Goal: Task Accomplishment & Management: Manage account settings

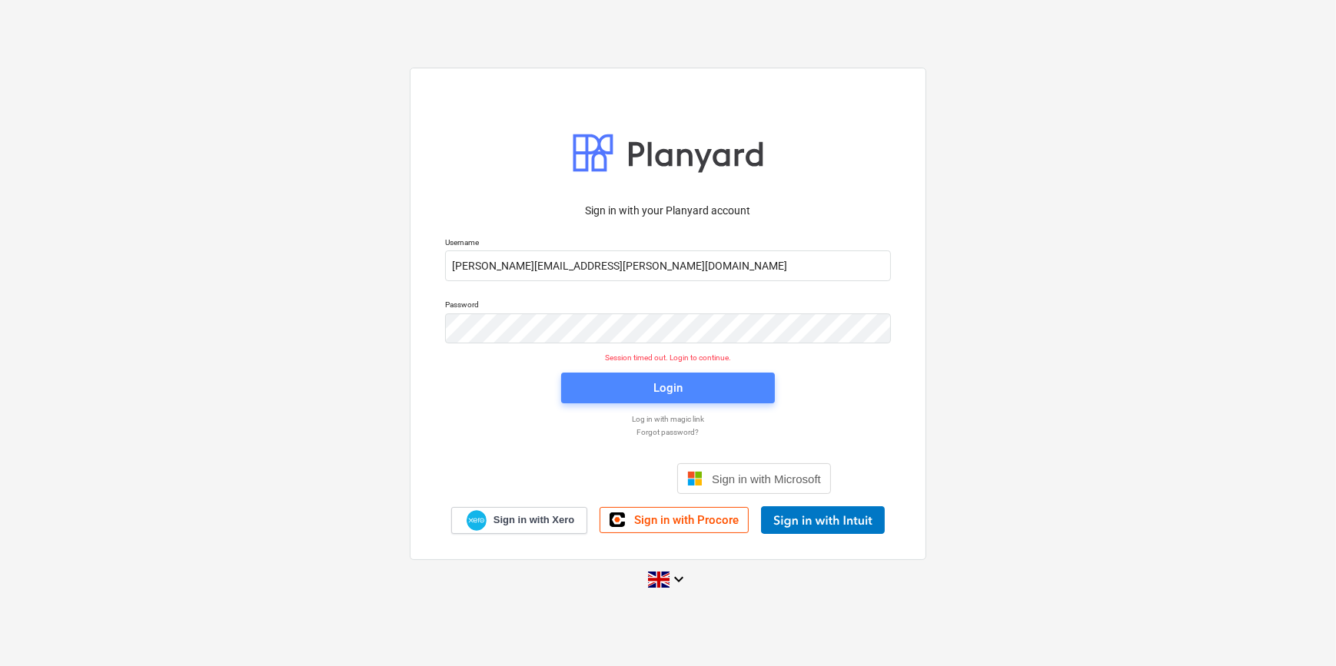
click at [722, 390] on span "Login" at bounding box center [668, 388] width 177 height 20
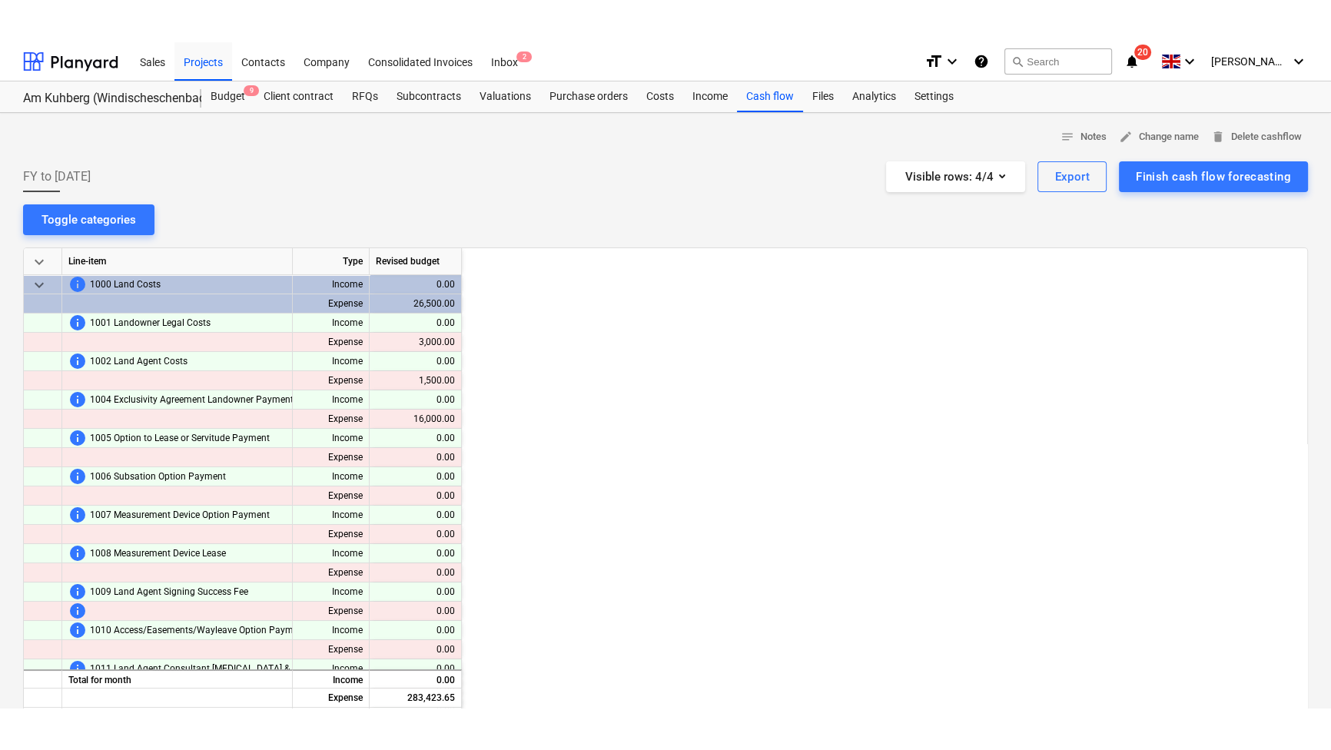
scroll to position [0, 1353]
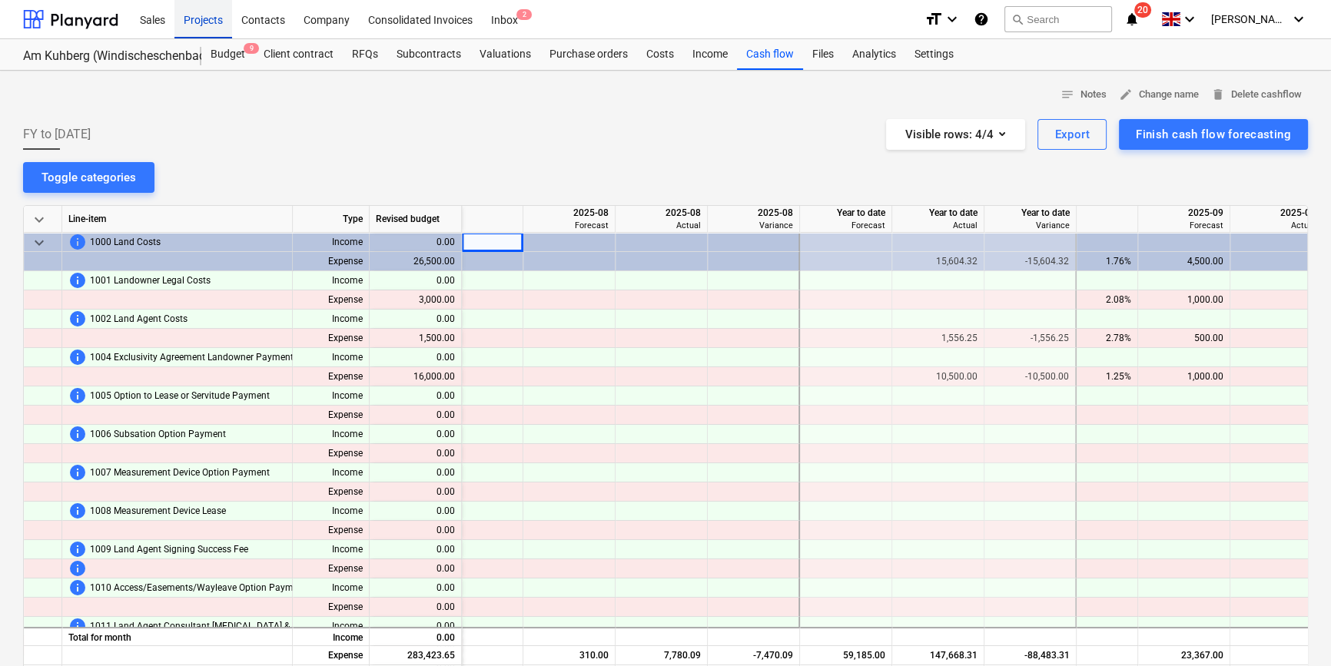
click at [199, 11] on div "Projects" at bounding box center [203, 18] width 58 height 39
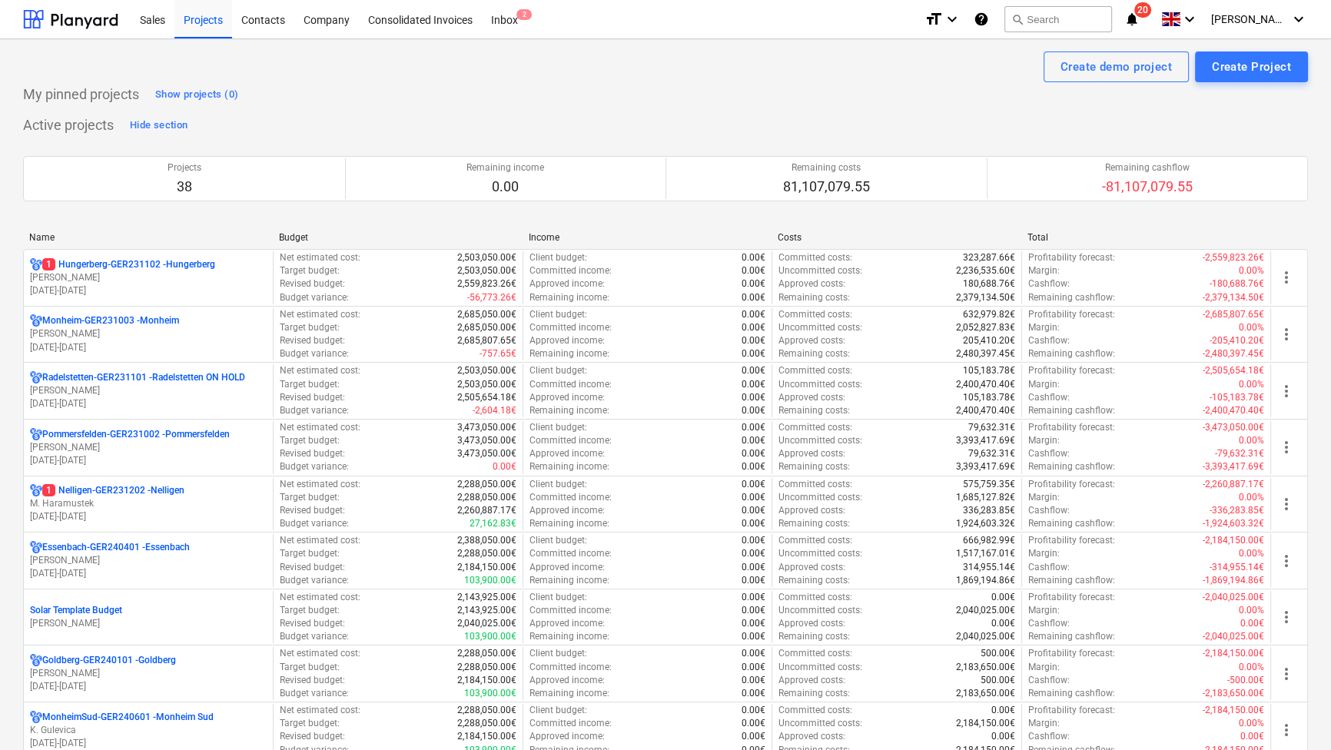
click at [47, 240] on div "Name" at bounding box center [147, 237] width 237 height 11
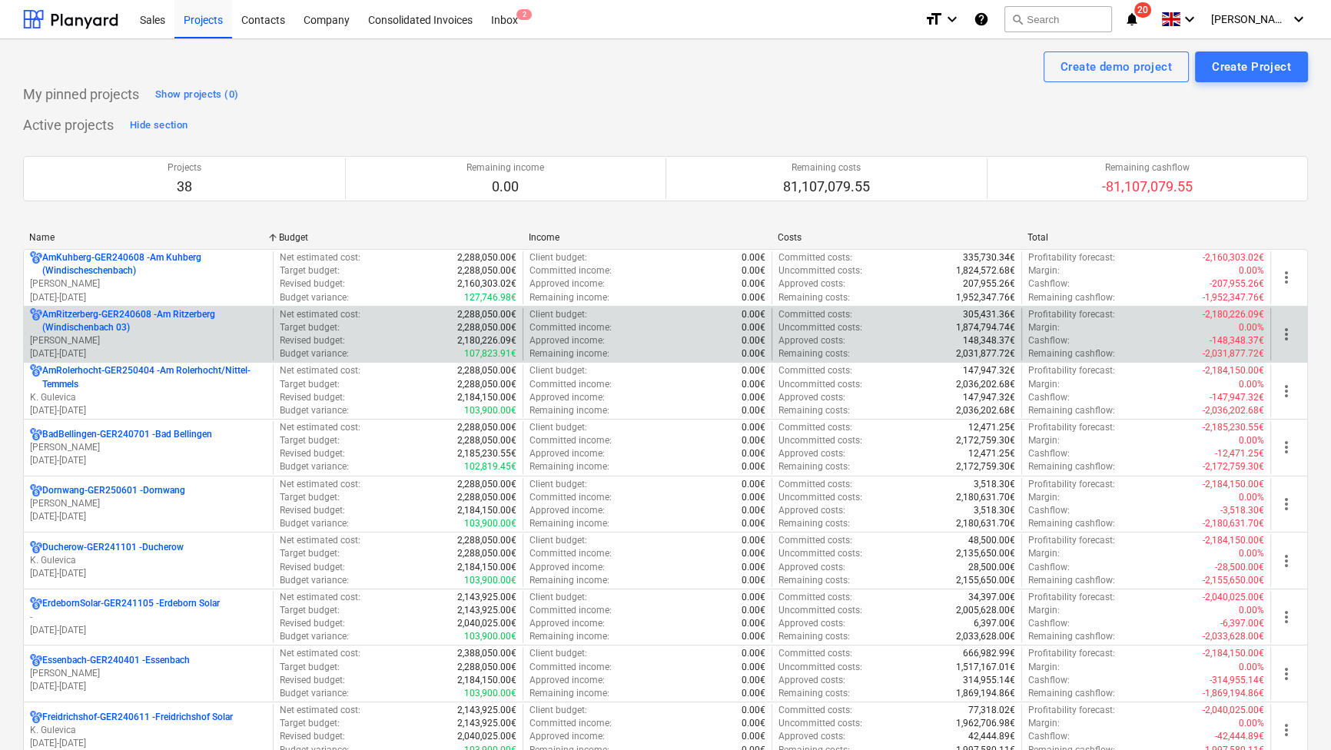
click at [61, 313] on p "AmRitzerberg-GER240608 - Am Ritzerberg ([GEOGRAPHIC_DATA] 03)" at bounding box center [154, 321] width 224 height 26
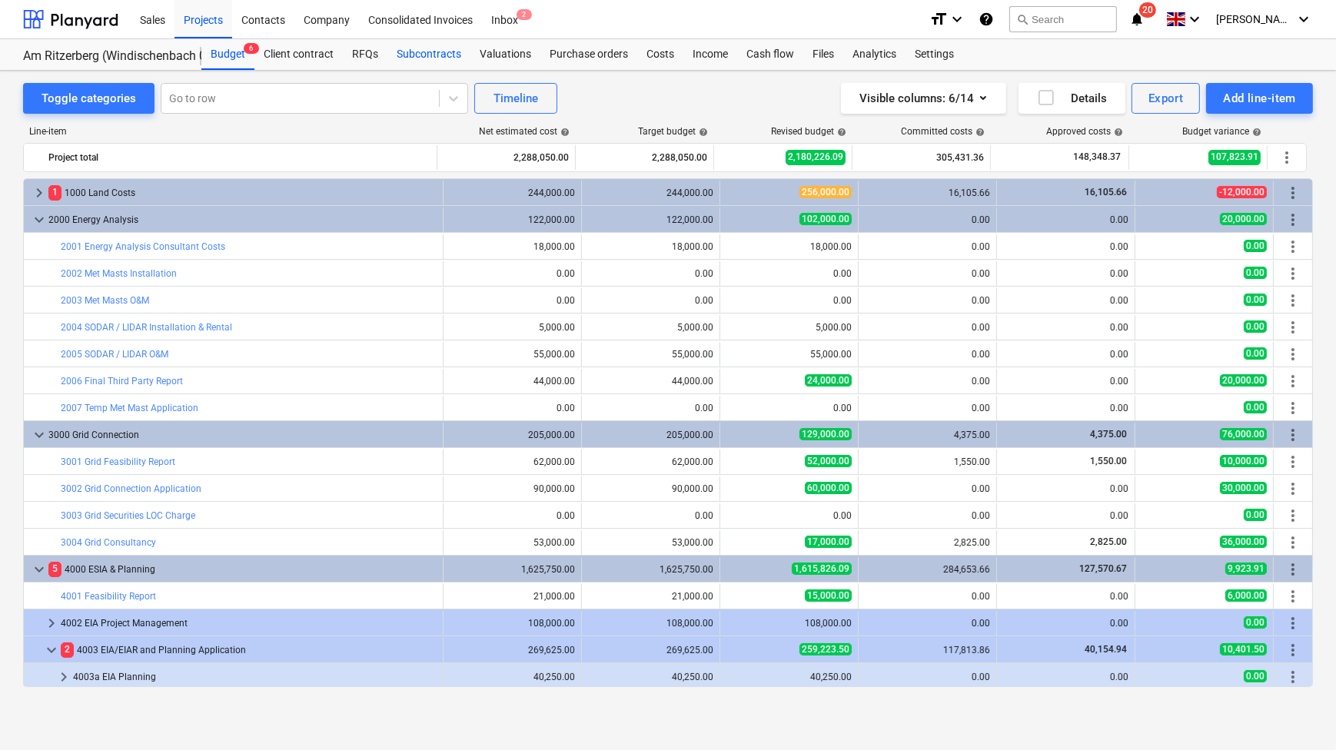
click at [446, 56] on div "Subcontracts" at bounding box center [428, 54] width 83 height 31
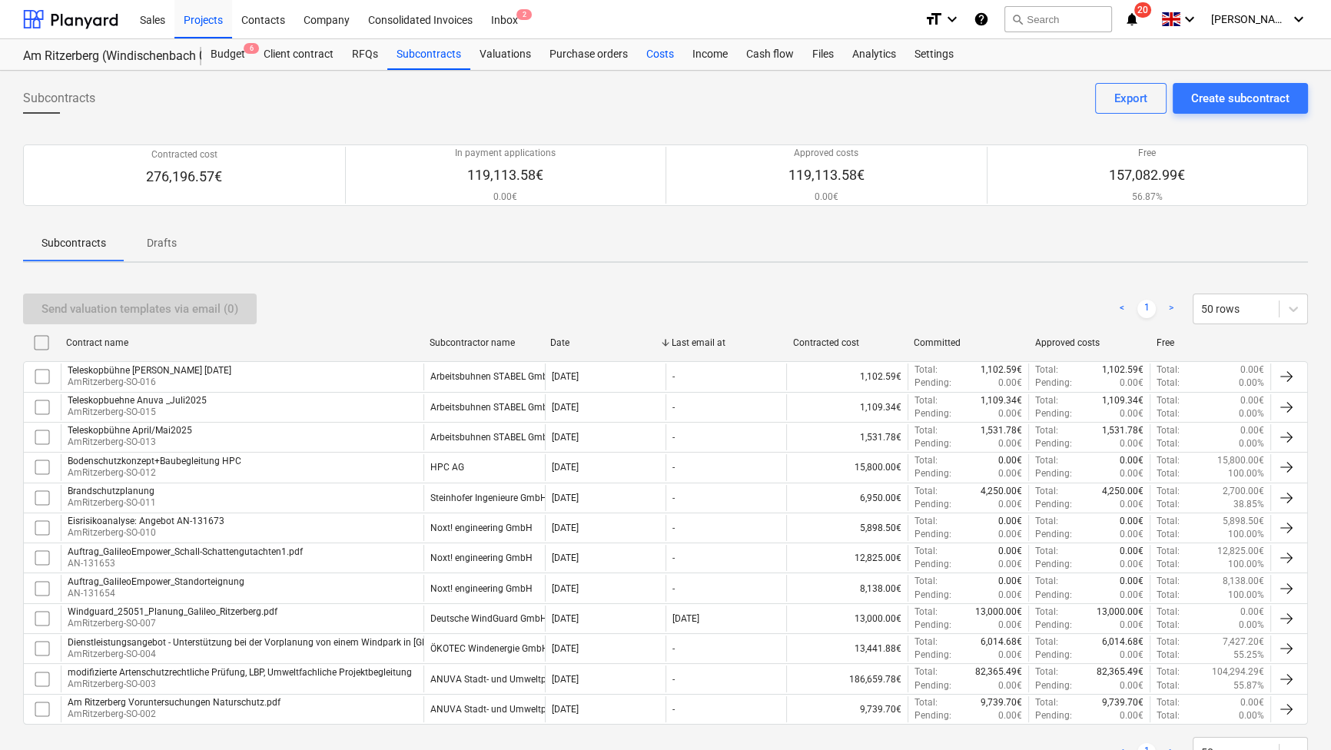
click at [661, 53] on div "Costs" at bounding box center [660, 54] width 46 height 31
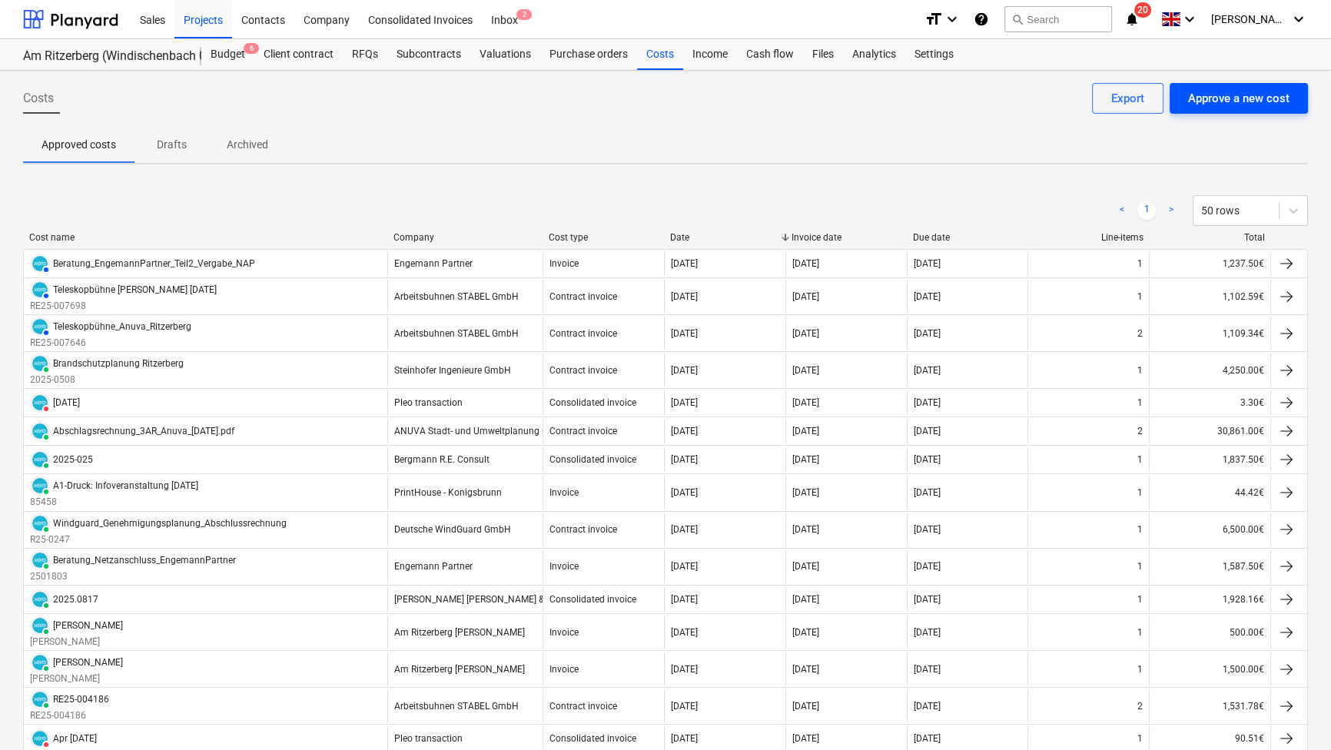
click at [1227, 91] on div "Approve a new cost" at bounding box center [1238, 98] width 101 height 20
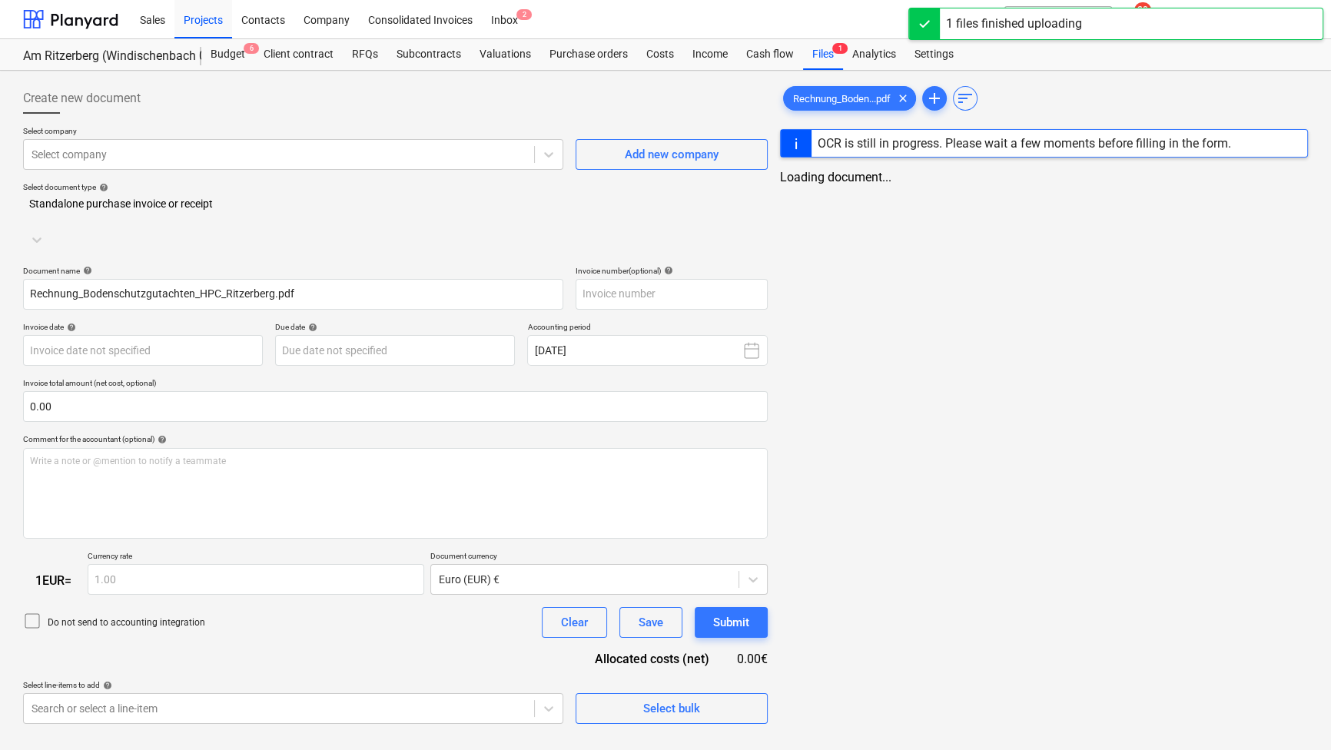
type input "Rechnung_Bodenschutzgutachten_HPC_Ritzerberg.pdf"
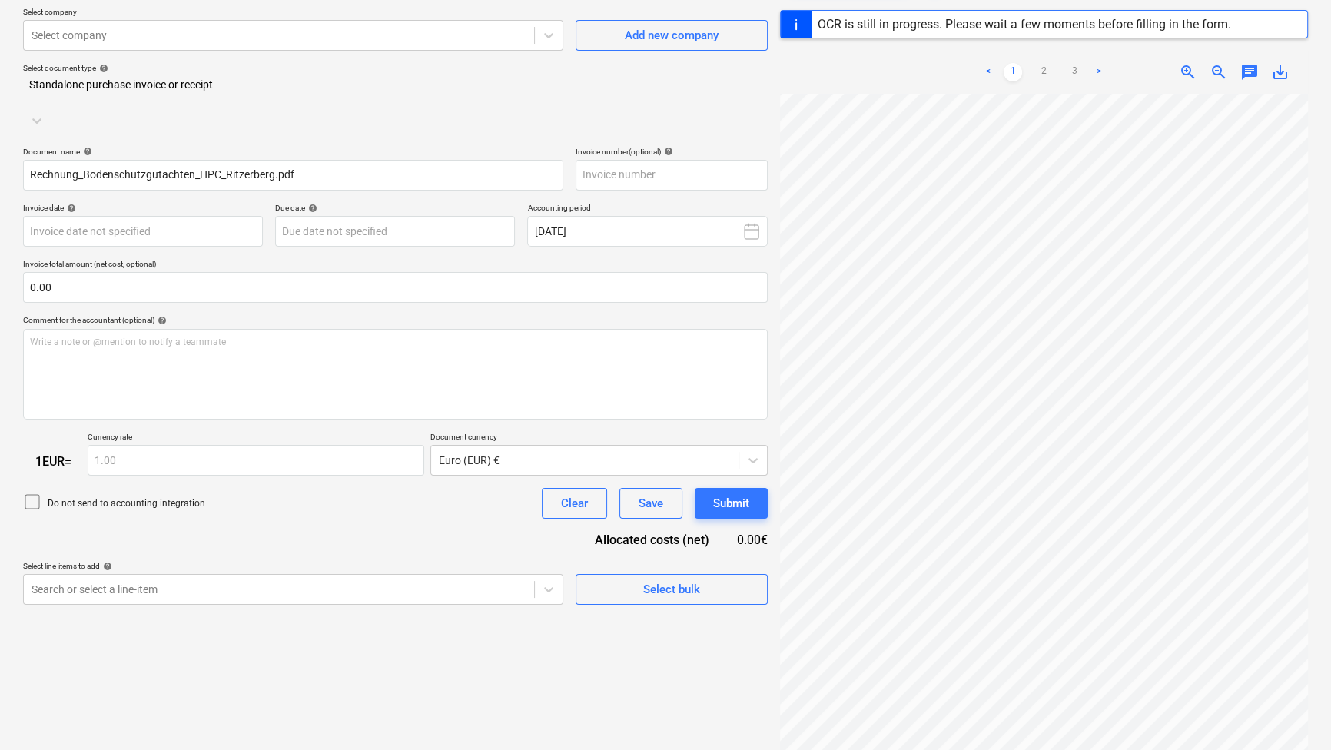
scroll to position [42, 0]
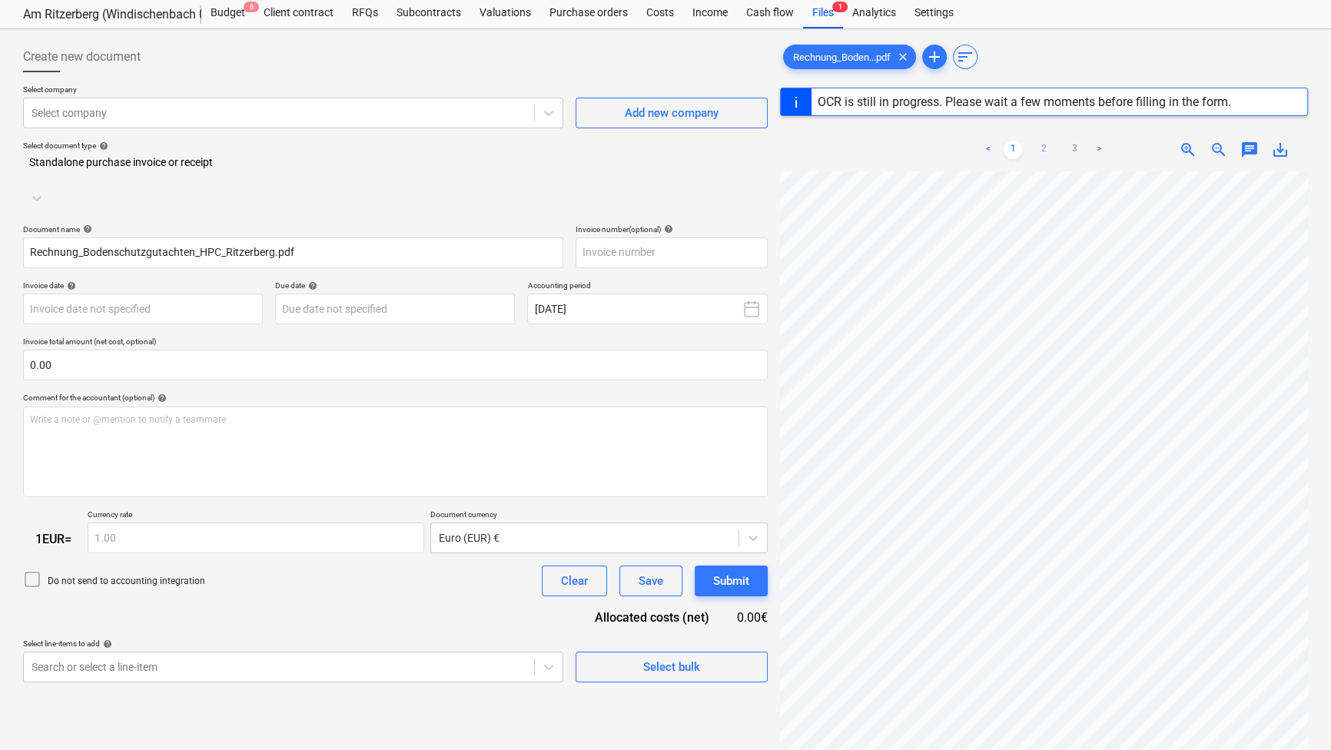
click at [1041, 148] on link "2" at bounding box center [1044, 150] width 18 height 18
click at [1010, 152] on link "1" at bounding box center [1013, 150] width 18 height 18
click at [221, 100] on div "Select company" at bounding box center [293, 113] width 540 height 31
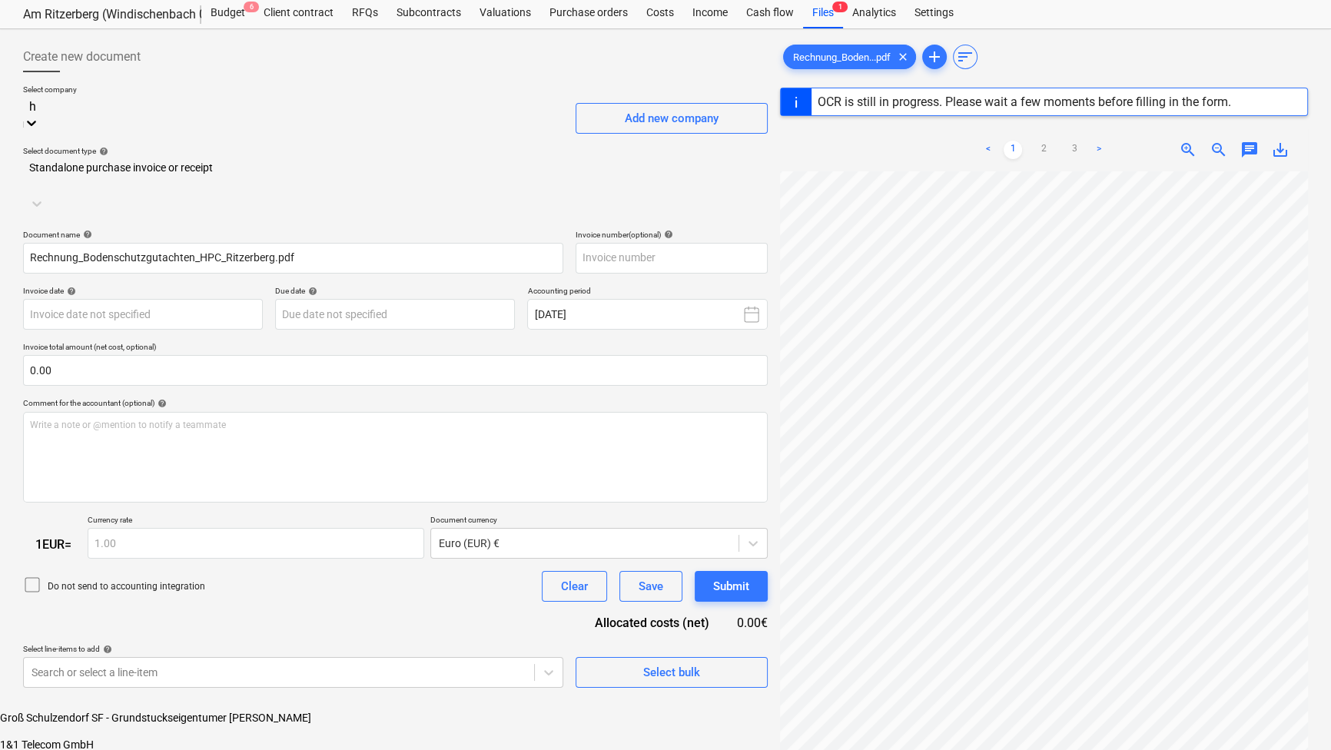
type input "hp"
click at [81, 666] on div "HPC AG" at bounding box center [665, 764] width 1331 height 12
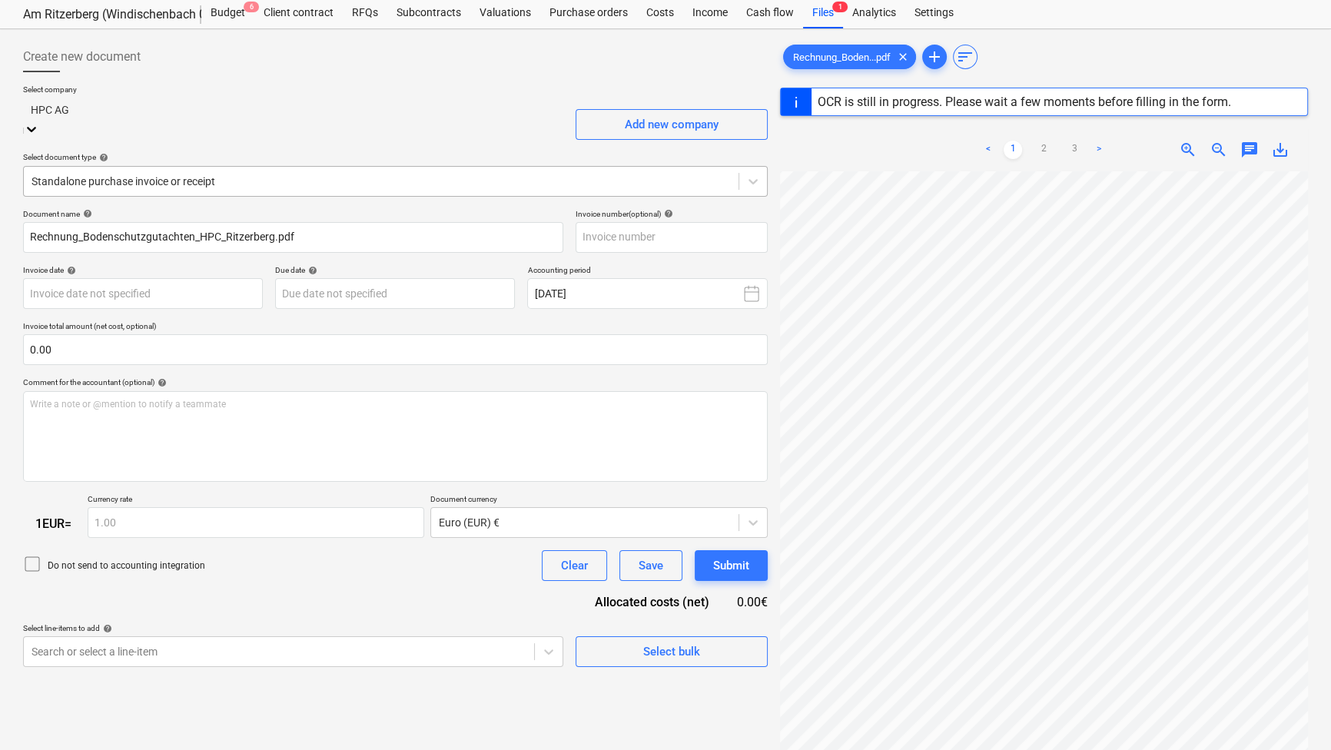
type input "[DATE]"
click at [172, 174] on div at bounding box center [381, 181] width 699 height 15
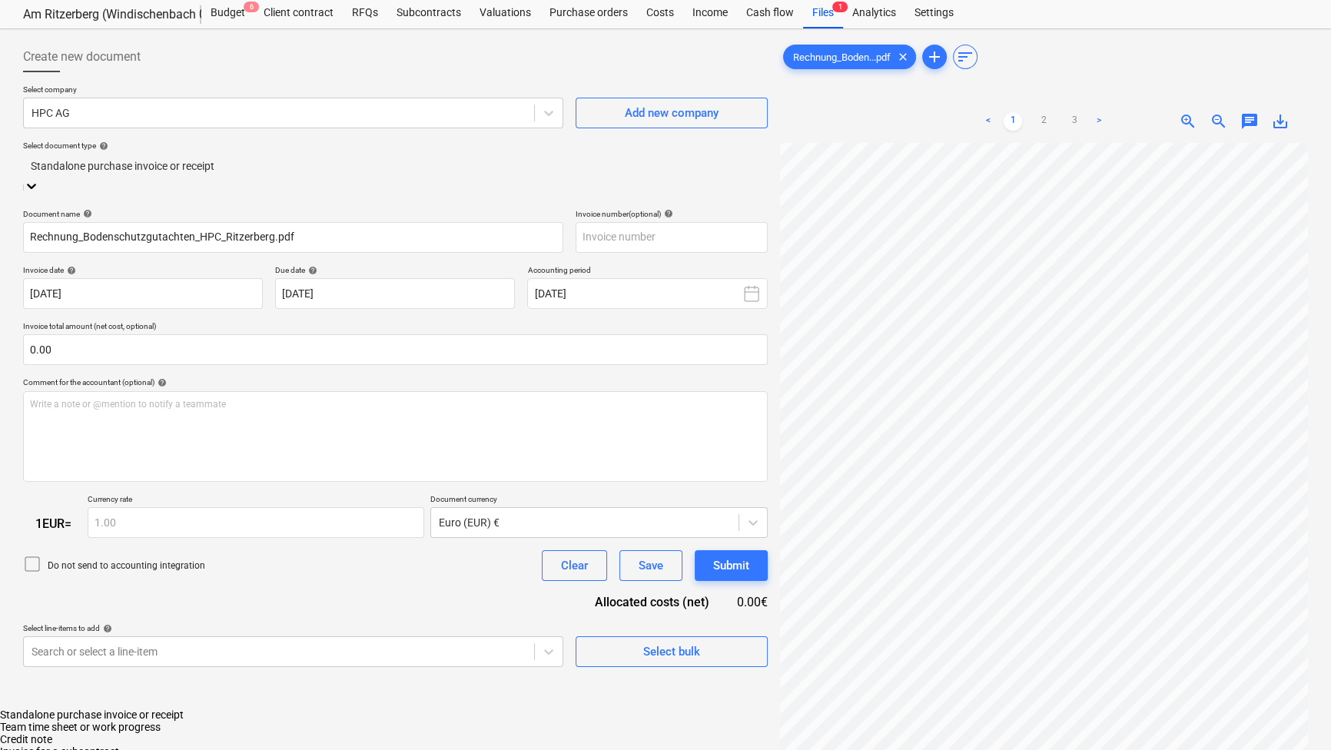
click at [119, 666] on div "Invoice for a subcontract" at bounding box center [665, 752] width 1331 height 12
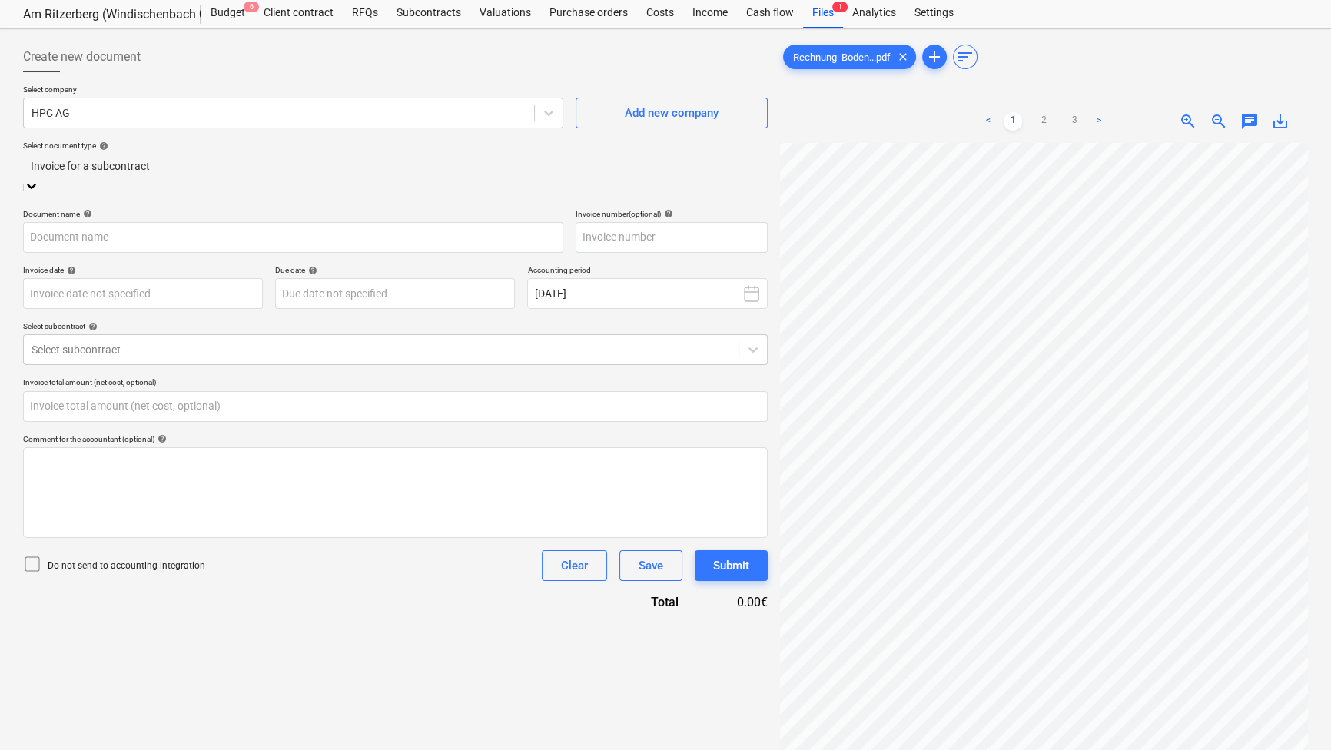
type input "Rechnung_Bodenschutzgutachten_HPC_Ritzerberg.pdf"
type input "[DATE]"
type input "0.00"
click at [231, 344] on div at bounding box center [381, 349] width 699 height 15
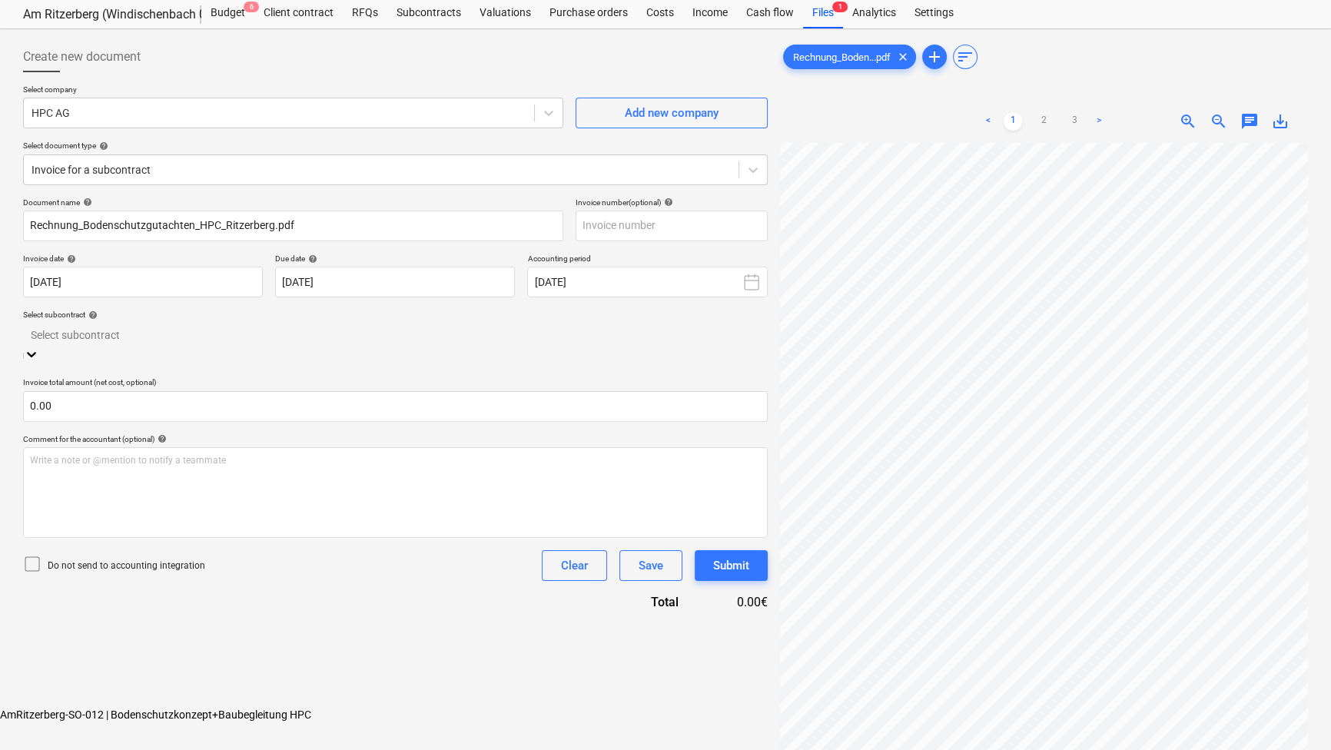
click at [218, 666] on div "AmRitzerberg-SO-012 | Bodenschutzkonzept+Baubegleitung HPC" at bounding box center [665, 715] width 1331 height 12
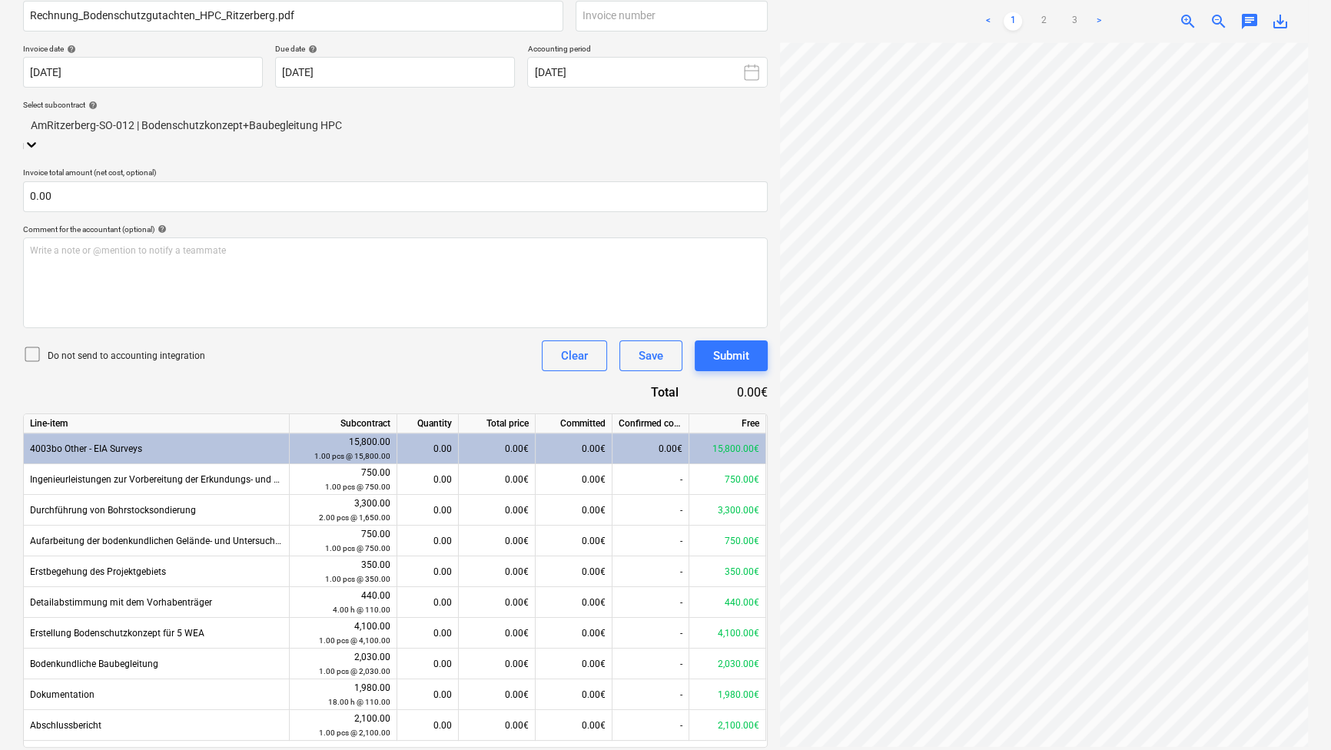
scroll to position [292, 0]
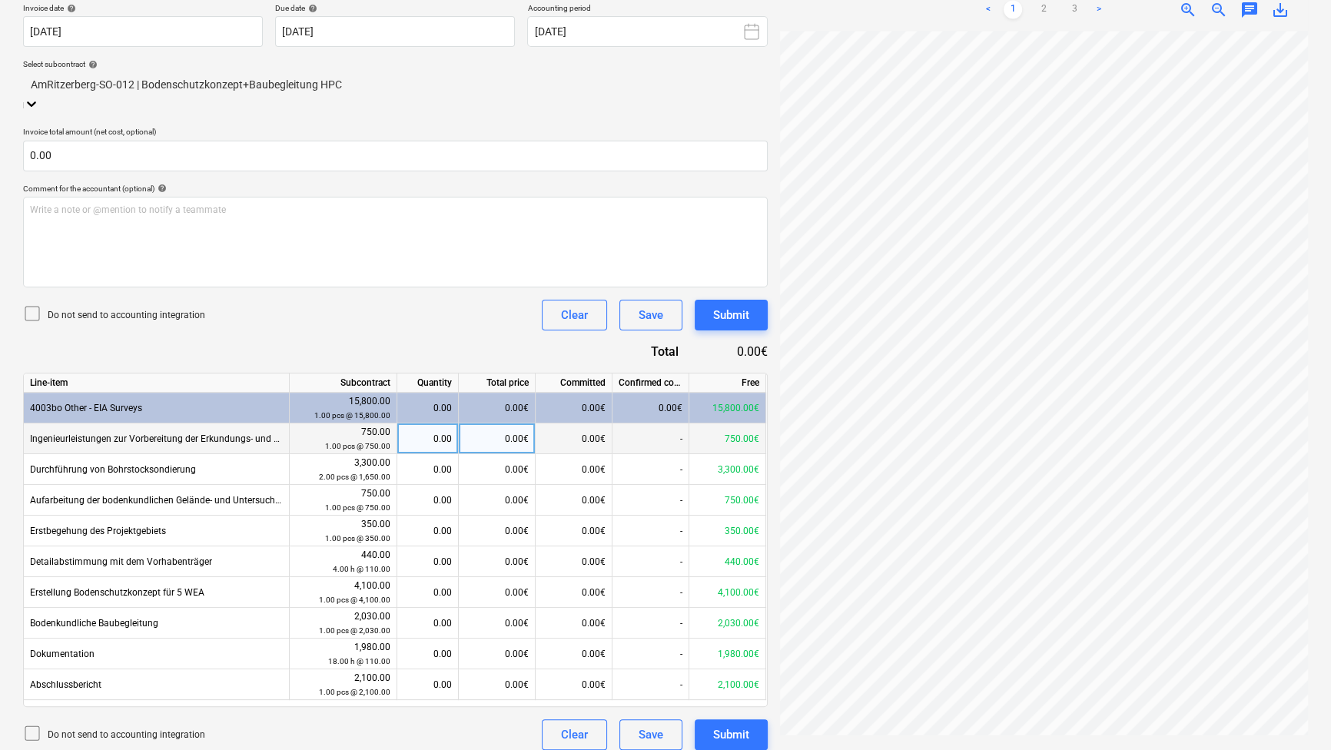
click at [420, 426] on div "0.00" at bounding box center [428, 438] width 48 height 31
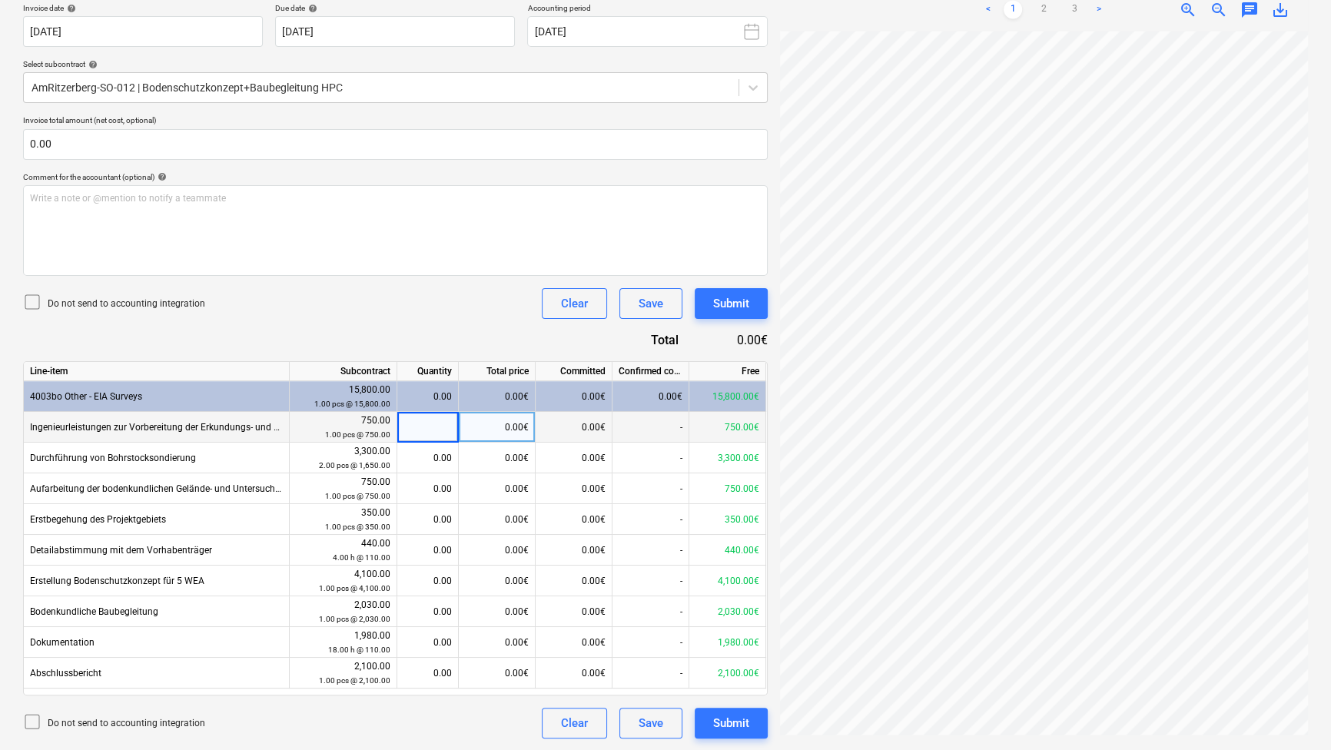
type input "1"
click at [1042, 15] on div "Getting notes failed" at bounding box center [999, 16] width 106 height 18
click at [1042, 7] on div "Getting notes failed" at bounding box center [999, 16] width 106 height 18
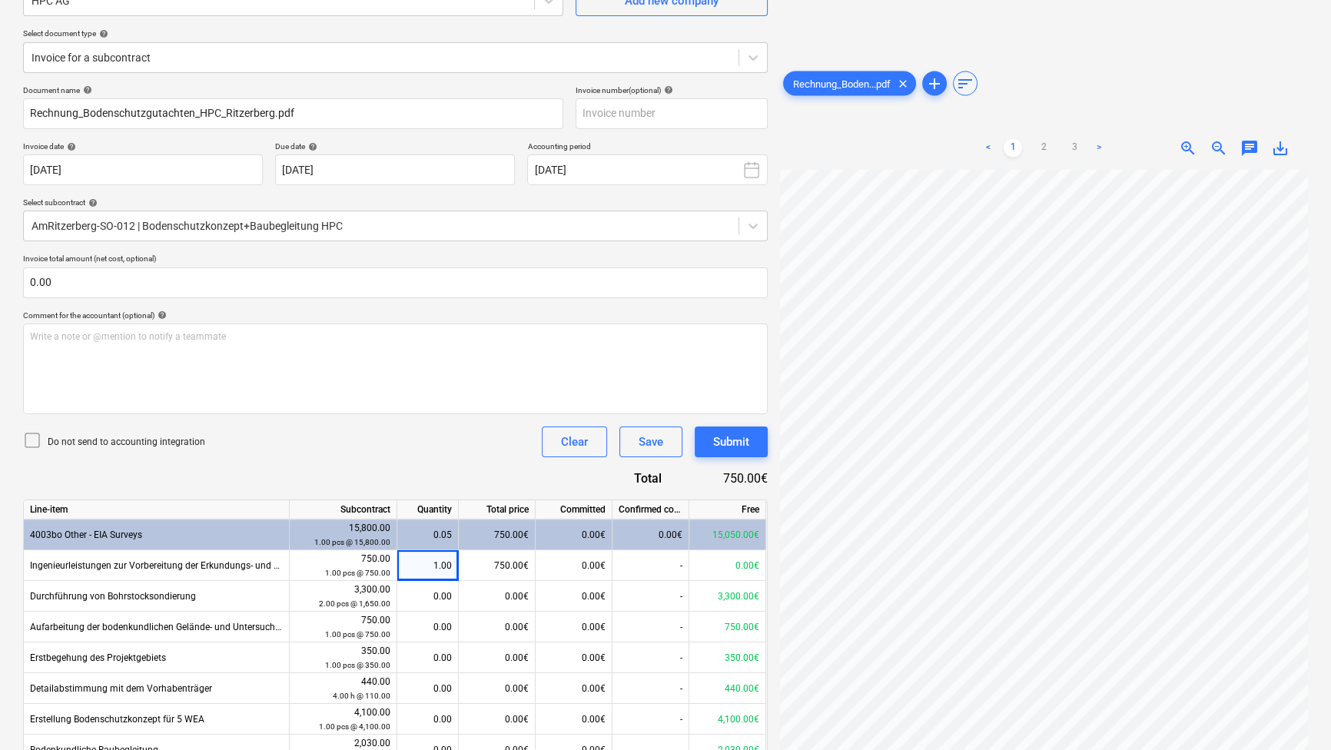
scroll to position [152, 0]
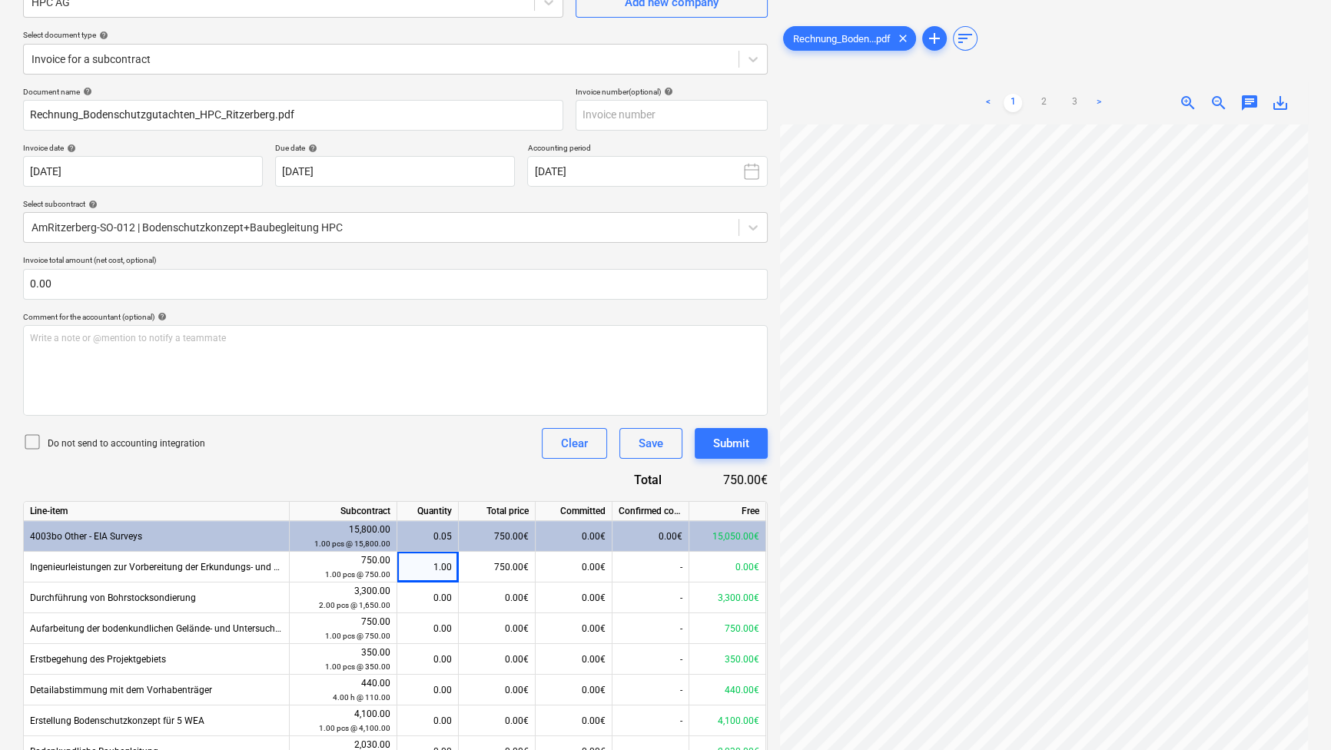
click at [1098, 98] on link ">" at bounding box center [1099, 103] width 18 height 18
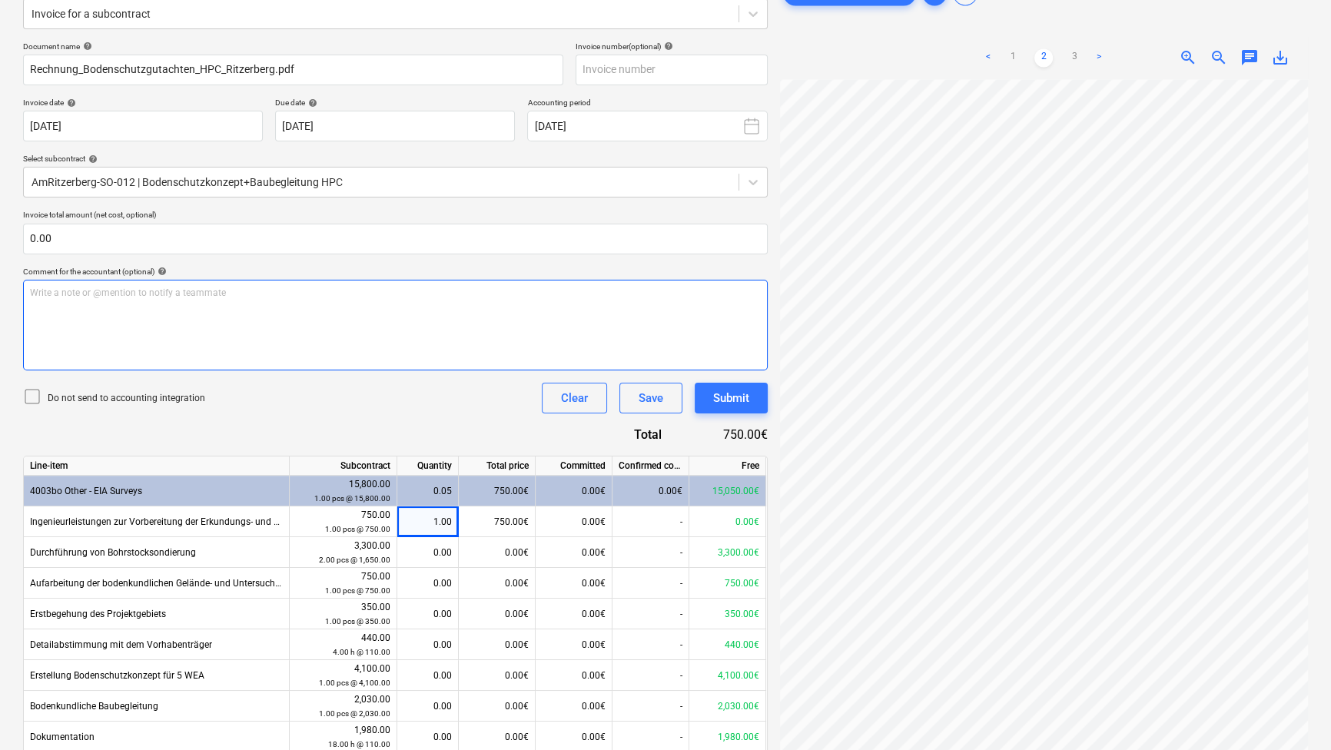
scroll to position [222, 0]
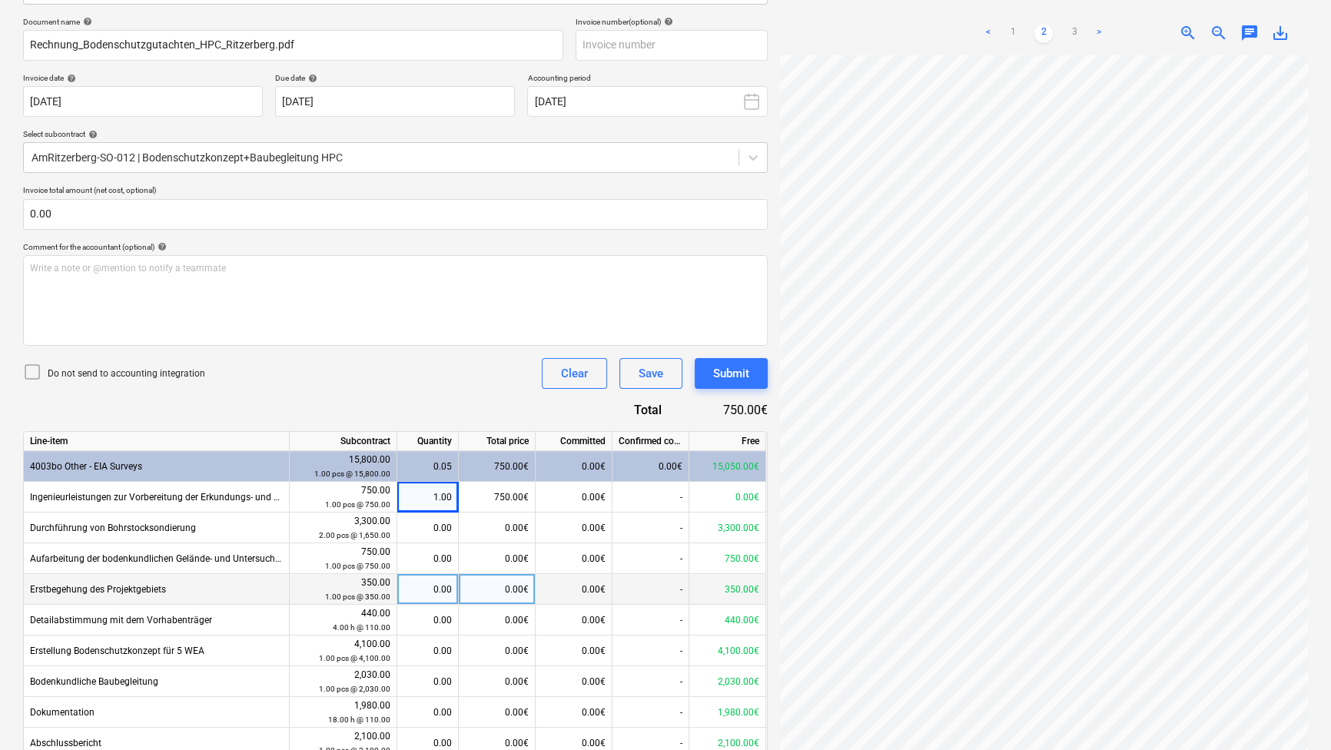
click at [430, 589] on div "0.00" at bounding box center [428, 589] width 48 height 31
type input "1"
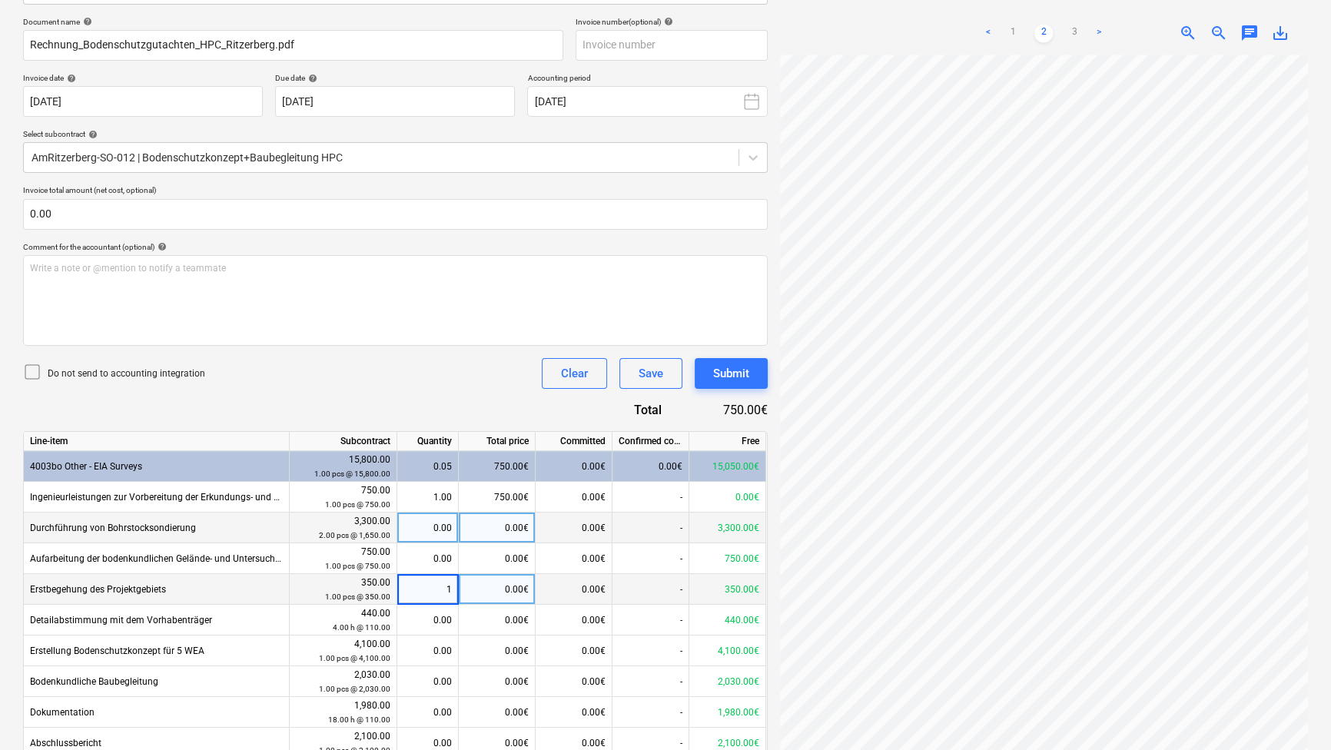
click at [436, 533] on div "0.00" at bounding box center [428, 528] width 48 height 31
type input "2"
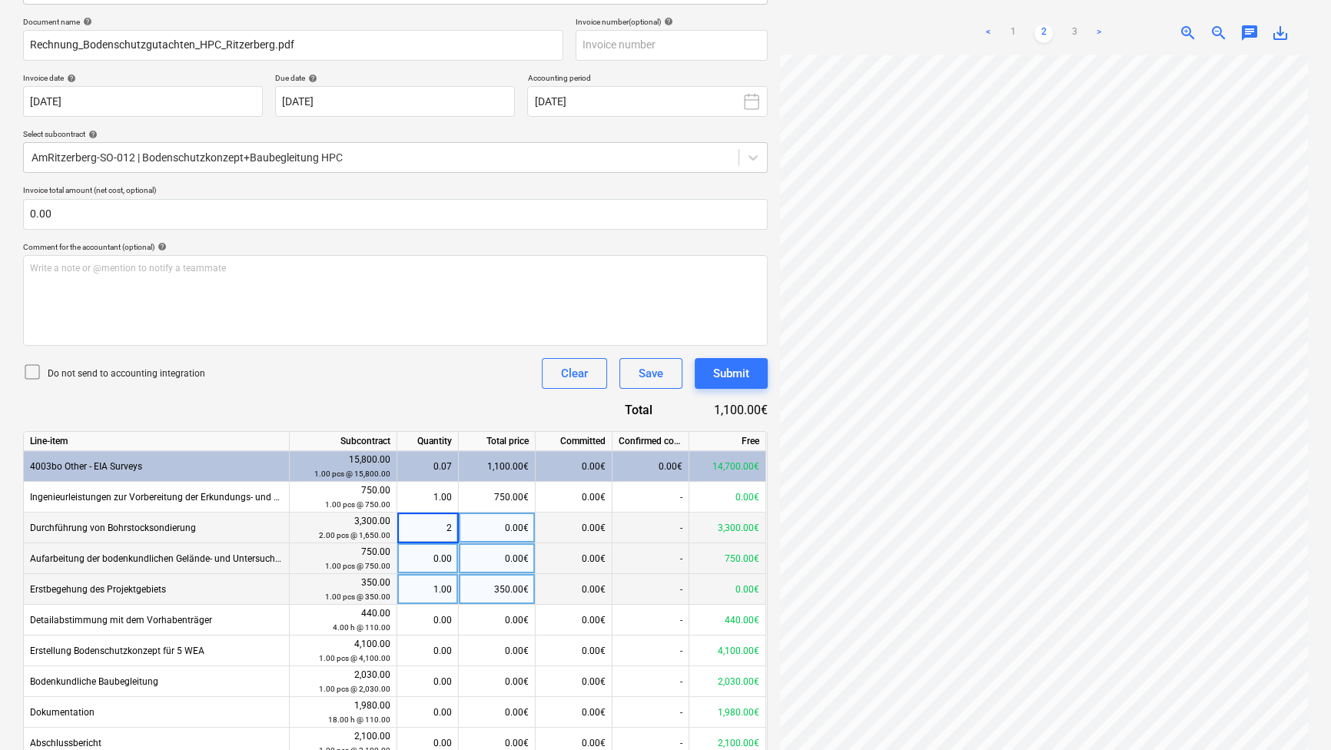
click at [431, 562] on div "0.00" at bounding box center [428, 558] width 48 height 31
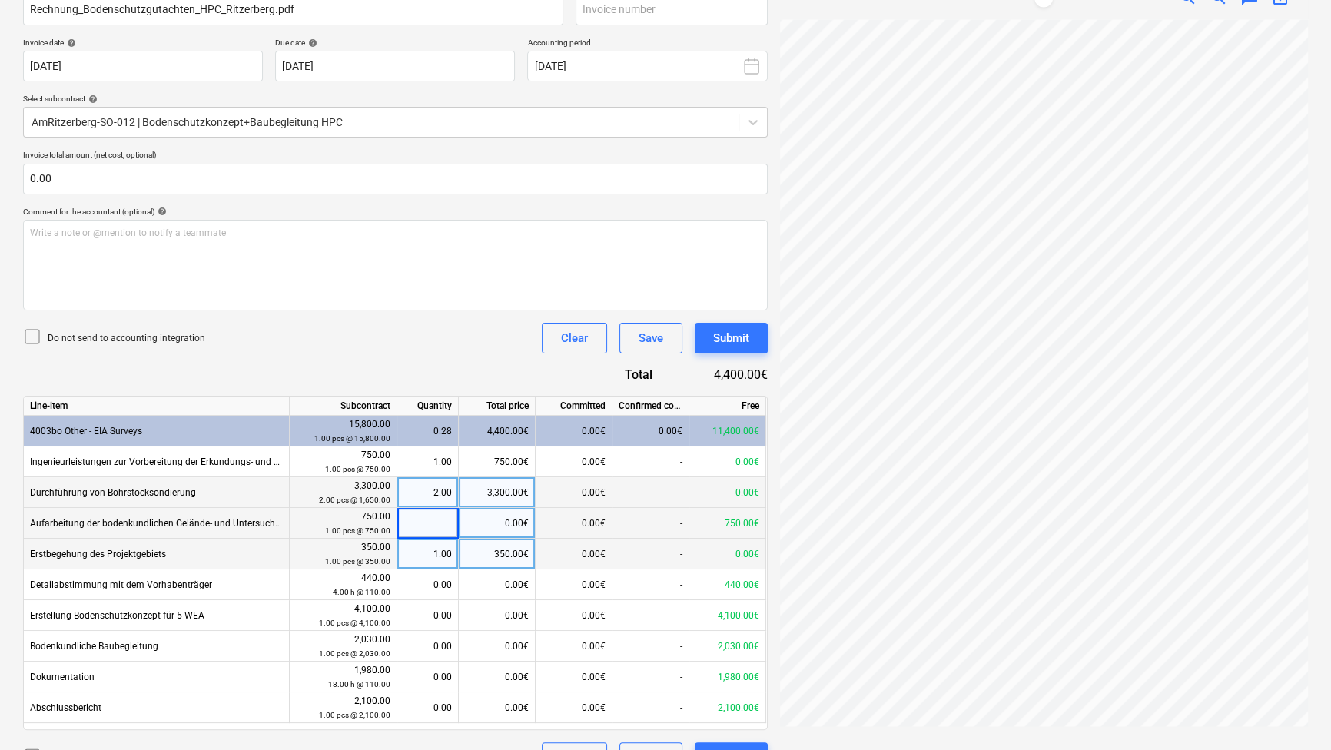
scroll to position [292, 0]
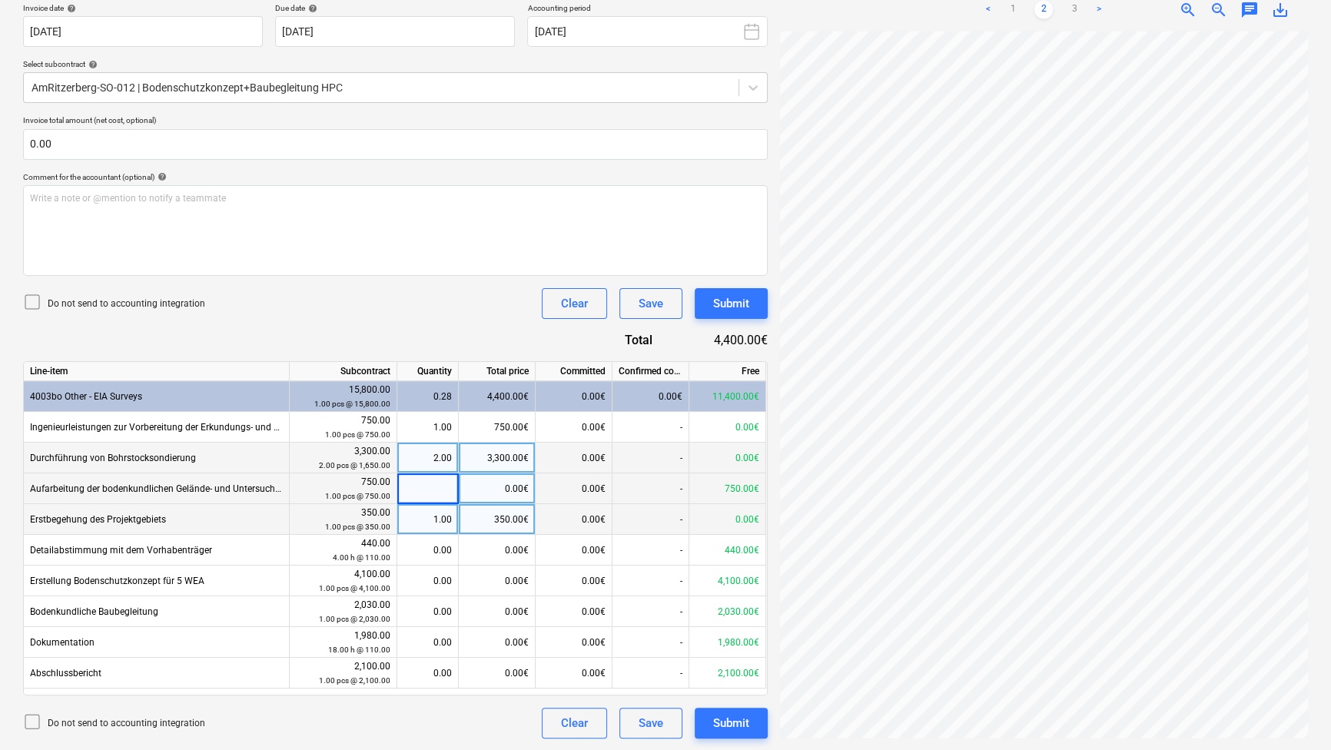
type input "1"
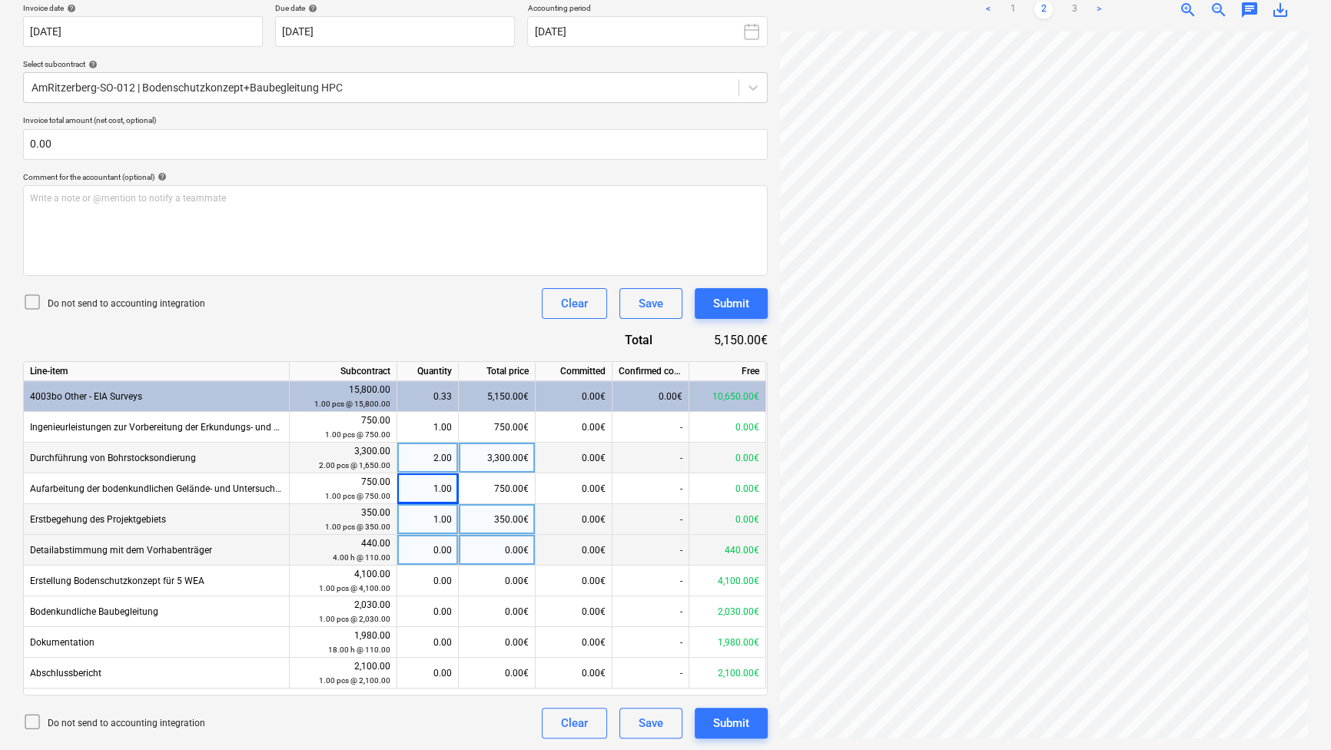
click at [413, 554] on div "0.00" at bounding box center [428, 550] width 48 height 31
type input "4"
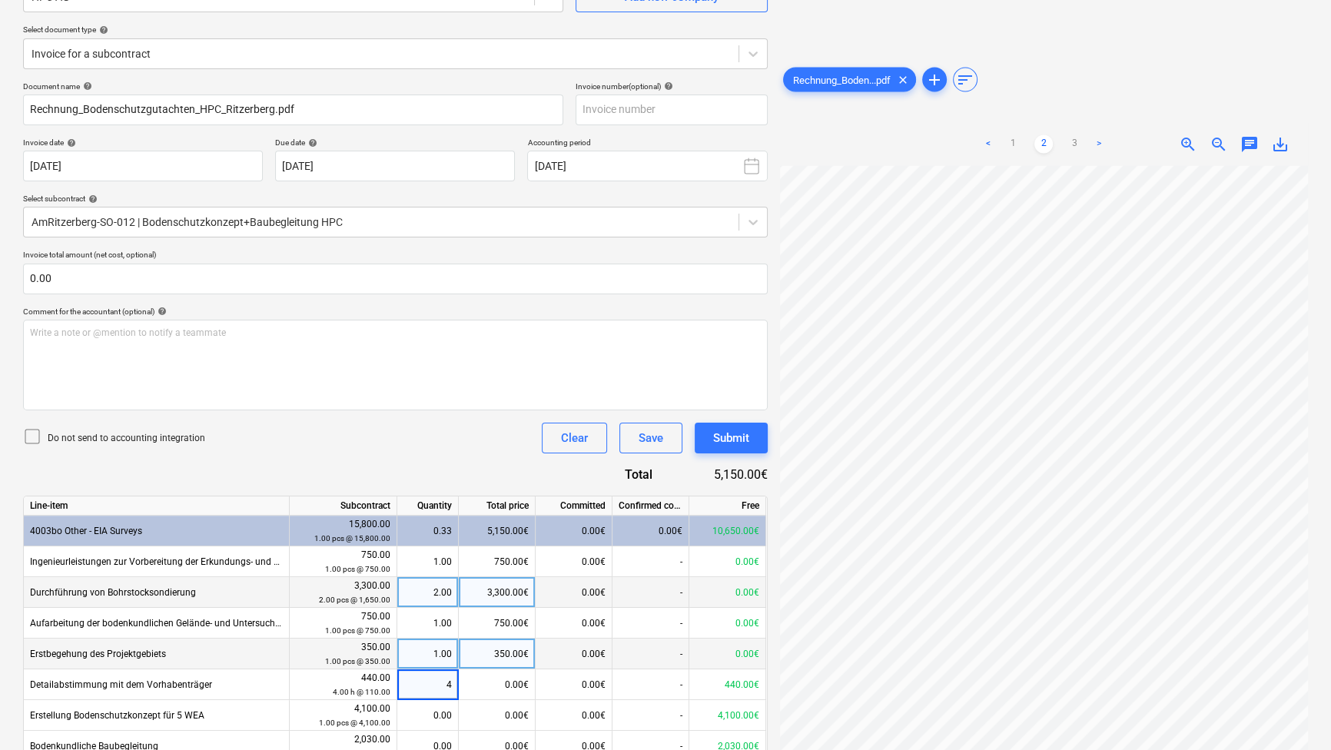
scroll to position [152, 0]
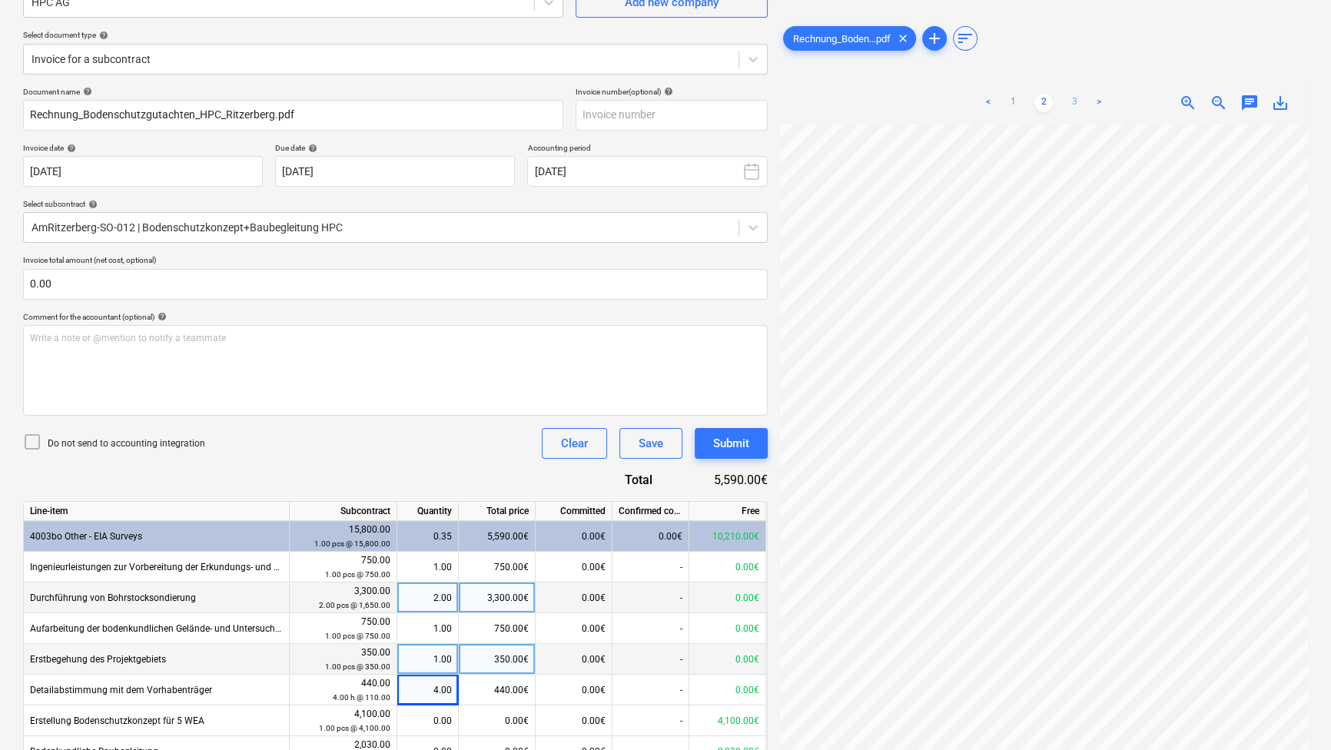
click at [1074, 104] on link "3" at bounding box center [1074, 103] width 18 height 18
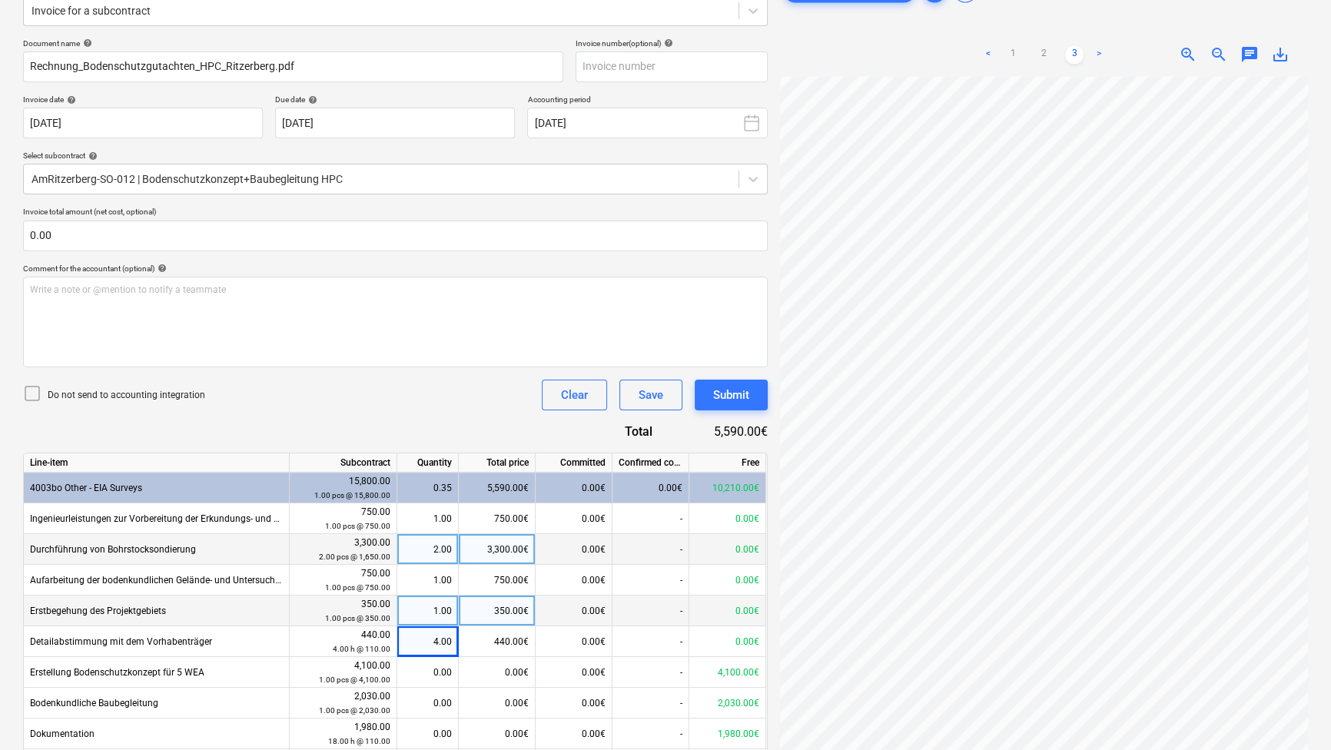
scroll to position [292, 0]
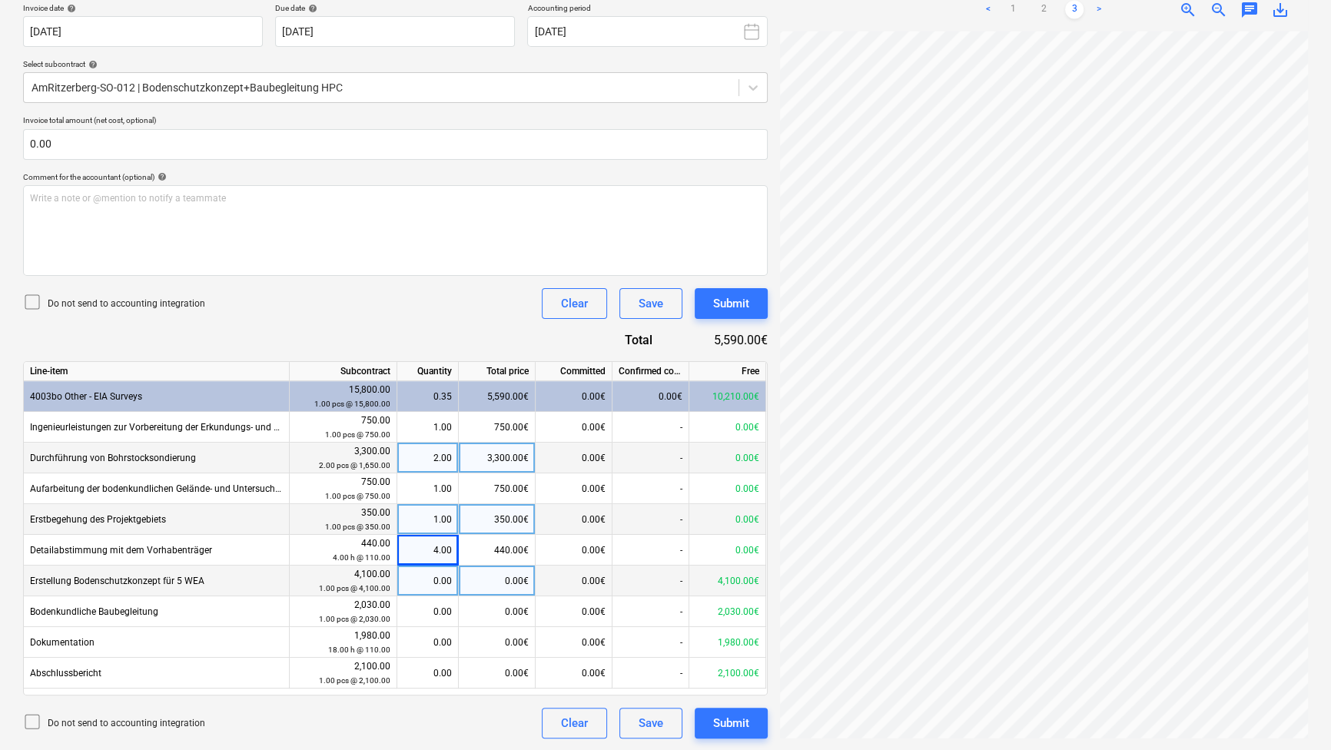
click at [438, 580] on div "0.00" at bounding box center [428, 581] width 48 height 31
type input "1"
click at [1048, 12] on div "Getting notes failed" at bounding box center [999, 16] width 106 height 18
click at [1038, 9] on div "Getting notes failed" at bounding box center [999, 16] width 106 height 18
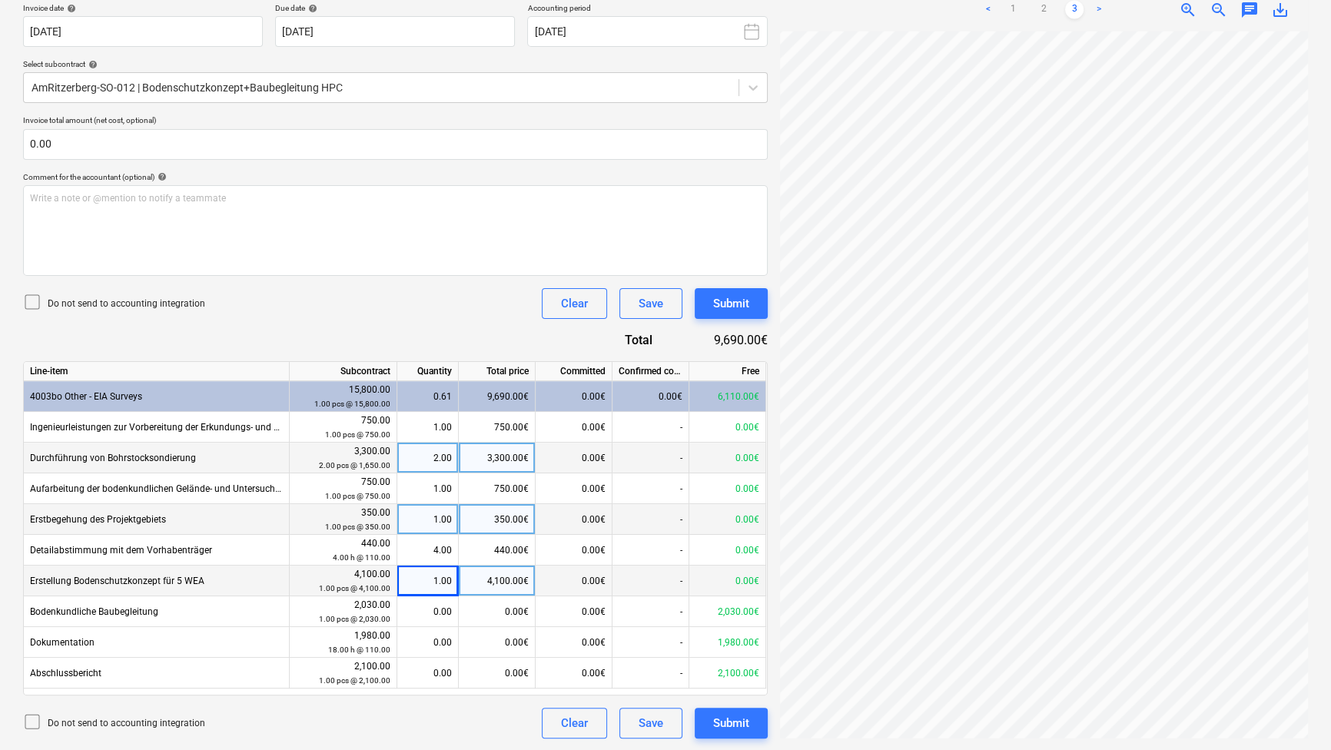
click at [993, 10] on div "Getting notes failed" at bounding box center [999, 16] width 106 height 18
click at [989, 8] on div "Getting notes failed" at bounding box center [999, 16] width 106 height 18
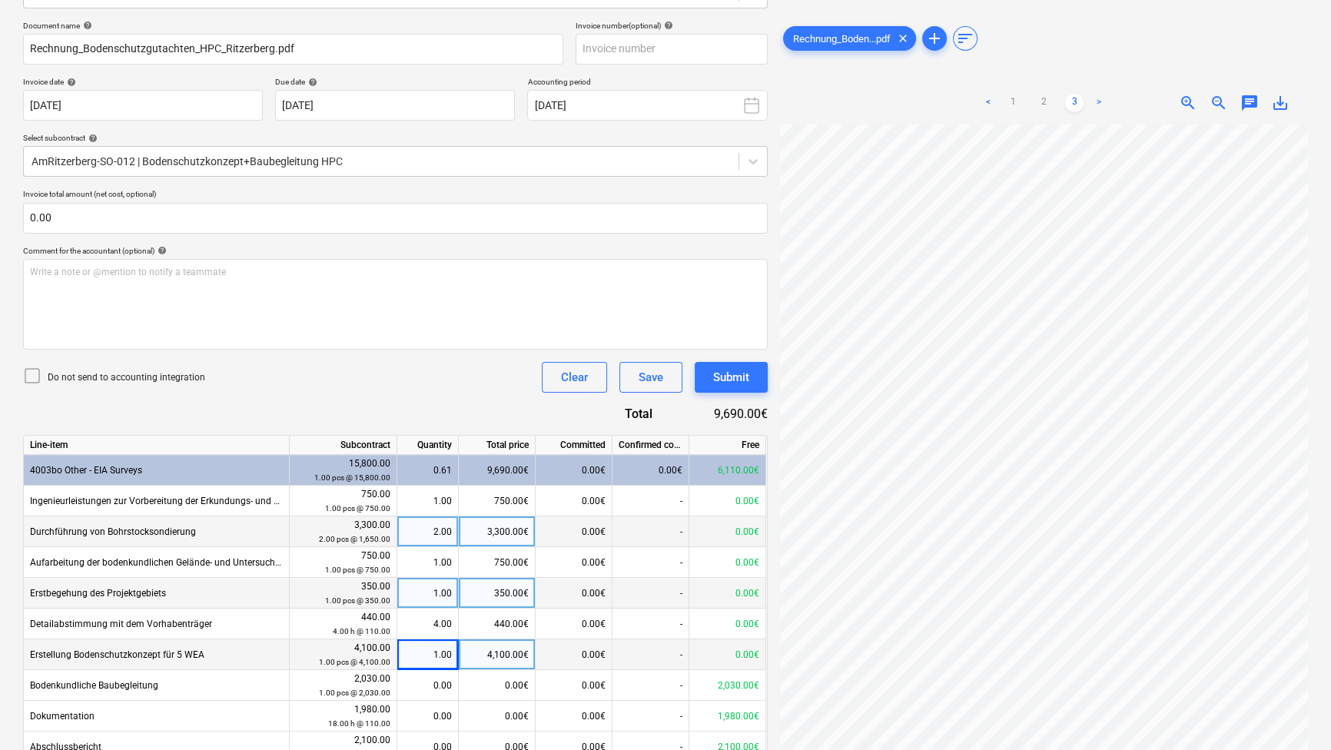
scroll to position [82, 0]
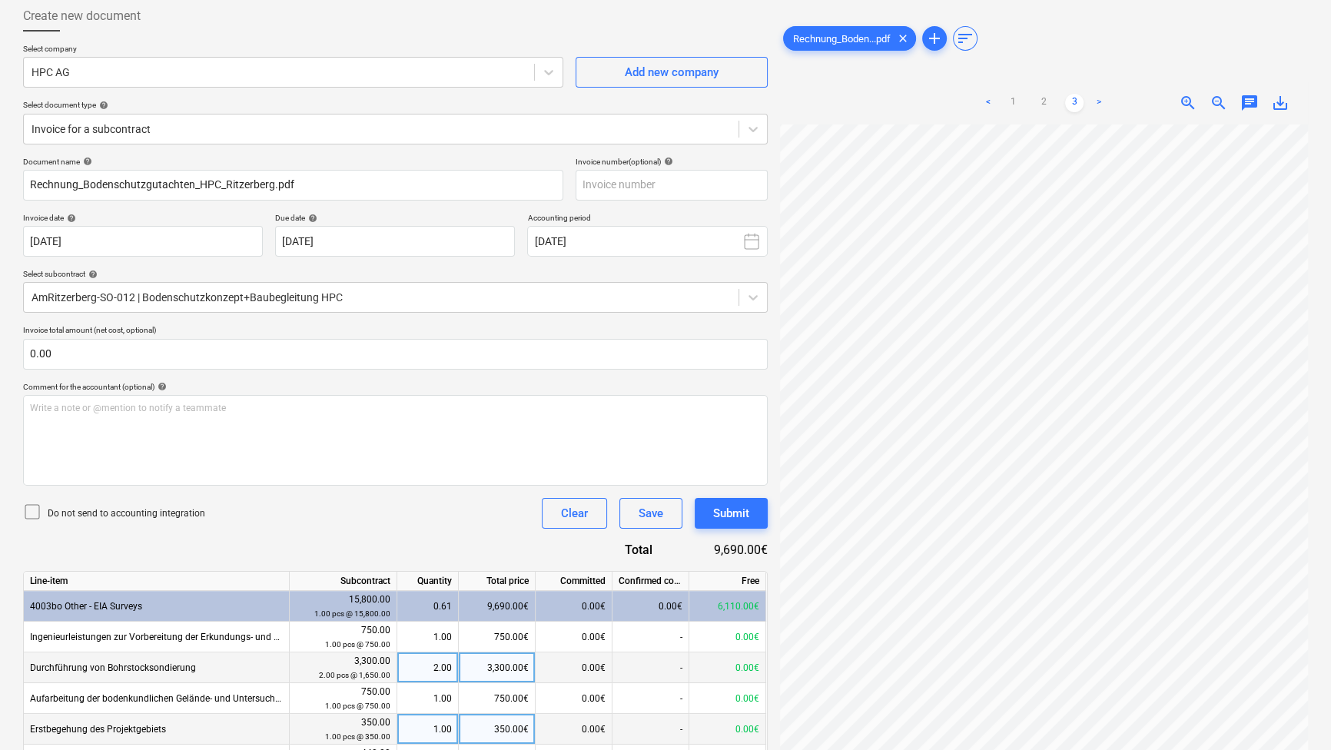
click at [1099, 106] on link ">" at bounding box center [1099, 103] width 18 height 18
click at [1048, 100] on link "2" at bounding box center [1044, 103] width 18 height 18
click at [1078, 98] on link "3" at bounding box center [1074, 104] width 18 height 18
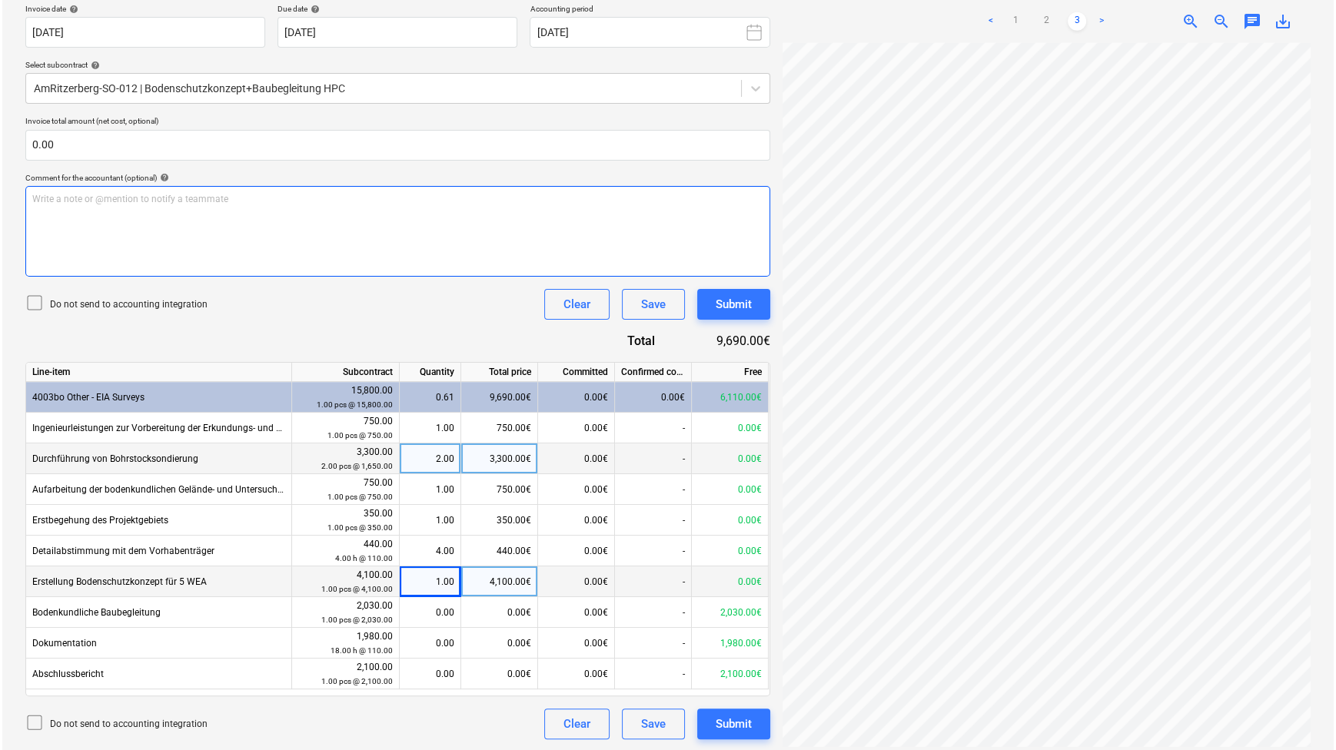
scroll to position [292, 0]
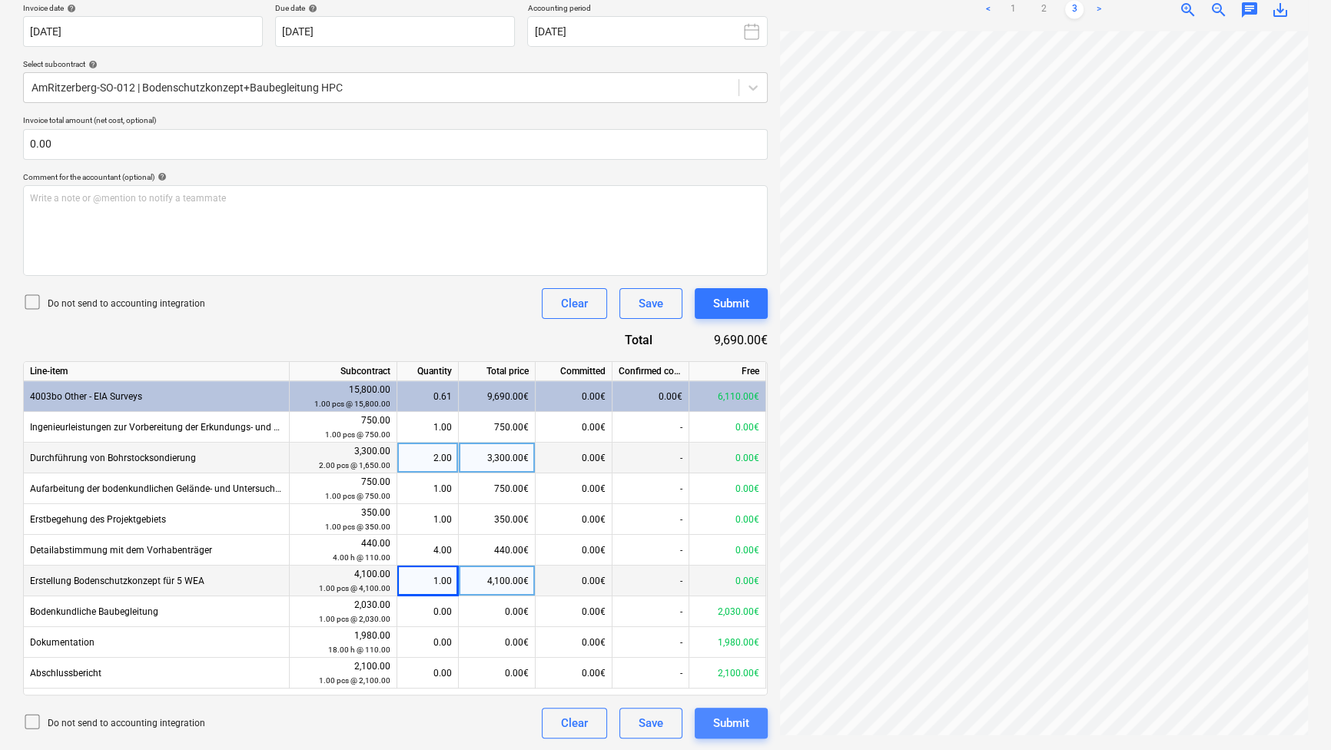
click at [752, 666] on button "Submit" at bounding box center [731, 723] width 73 height 31
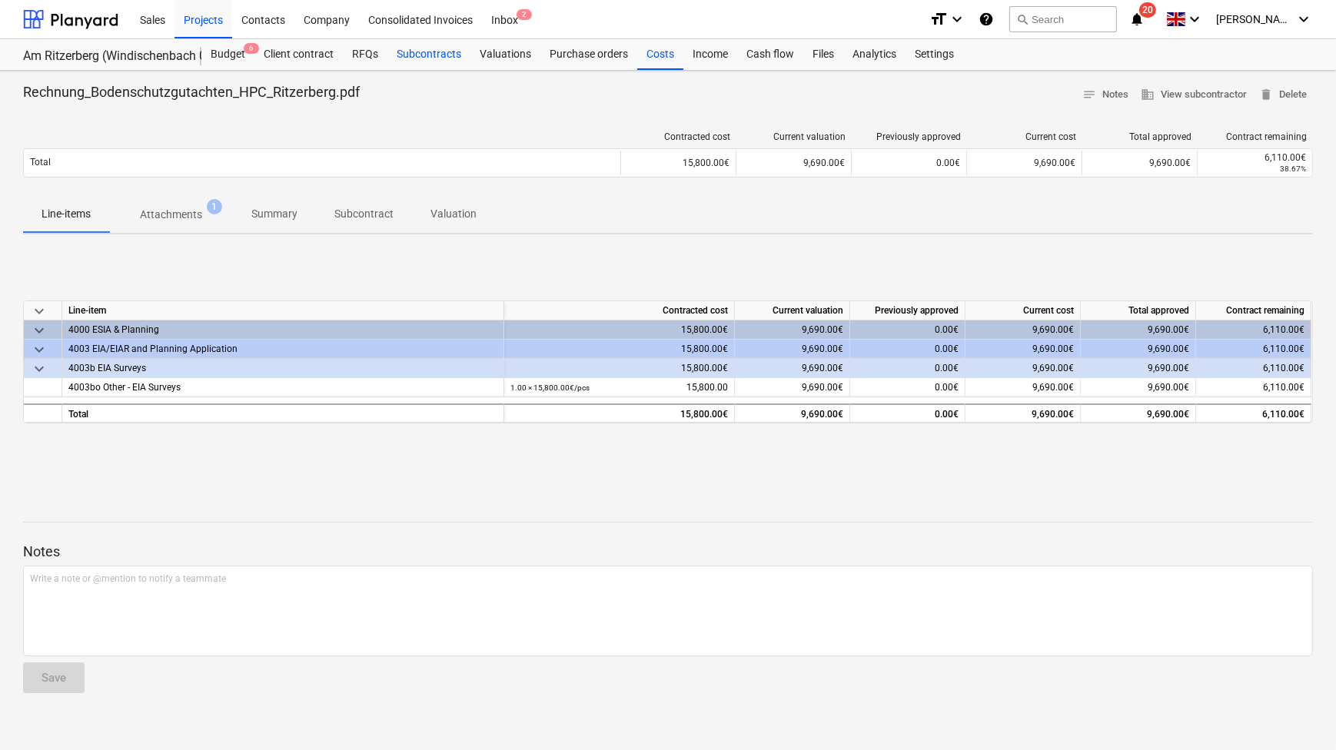
click at [422, 54] on div "Subcontracts" at bounding box center [428, 54] width 83 height 31
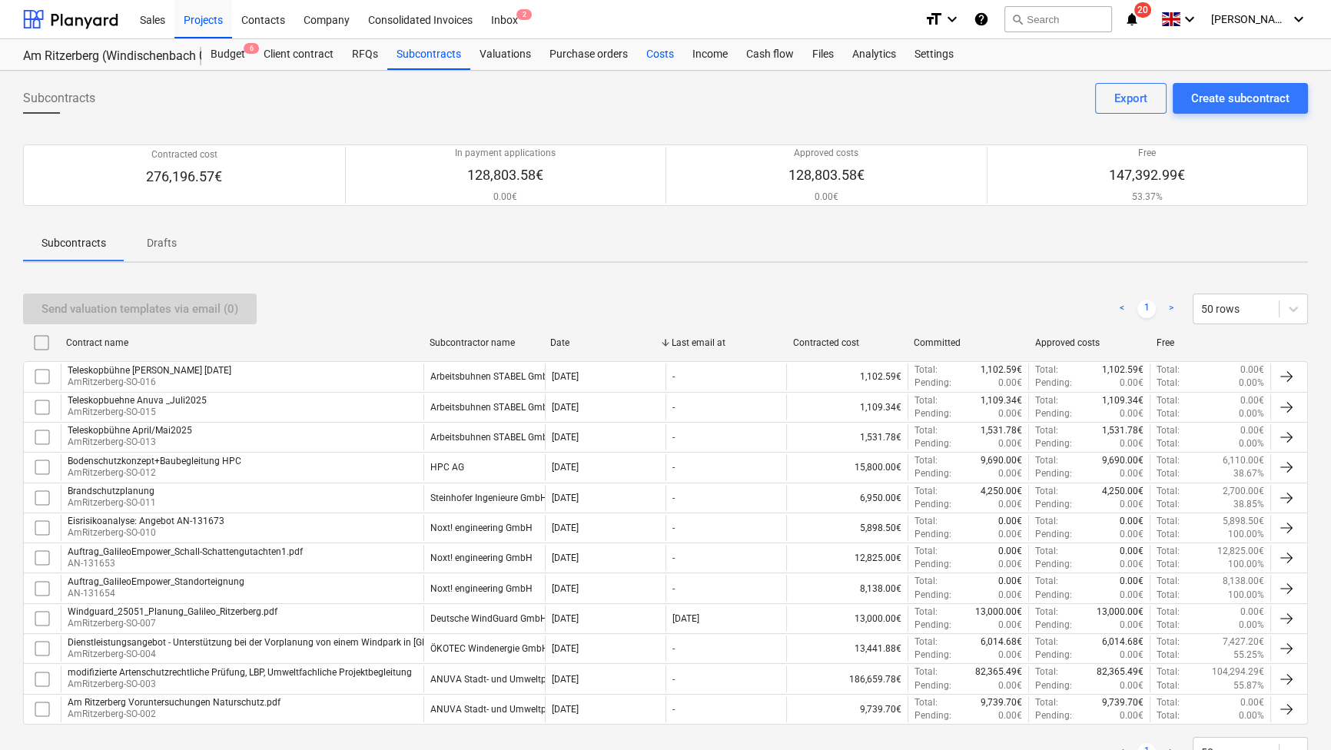
click at [646, 51] on div "Costs" at bounding box center [660, 54] width 46 height 31
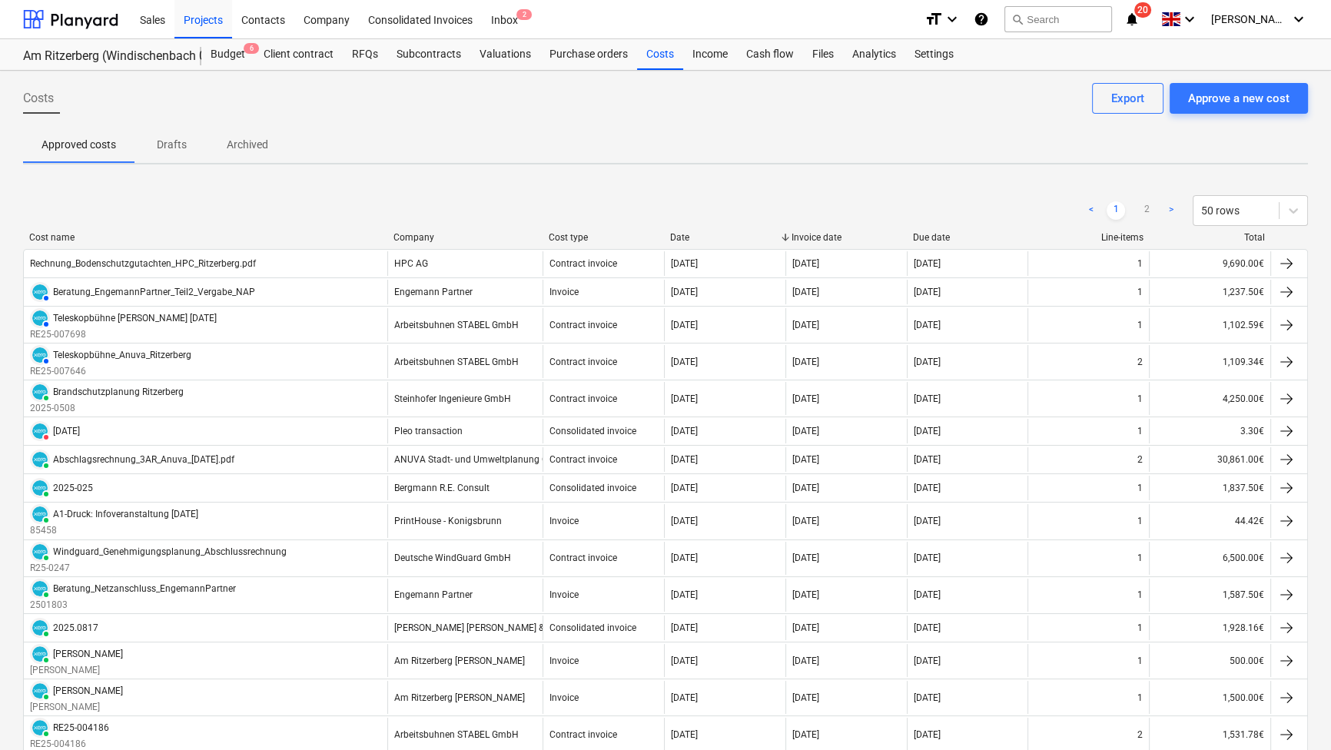
click at [450, 235] on div "Company" at bounding box center [465, 237] width 143 height 11
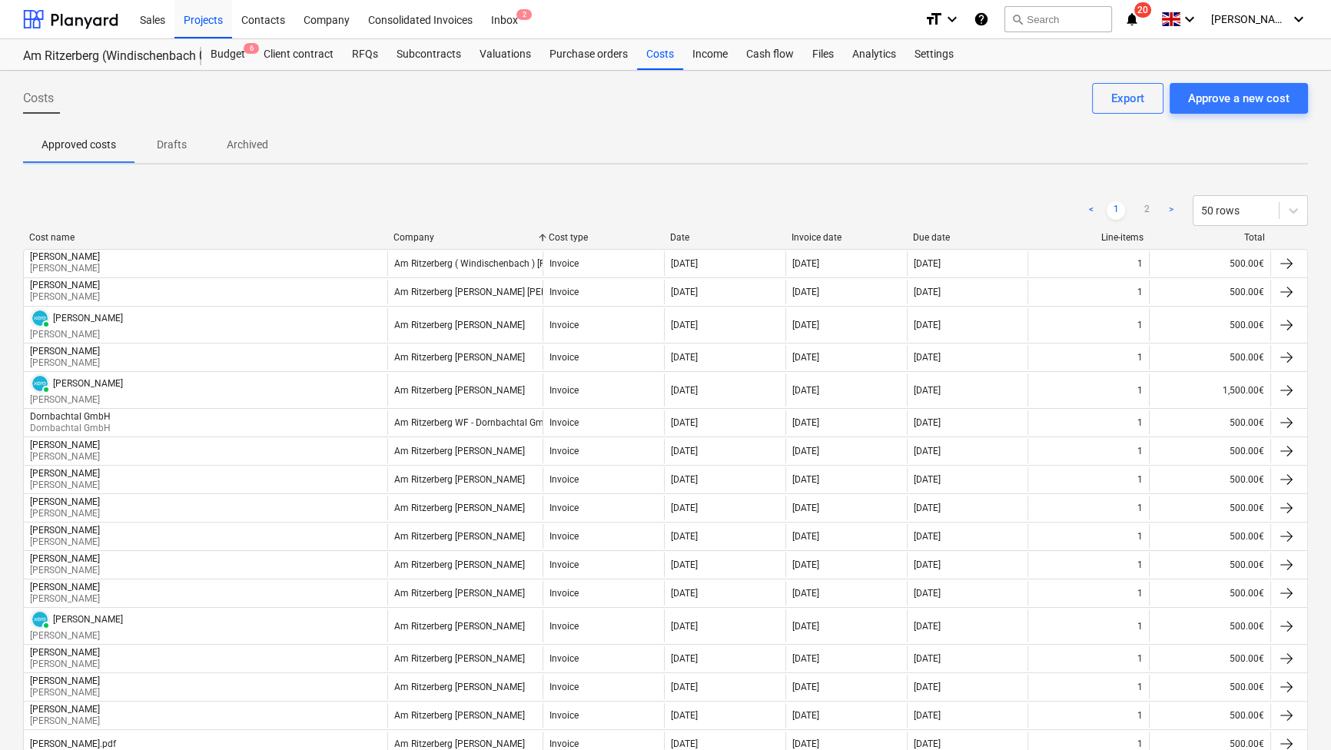
click at [427, 237] on div "Company" at bounding box center [465, 237] width 143 height 11
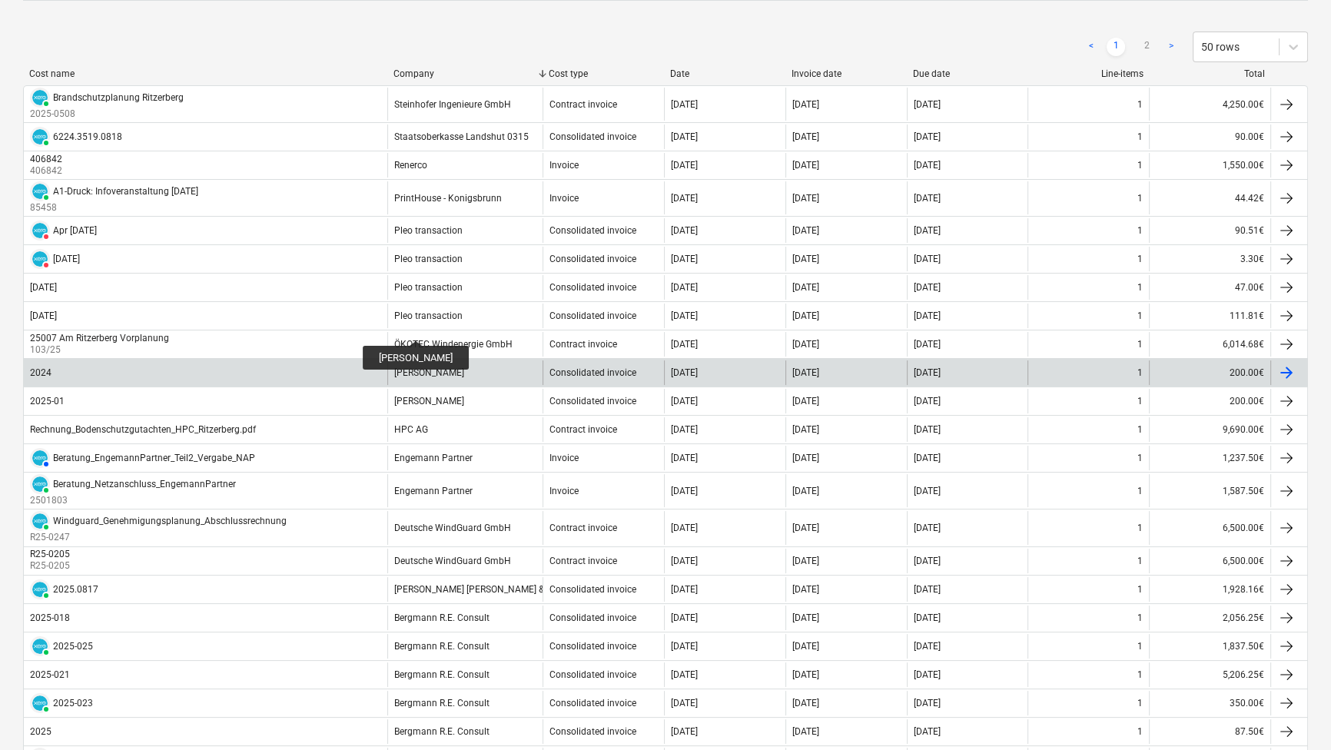
scroll to position [139, 0]
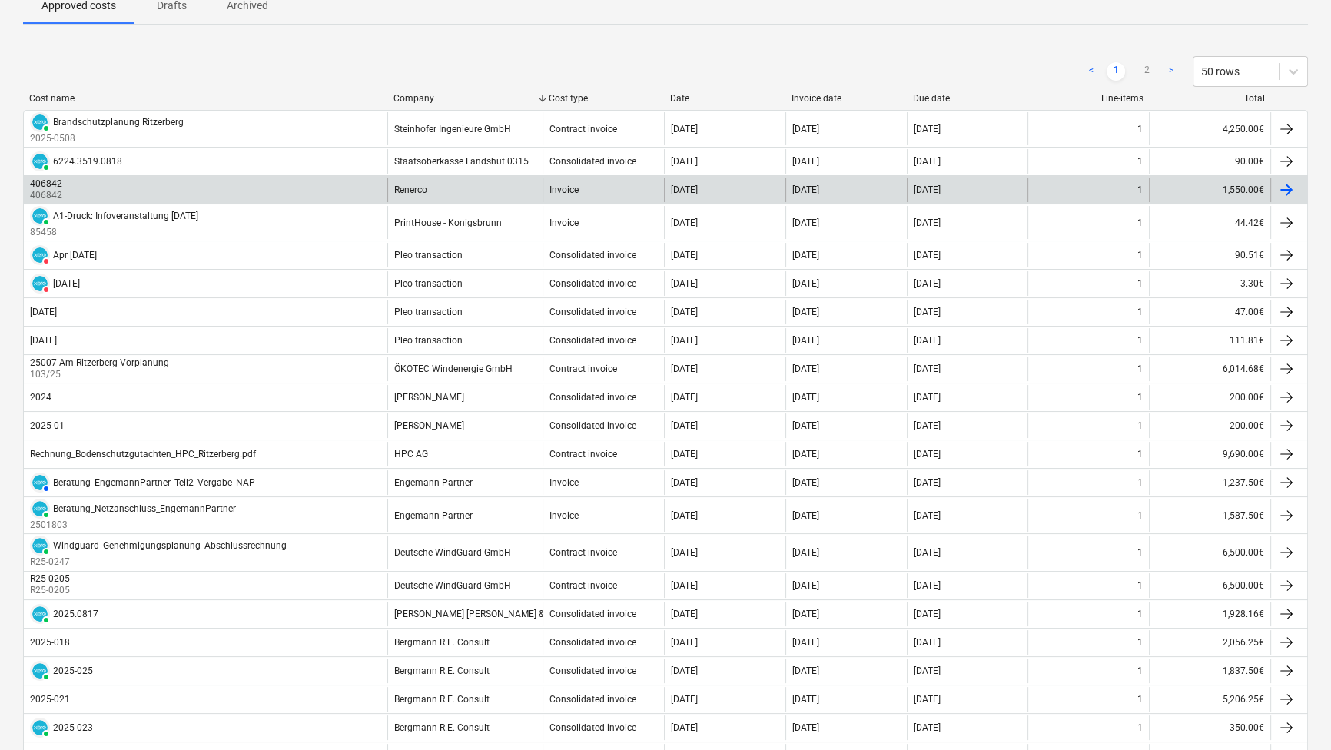
click at [1289, 187] on div at bounding box center [1286, 190] width 18 height 18
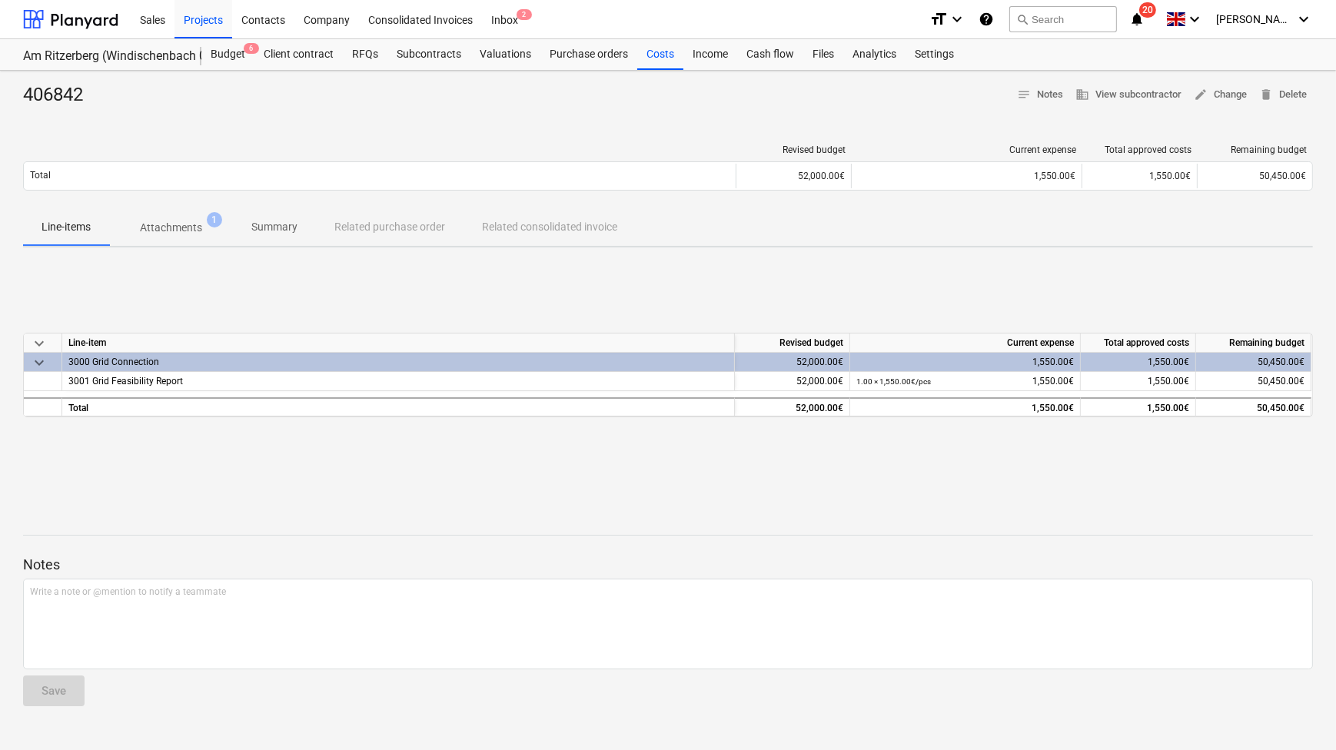
click at [146, 226] on p "Attachments" at bounding box center [171, 228] width 62 height 16
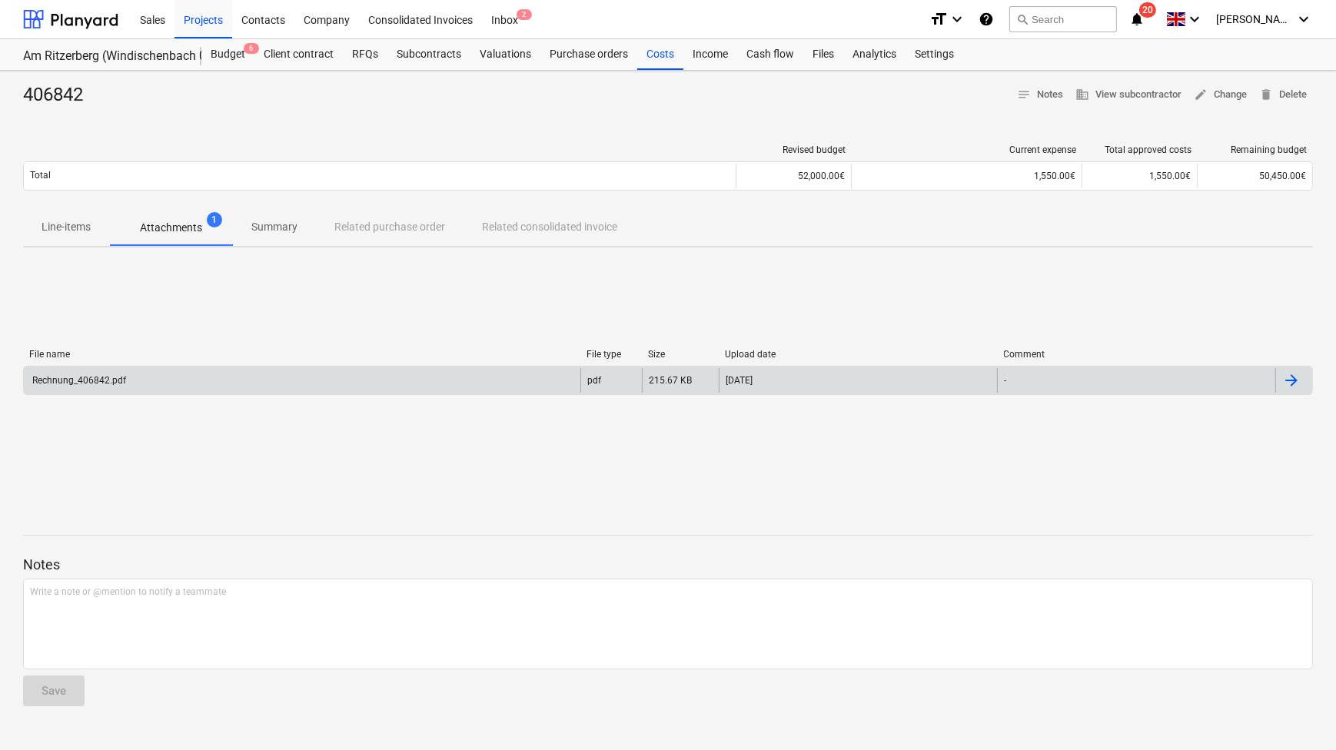
click at [91, 374] on div "Rechnung_406842.pdf" at bounding box center [302, 380] width 556 height 25
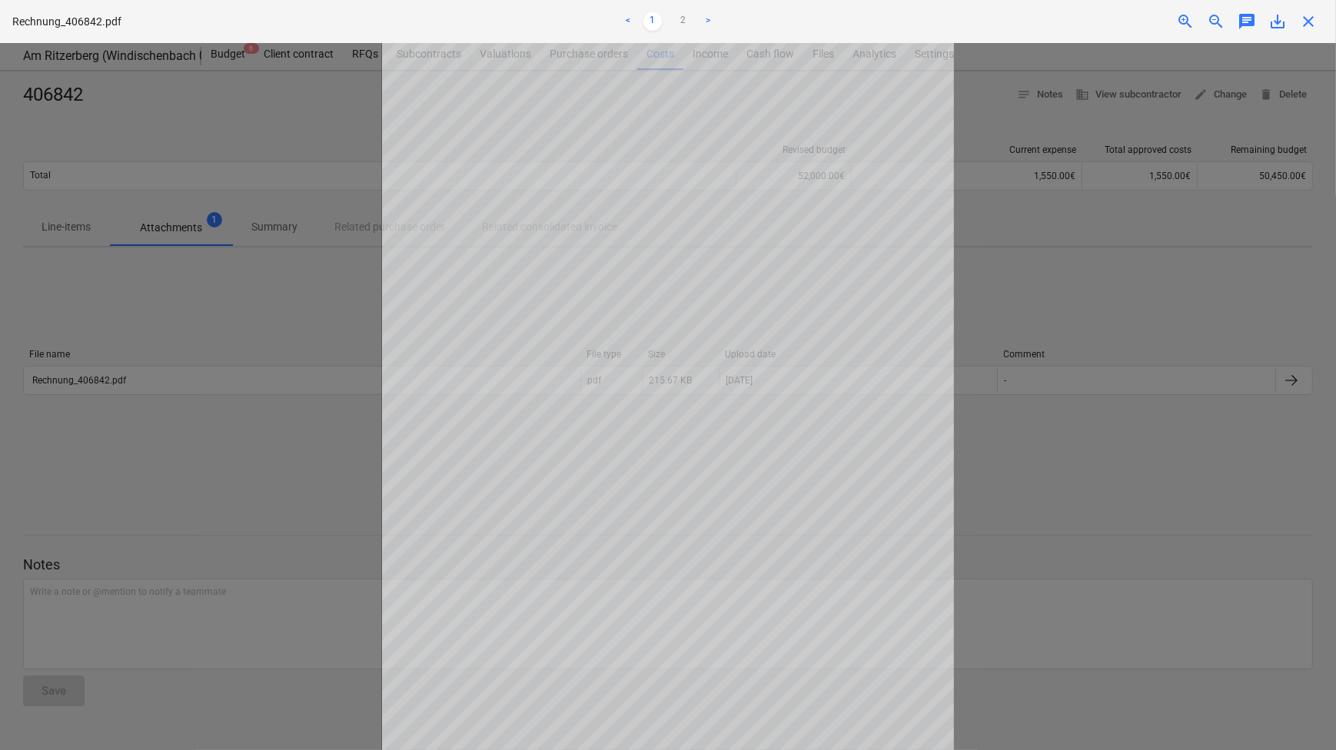
scroll to position [104, 0]
click at [1100, 548] on div at bounding box center [668, 396] width 1336 height 707
click at [1283, 28] on div "Getting notes failed" at bounding box center [1120, 16] width 415 height 32
click at [1275, 21] on div "Getting notes failed" at bounding box center [1120, 16] width 415 height 32
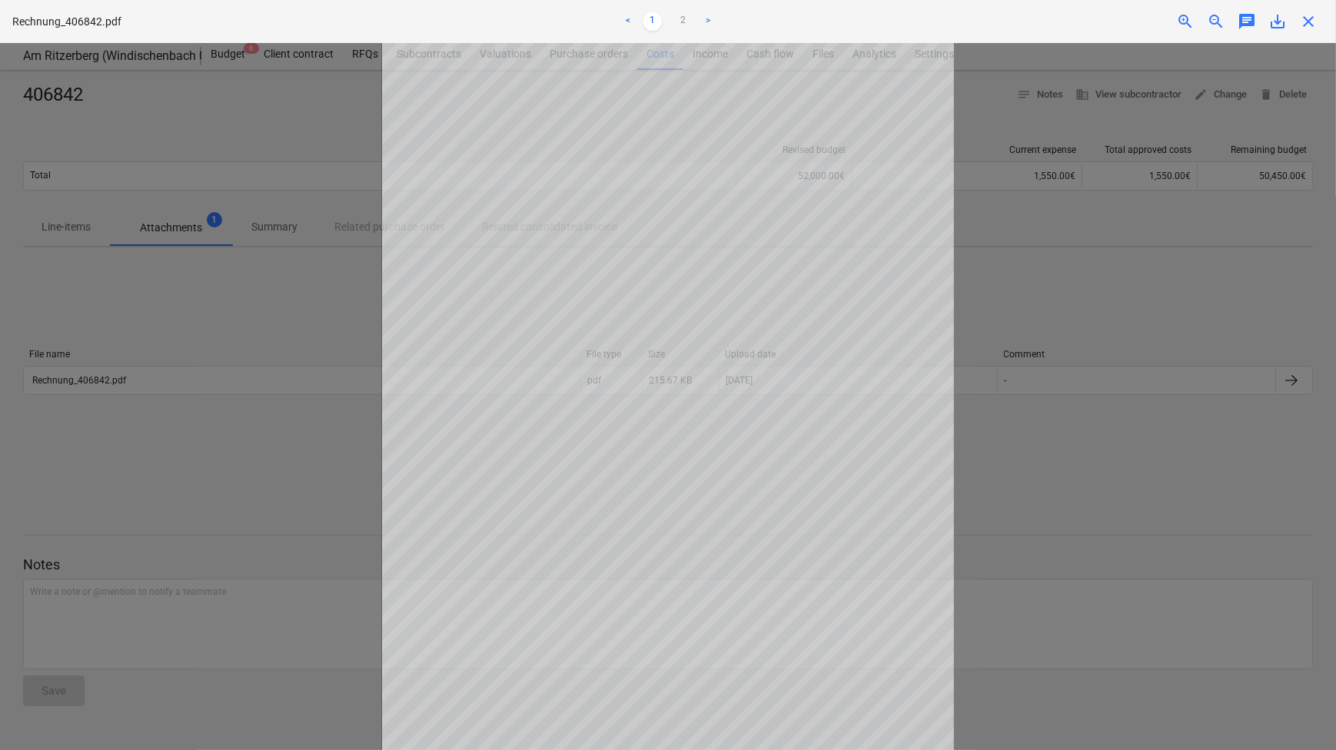
click at [1224, 94] on div at bounding box center [668, 396] width 1336 height 707
click at [1280, 27] on div "Getting notes failed" at bounding box center [1120, 16] width 415 height 32
click at [1310, 17] on div "Getting notes failed" at bounding box center [1120, 16] width 415 height 32
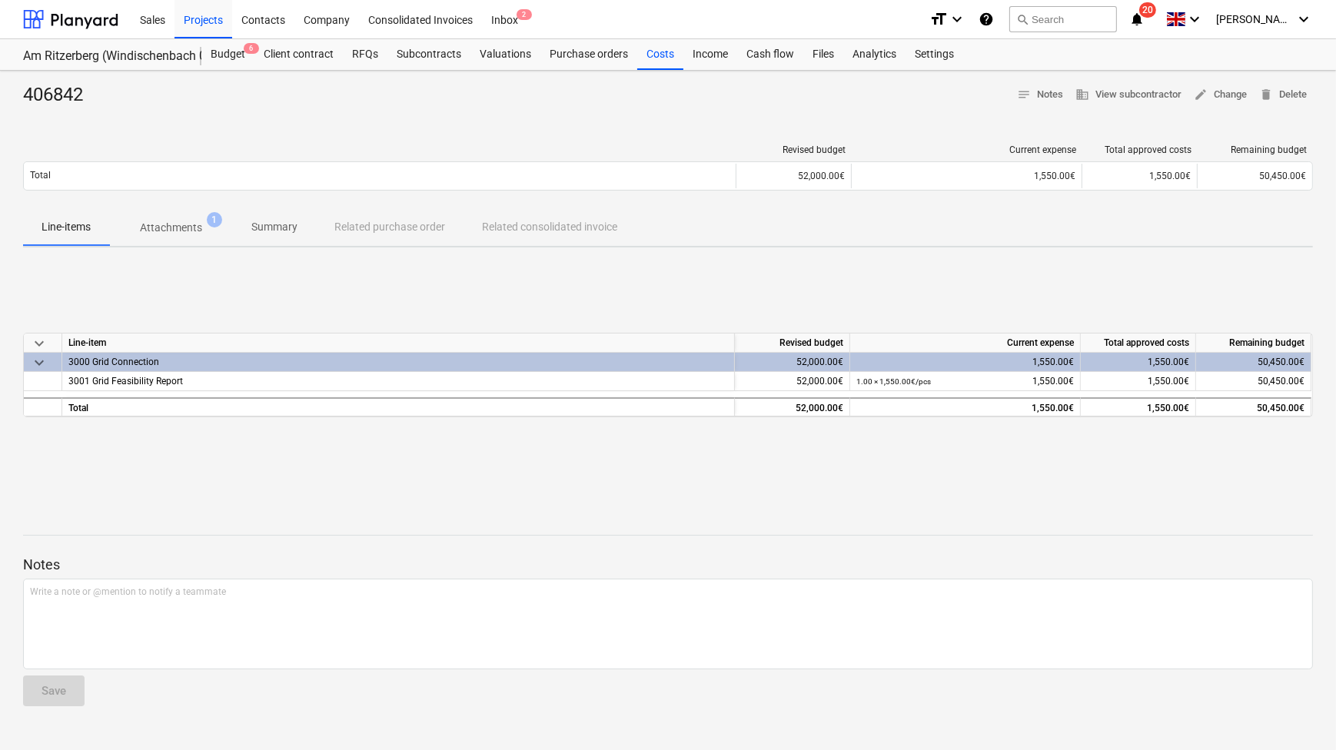
click at [189, 221] on p "Attachments" at bounding box center [171, 228] width 62 height 16
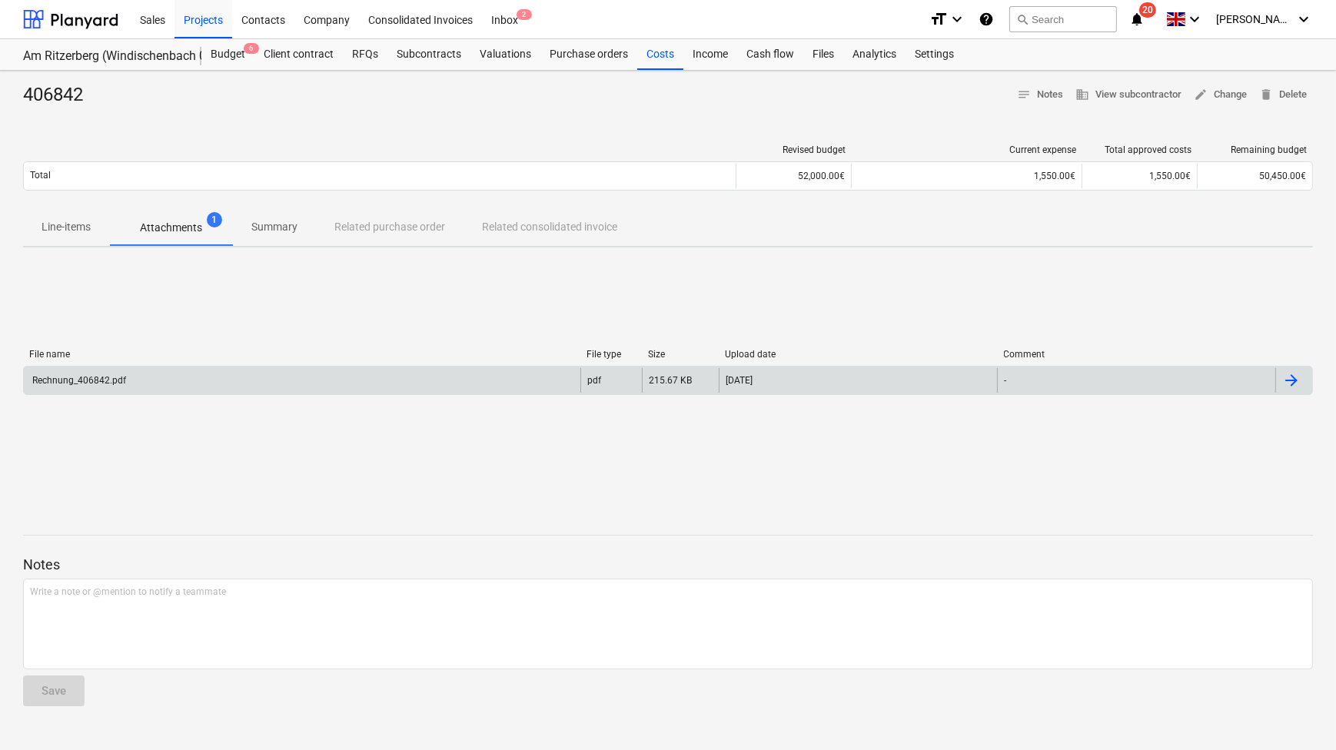
click at [1295, 378] on div at bounding box center [1291, 380] width 18 height 18
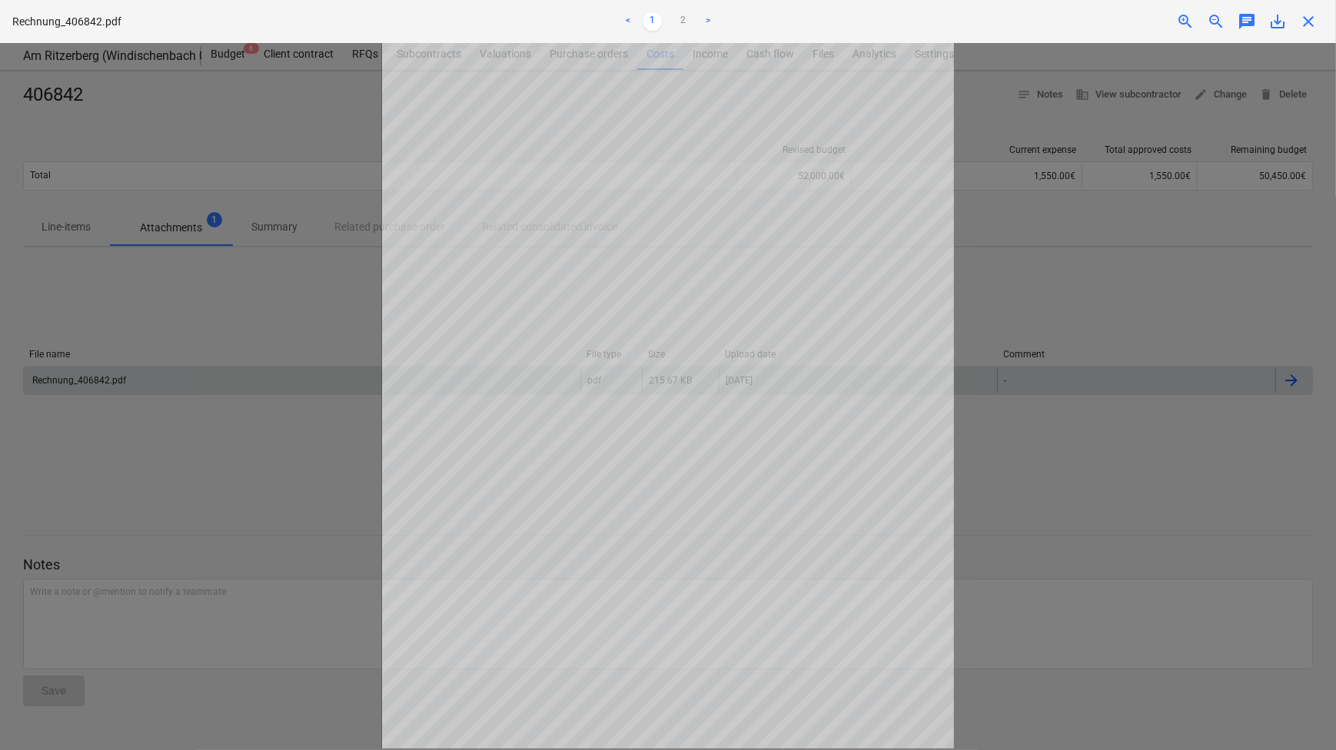
scroll to position [105, 0]
click at [1308, 13] on div "Getting notes failed" at bounding box center [1120, 16] width 415 height 32
click at [1307, 22] on div "Getting notes failed" at bounding box center [1120, 16] width 415 height 32
click at [1184, 276] on div at bounding box center [668, 396] width 1336 height 707
click at [1314, 31] on div "Getting notes failed" at bounding box center [1120, 16] width 415 height 32
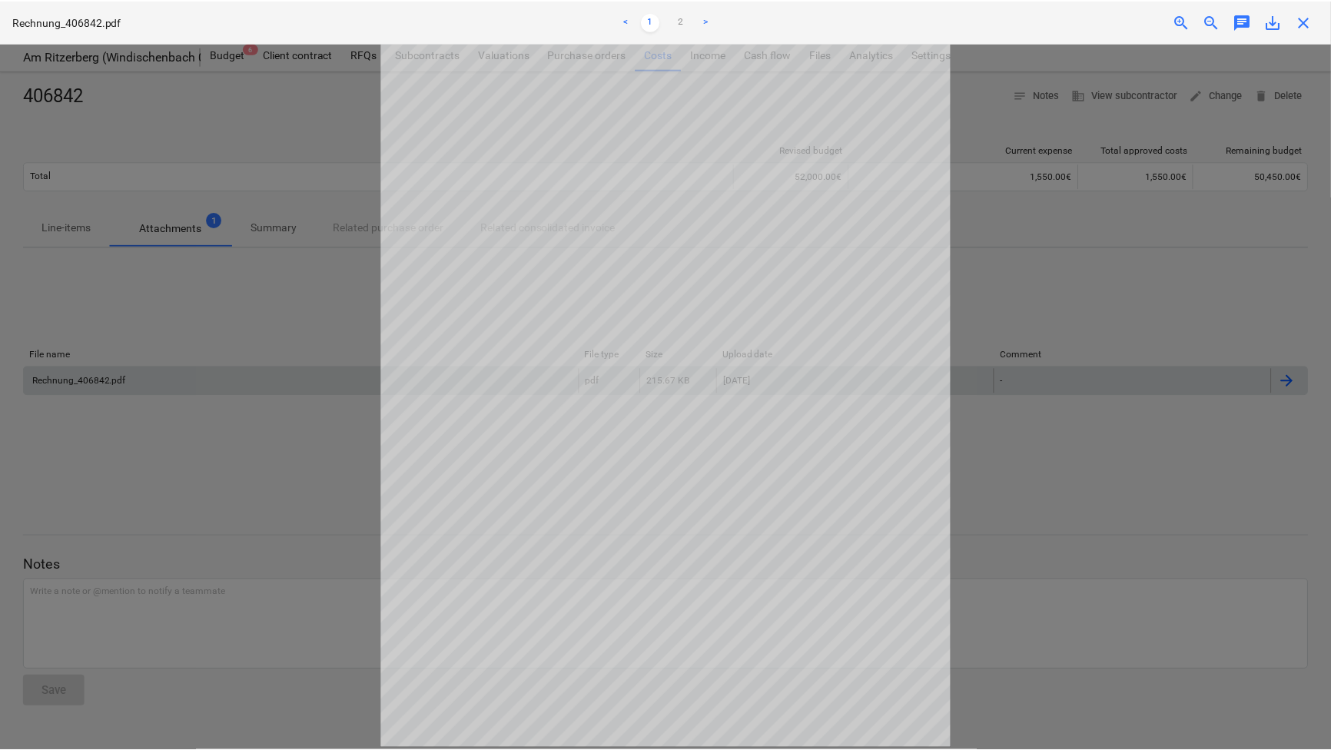
scroll to position [103, 0]
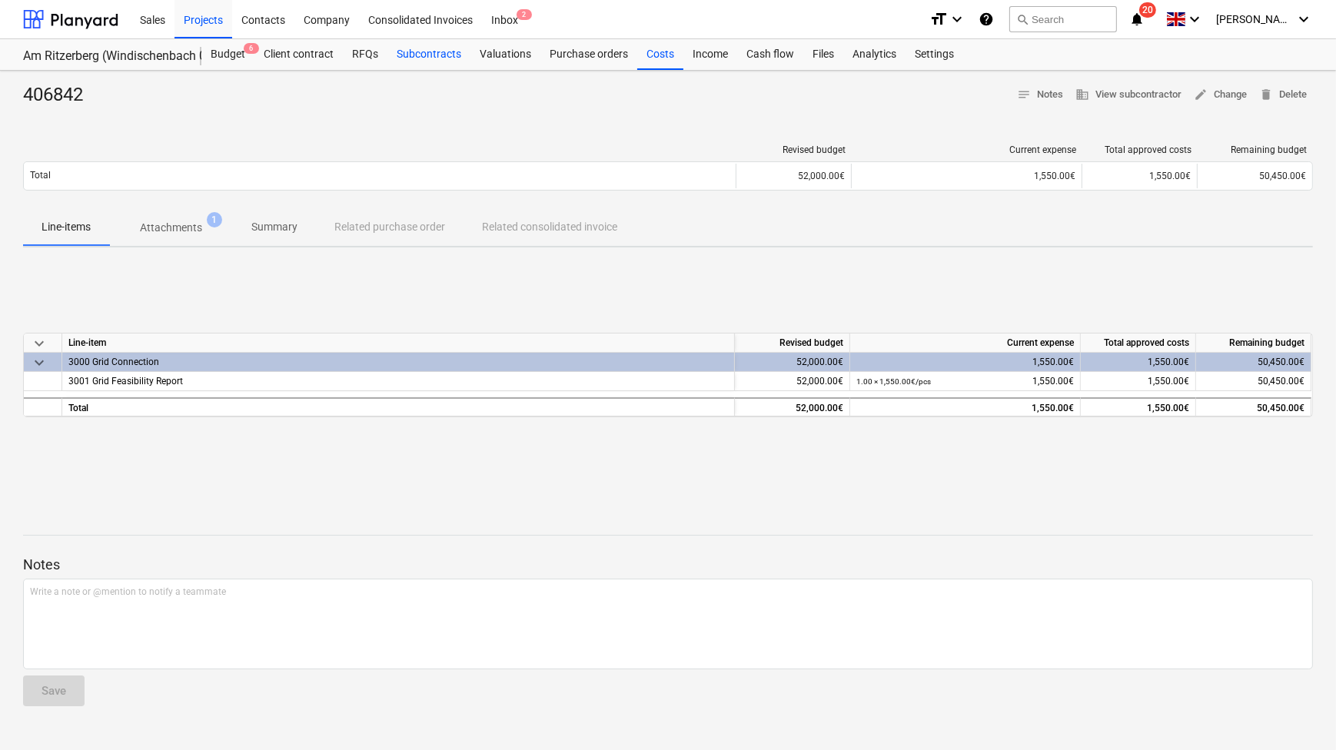
click at [432, 58] on div "Subcontracts" at bounding box center [428, 54] width 83 height 31
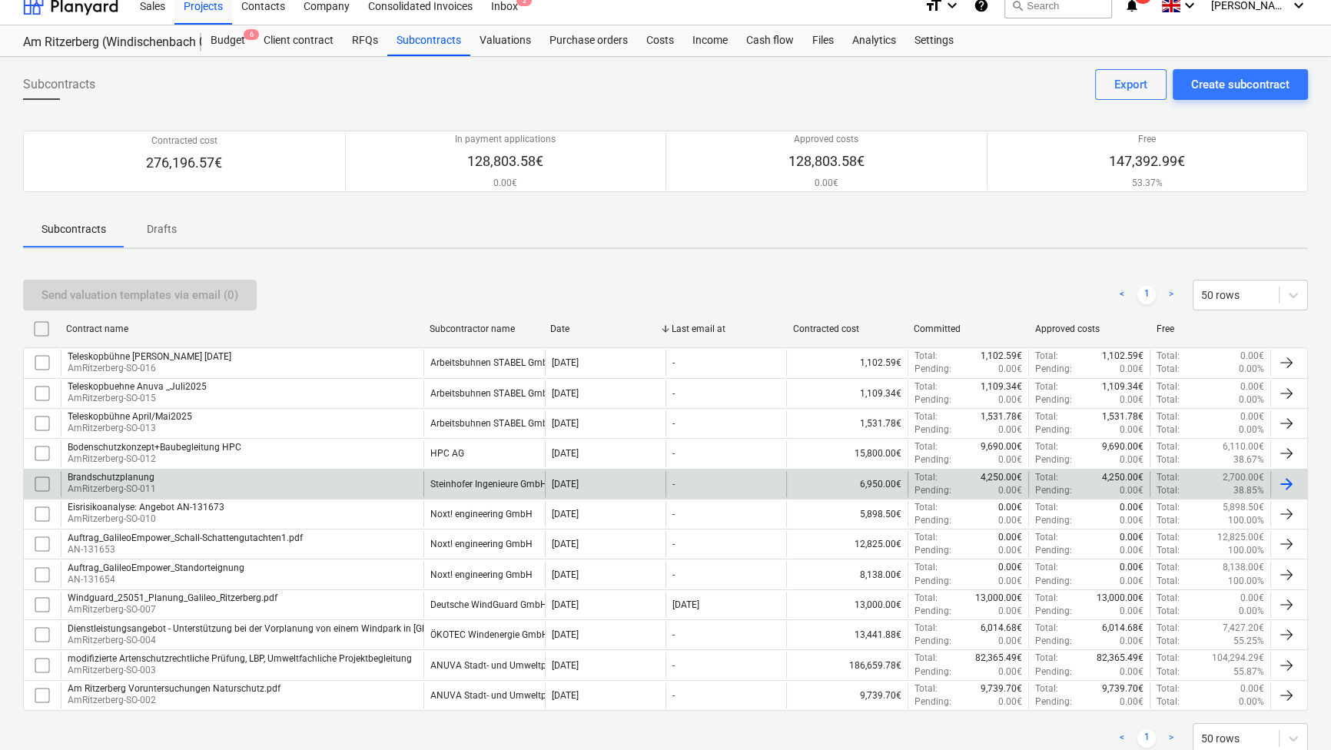
scroll to position [58, 0]
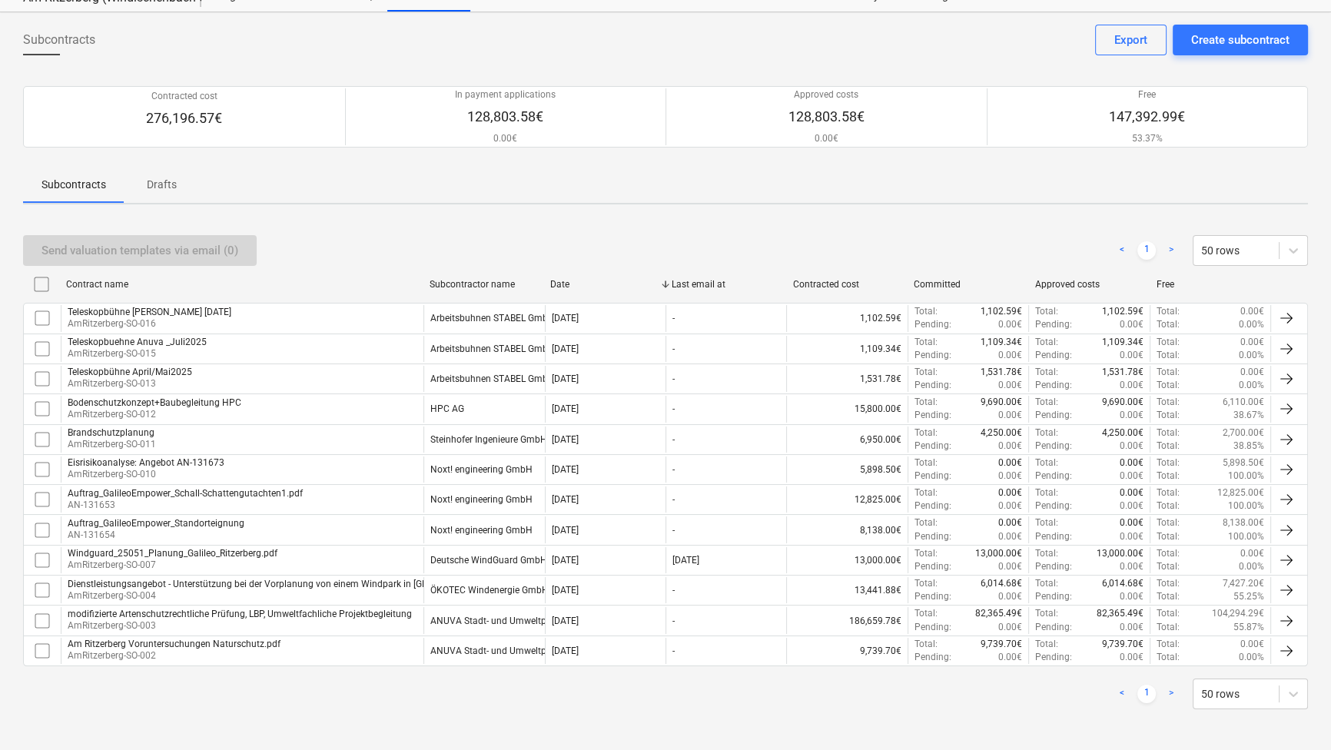
click at [1260, 31] on div "Getting notes failed" at bounding box center [1115, 16] width 415 height 32
click at [1229, 41] on div "Create subcontract" at bounding box center [1240, 40] width 98 height 20
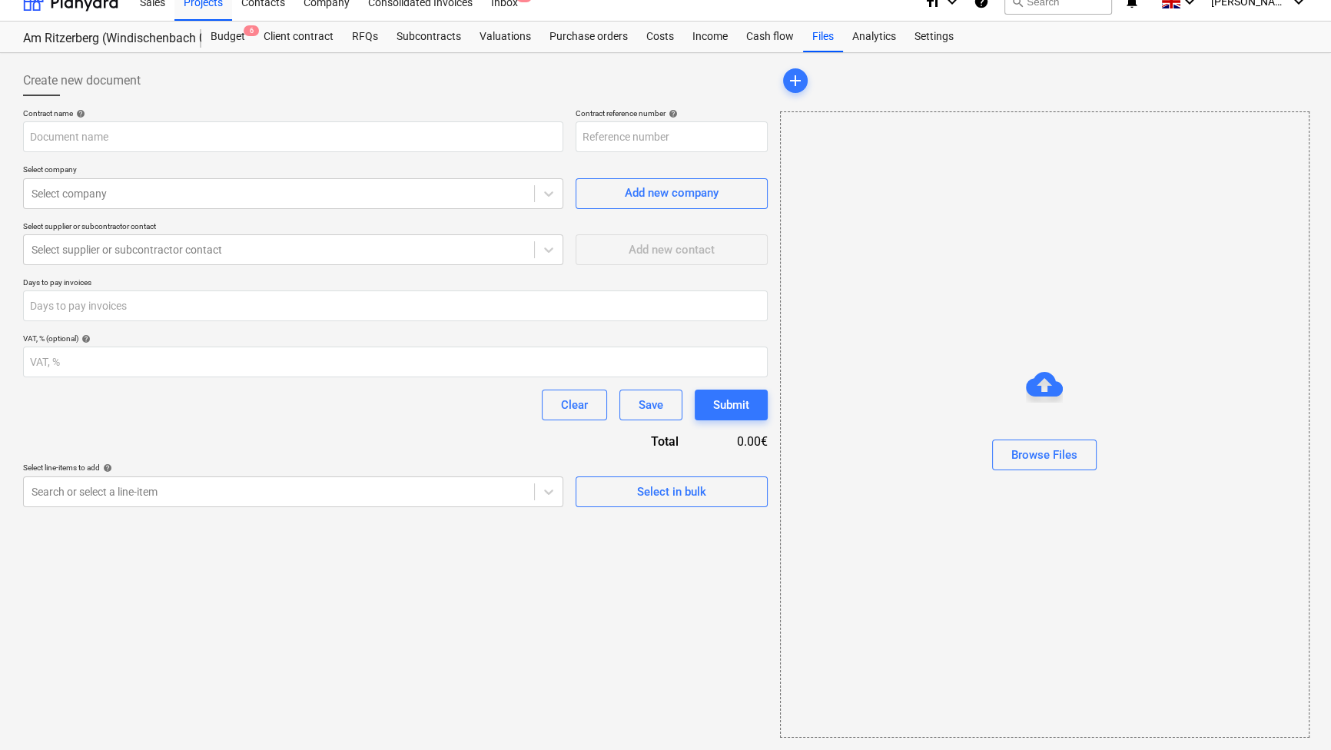
scroll to position [16, 0]
type input "AmRitzerberg-GER240608-SO-017"
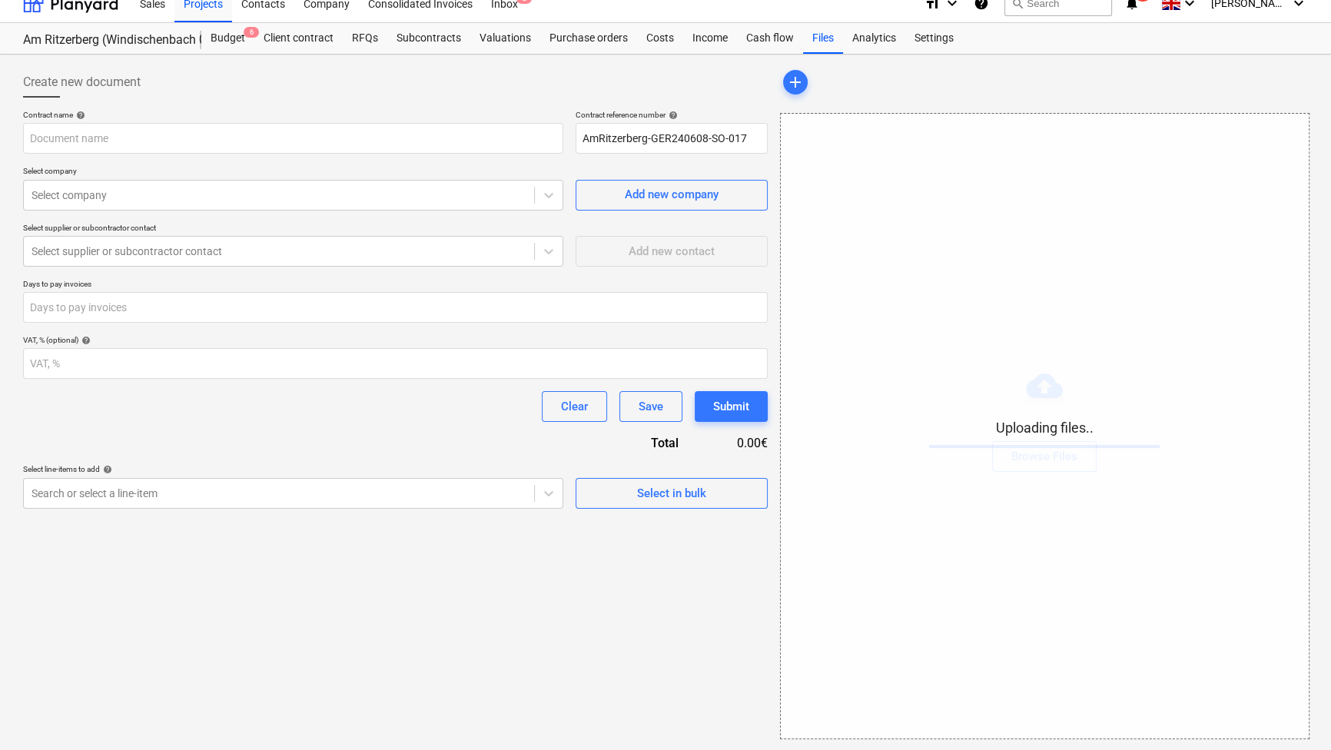
type input "20231117-AN-0433-Galileo-Rahmenvereinbarung Netzanschlusskoordinierung (NAK) (1…"
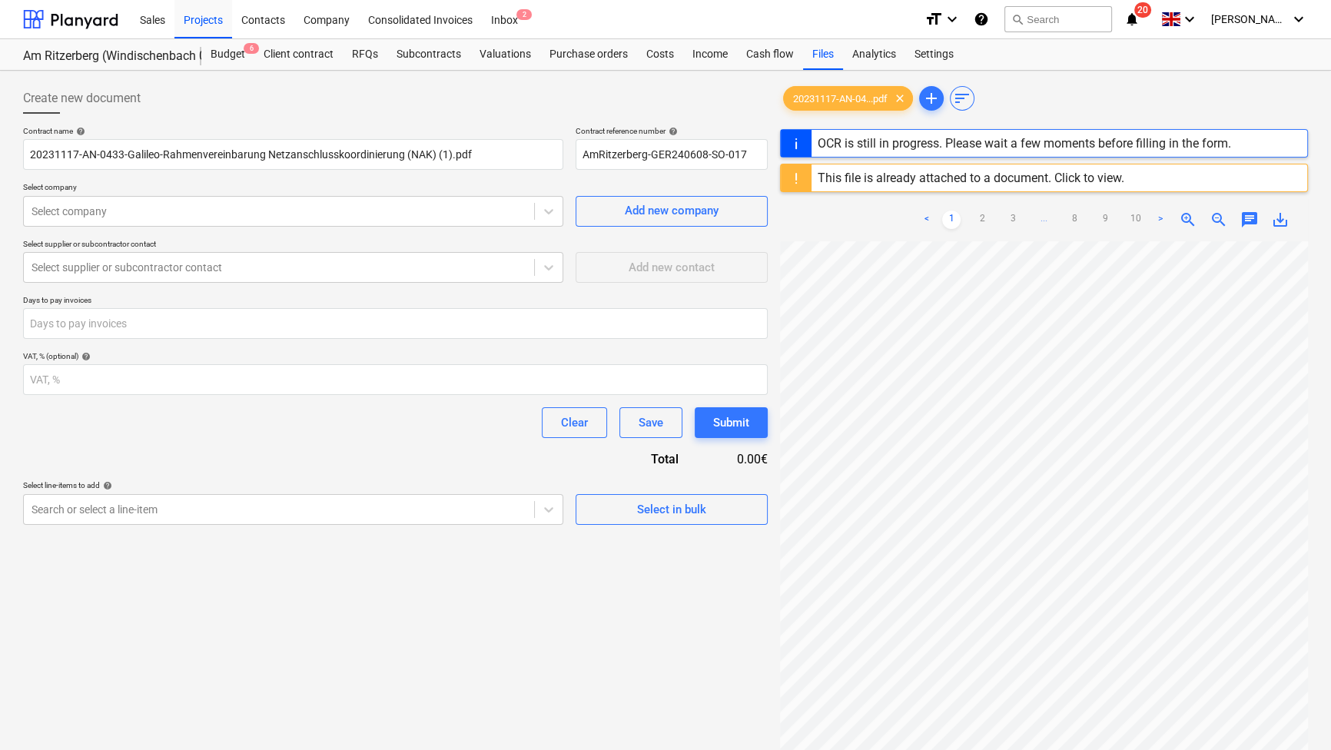
click at [941, 184] on div "This file is already attached to a document. Click to view." at bounding box center [971, 177] width 319 height 27
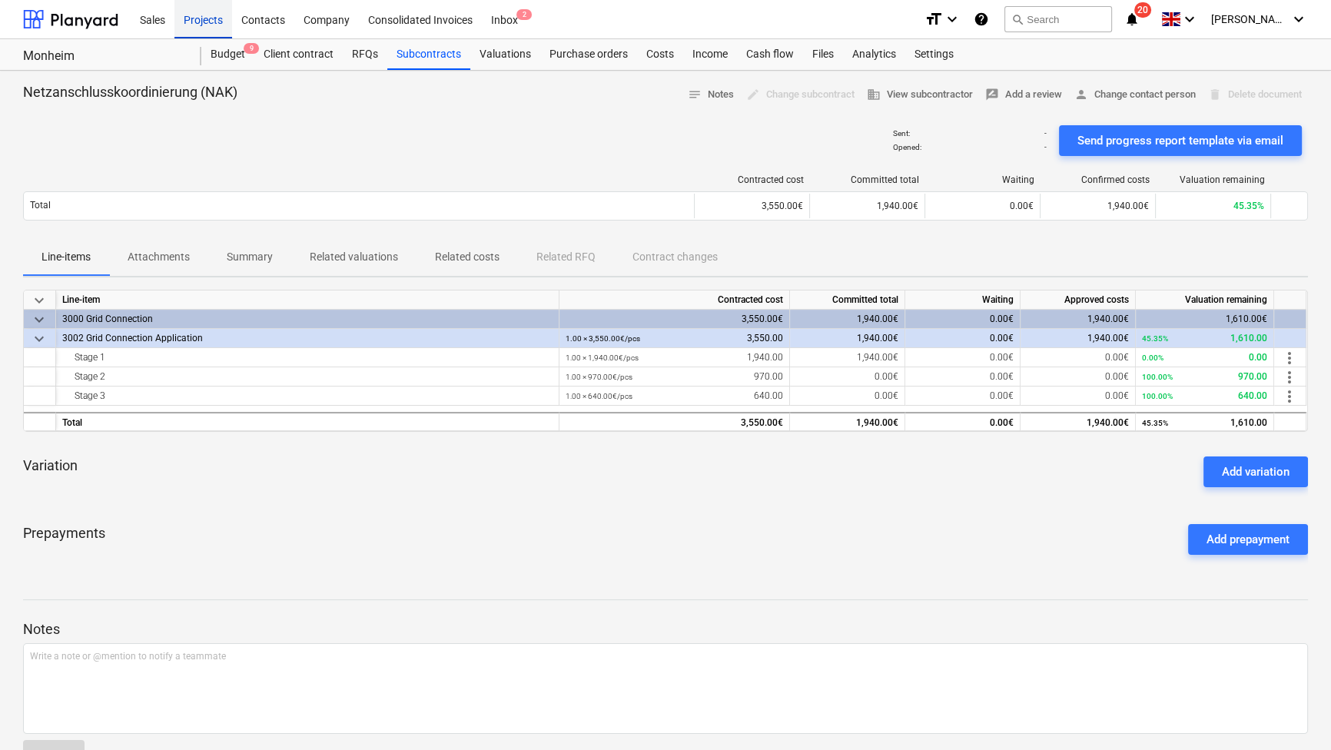
click at [191, 21] on div "Projects" at bounding box center [203, 18] width 58 height 39
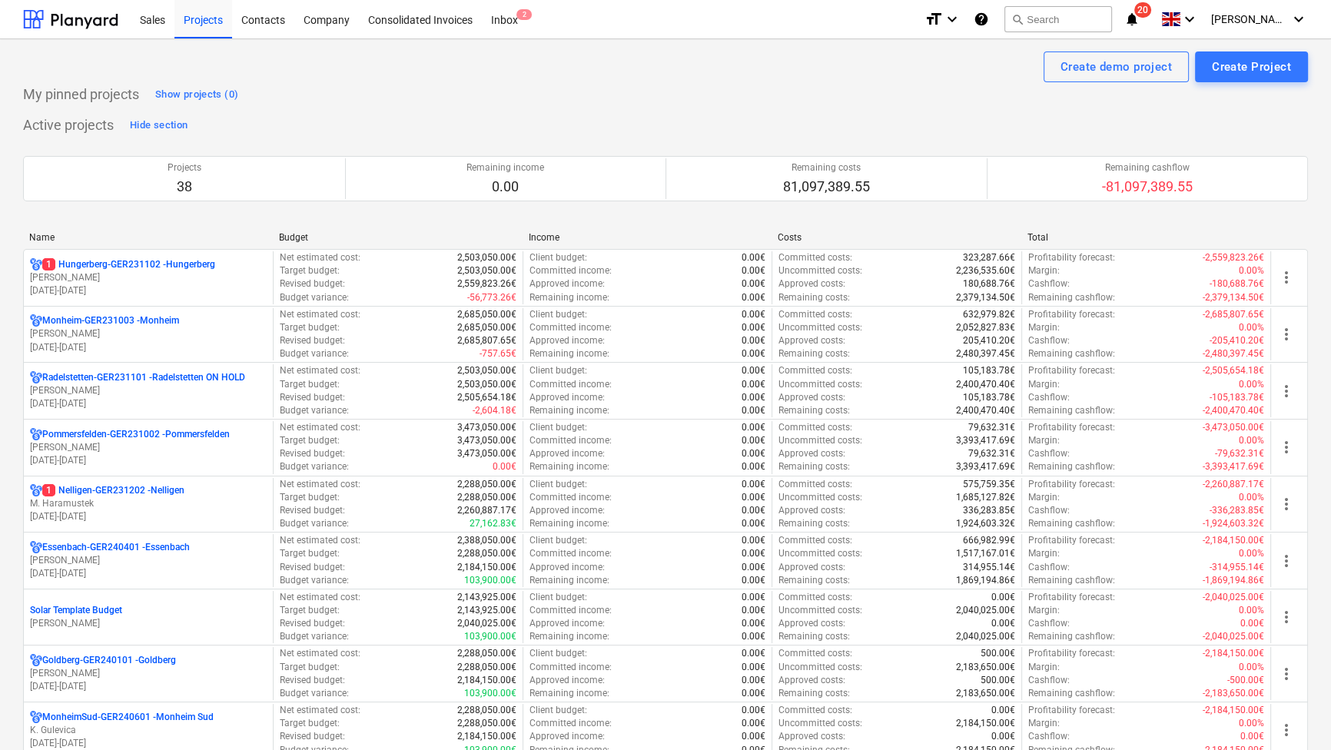
click at [45, 238] on div "Name" at bounding box center [147, 237] width 237 height 11
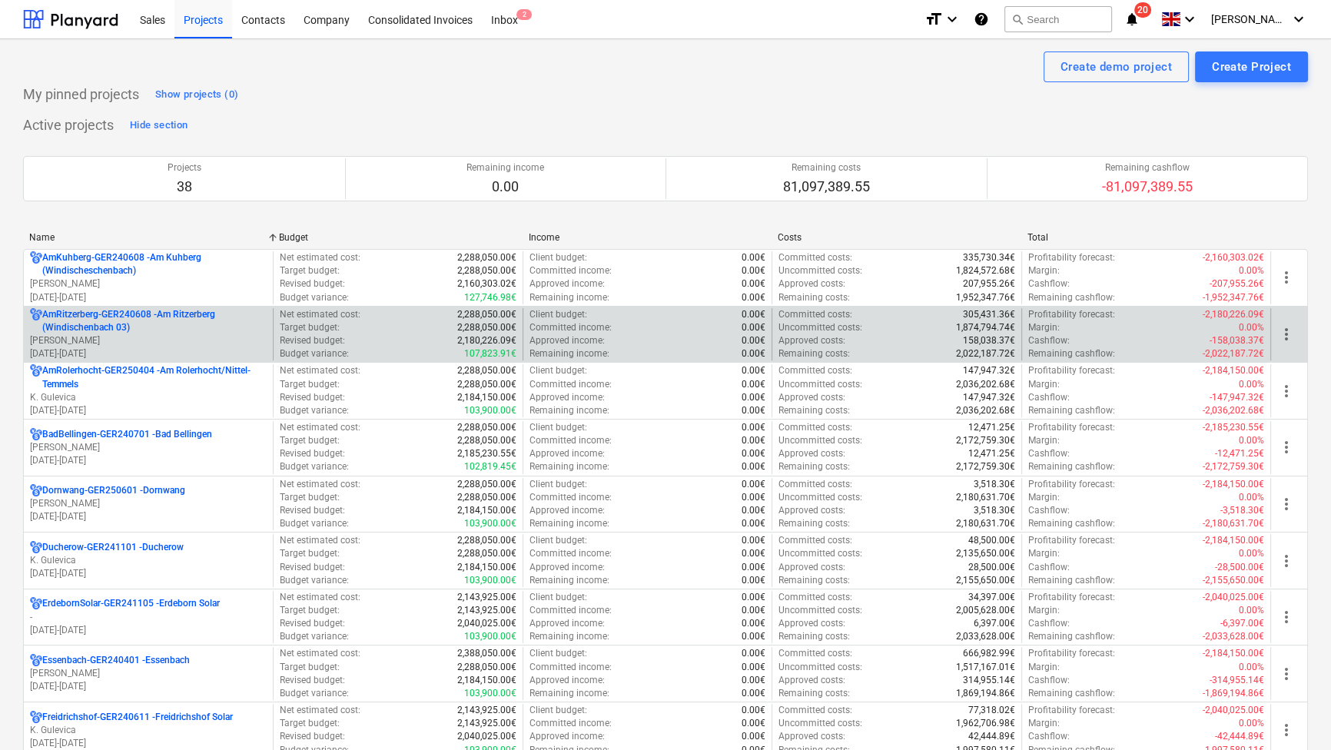
click at [68, 308] on p "AmRitzerberg-GER240608 - Am Ritzerberg ([GEOGRAPHIC_DATA] 03)" at bounding box center [154, 321] width 224 height 26
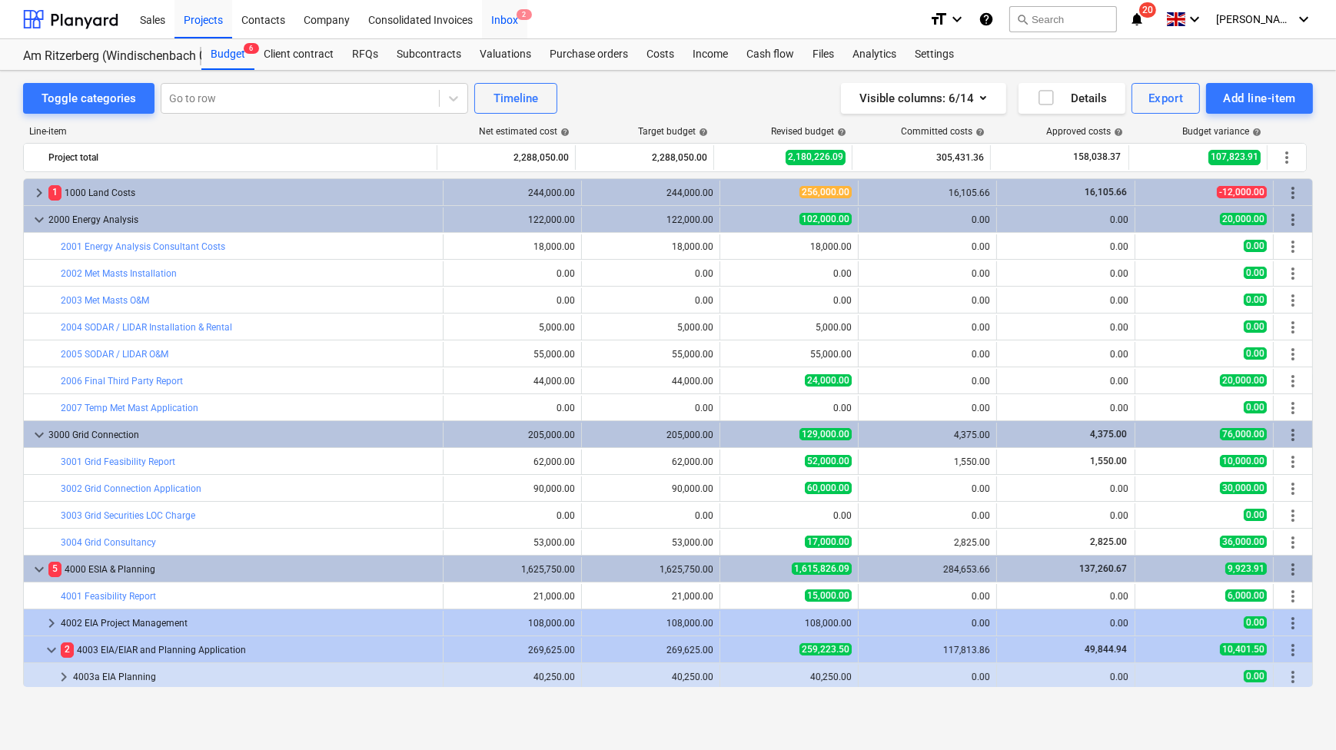
click at [516, 26] on div "Inbox 2" at bounding box center [504, 18] width 45 height 39
click at [438, 56] on div "Subcontracts" at bounding box center [428, 54] width 83 height 31
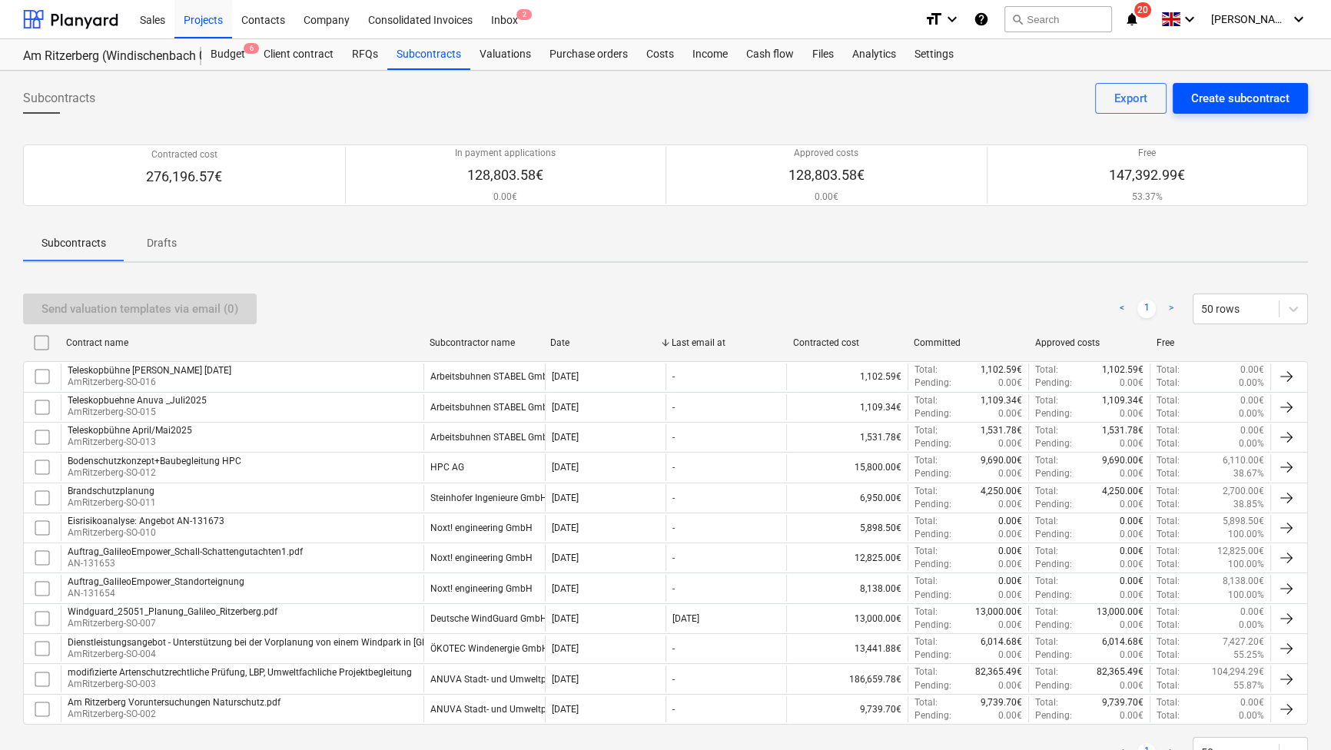
click at [1286, 98] on div "Create subcontract" at bounding box center [1240, 98] width 98 height 20
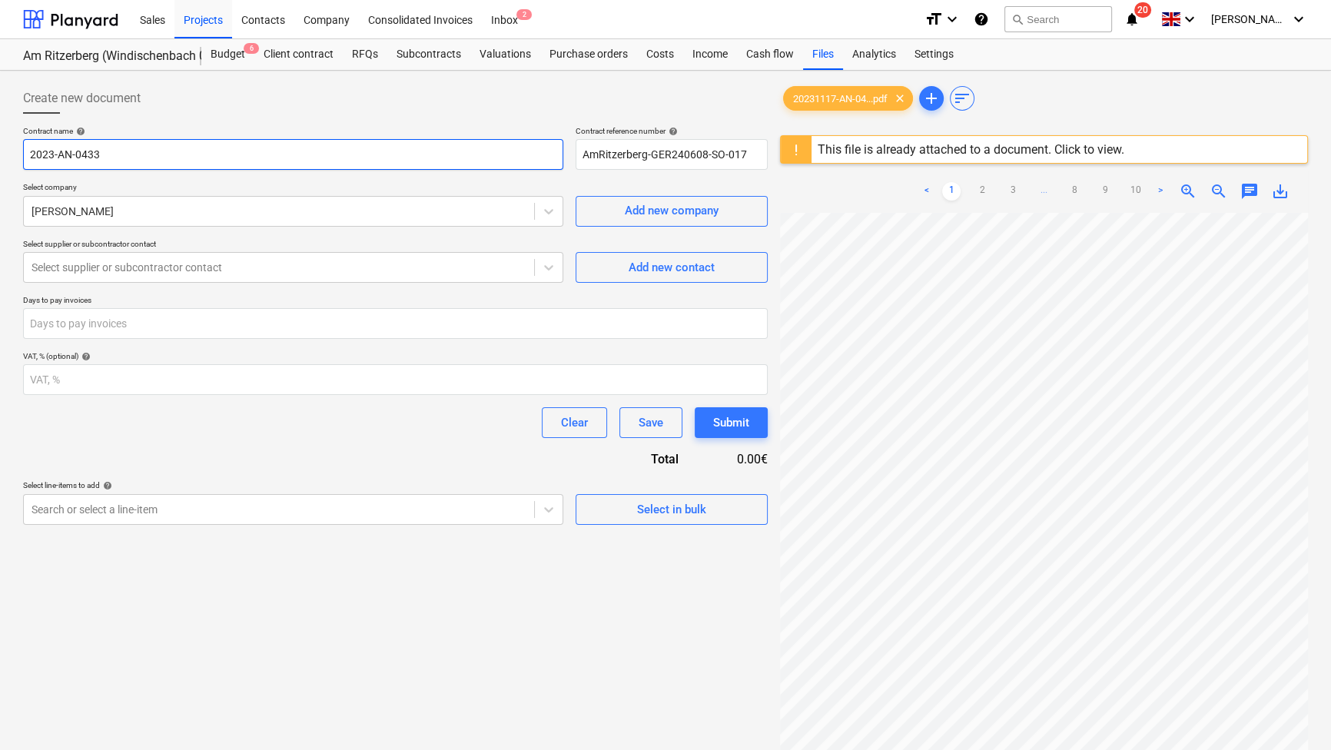
click at [178, 154] on input "2023-AN-0433" at bounding box center [293, 154] width 540 height 31
paste input "Rahmenvereinbarung Netzanschlusskoordinierung"
type input "Rahmenvereinbarung Netzanschlusskoordinierung Renerco"
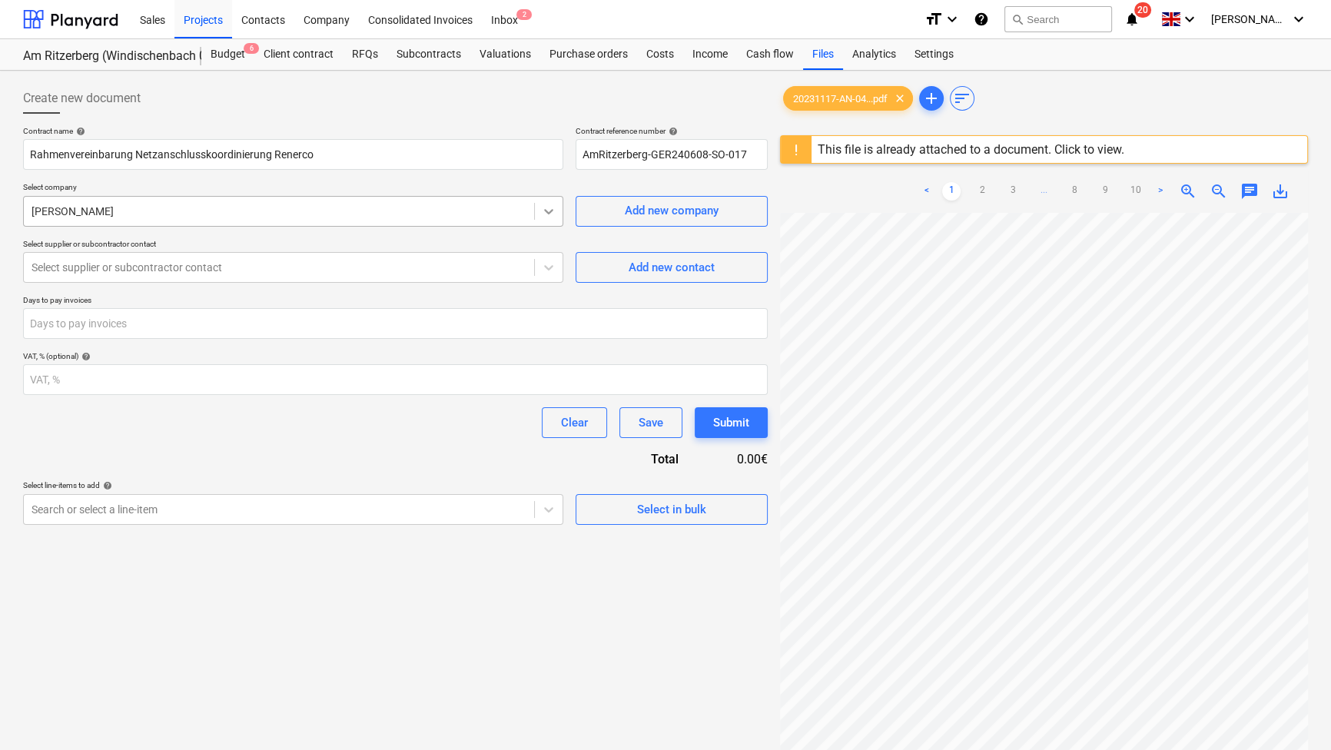
click at [553, 213] on icon at bounding box center [548, 211] width 15 height 15
type input "[PERSON_NAME]"
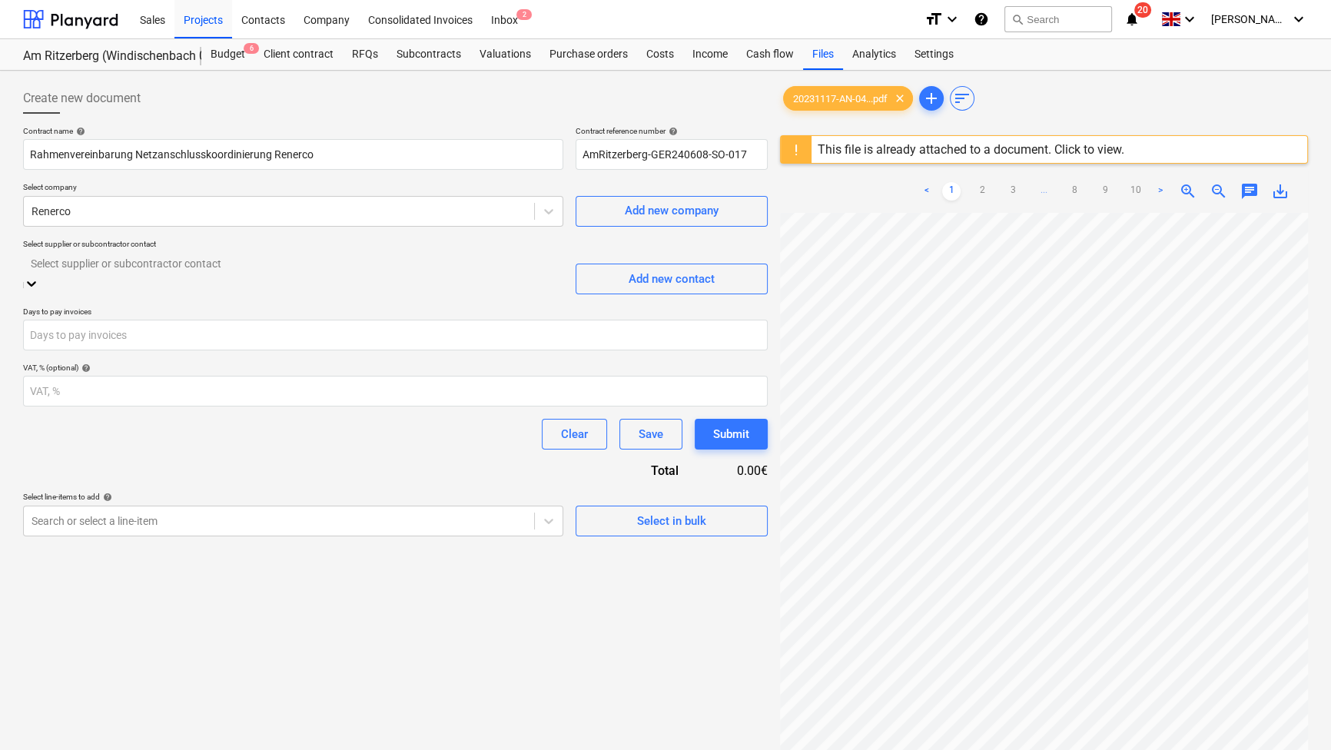
click at [181, 271] on div at bounding box center [293, 264] width 525 height 18
click at [161, 666] on div "[PERSON_NAME] ([PERSON_NAME][EMAIL_ADDRESS][DOMAIN_NAME])" at bounding box center [665, 756] width 1331 height 12
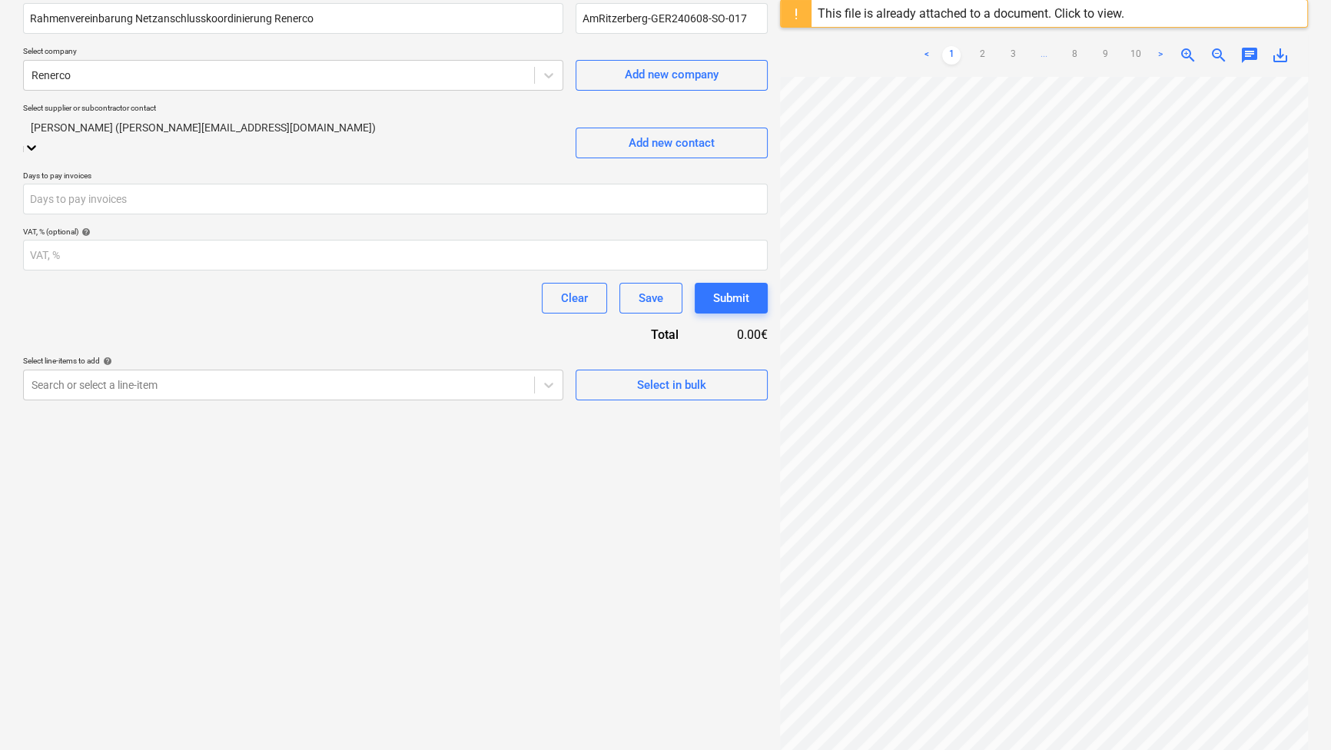
scroll to position [111, 0]
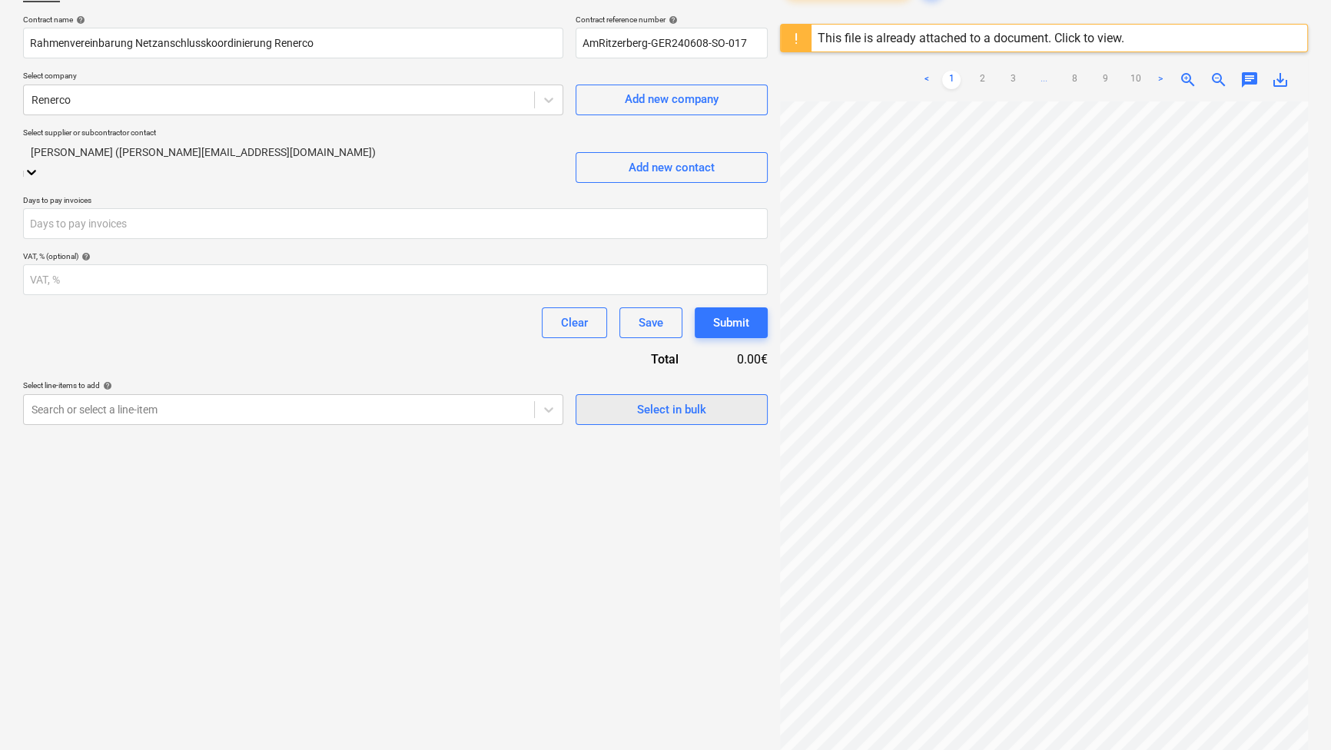
click at [604, 400] on span "Select in bulk" at bounding box center [672, 410] width 154 height 20
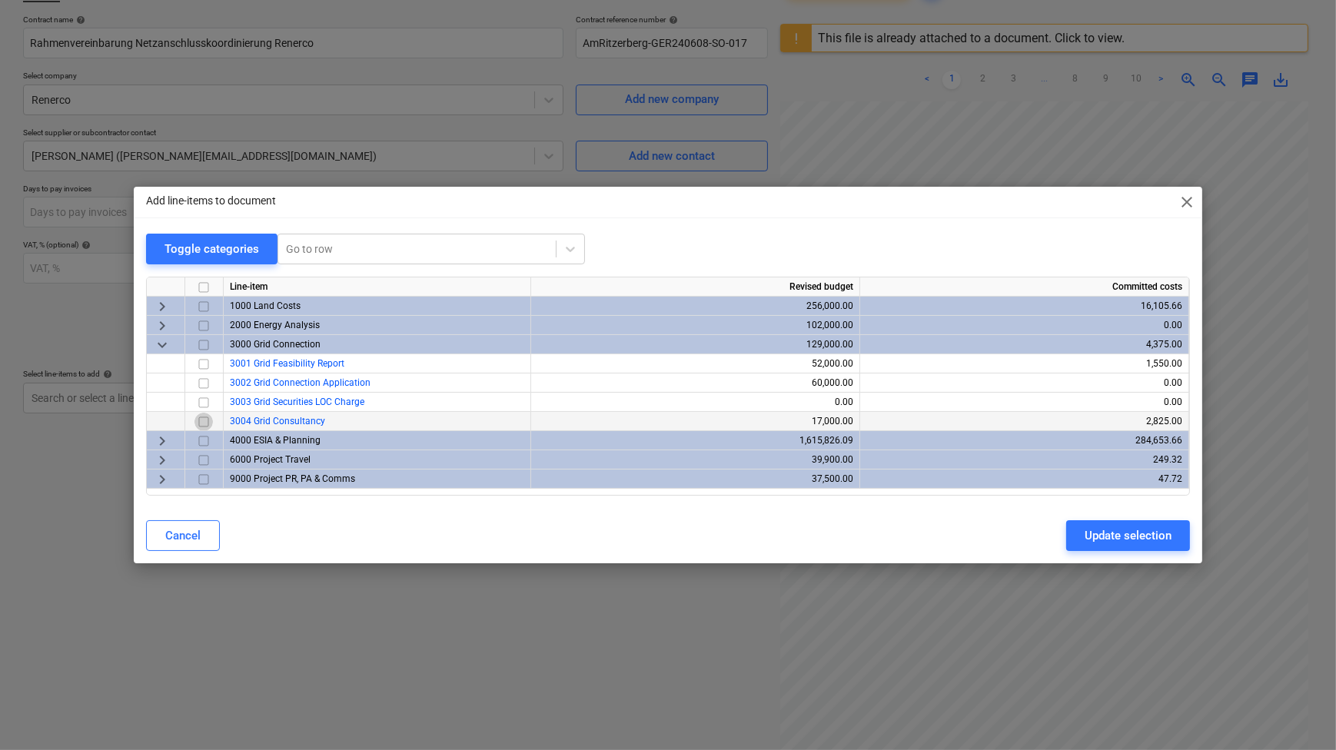
click at [201, 421] on input "checkbox" at bounding box center [203, 422] width 18 height 18
click at [1125, 535] on div "Update selection" at bounding box center [1127, 536] width 87 height 20
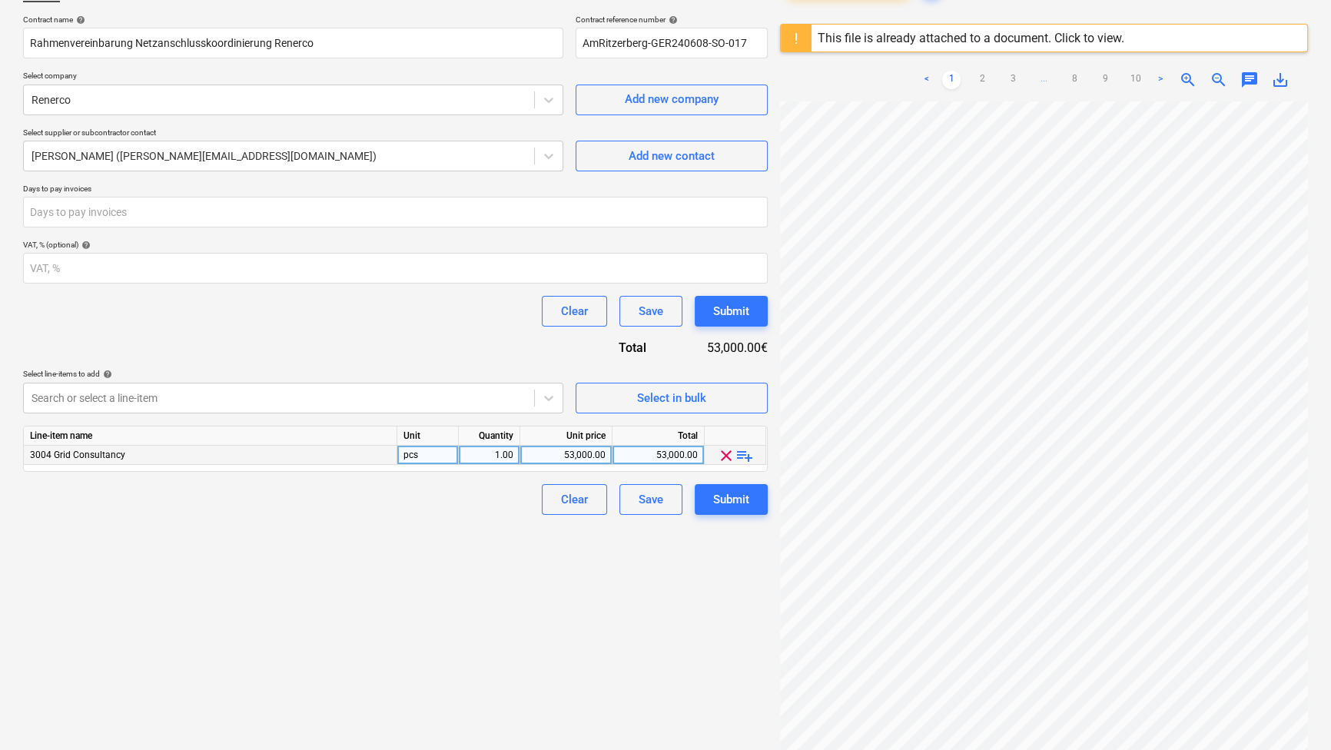
scroll to position [69, 0]
click at [752, 456] on span "playlist_add" at bounding box center [745, 456] width 18 height 18
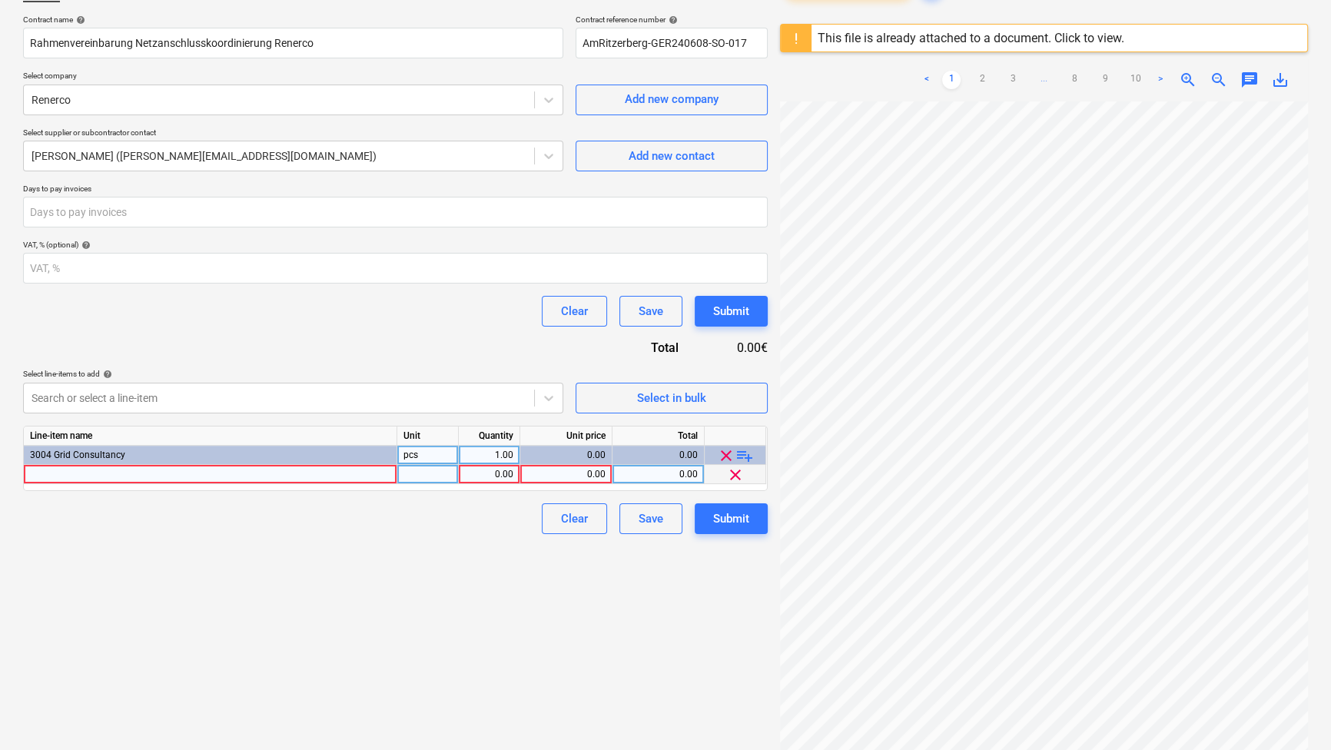
click at [344, 478] on div at bounding box center [211, 474] width 374 height 19
type input "Einholung und Prüfung der ersten Netzanschlusszusage"
click at [497, 470] on div "0.00" at bounding box center [489, 474] width 48 height 19
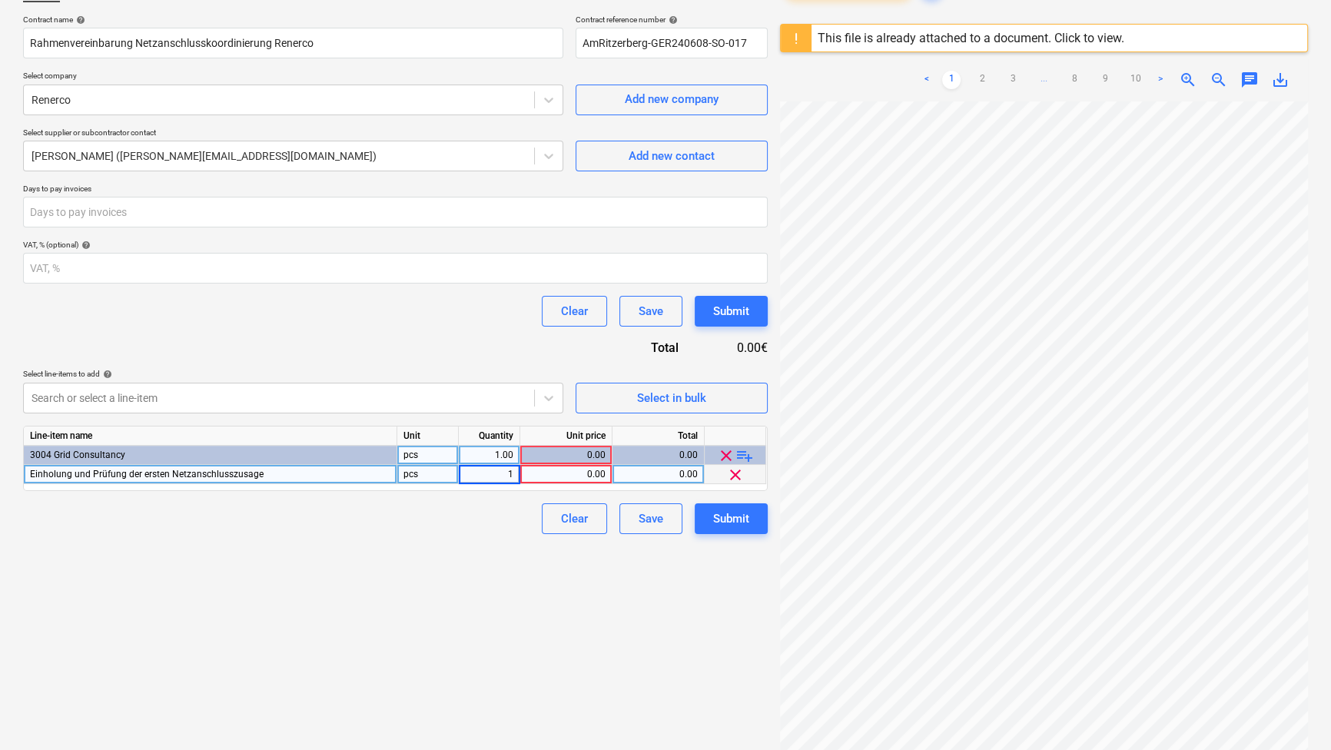
click at [581, 473] on div "0.00" at bounding box center [565, 474] width 79 height 19
type input "1940"
click at [454, 538] on div "Create new document Contract name help Rahmenvereinbarung Netzanschlusskoordini…" at bounding box center [395, 389] width 757 height 849
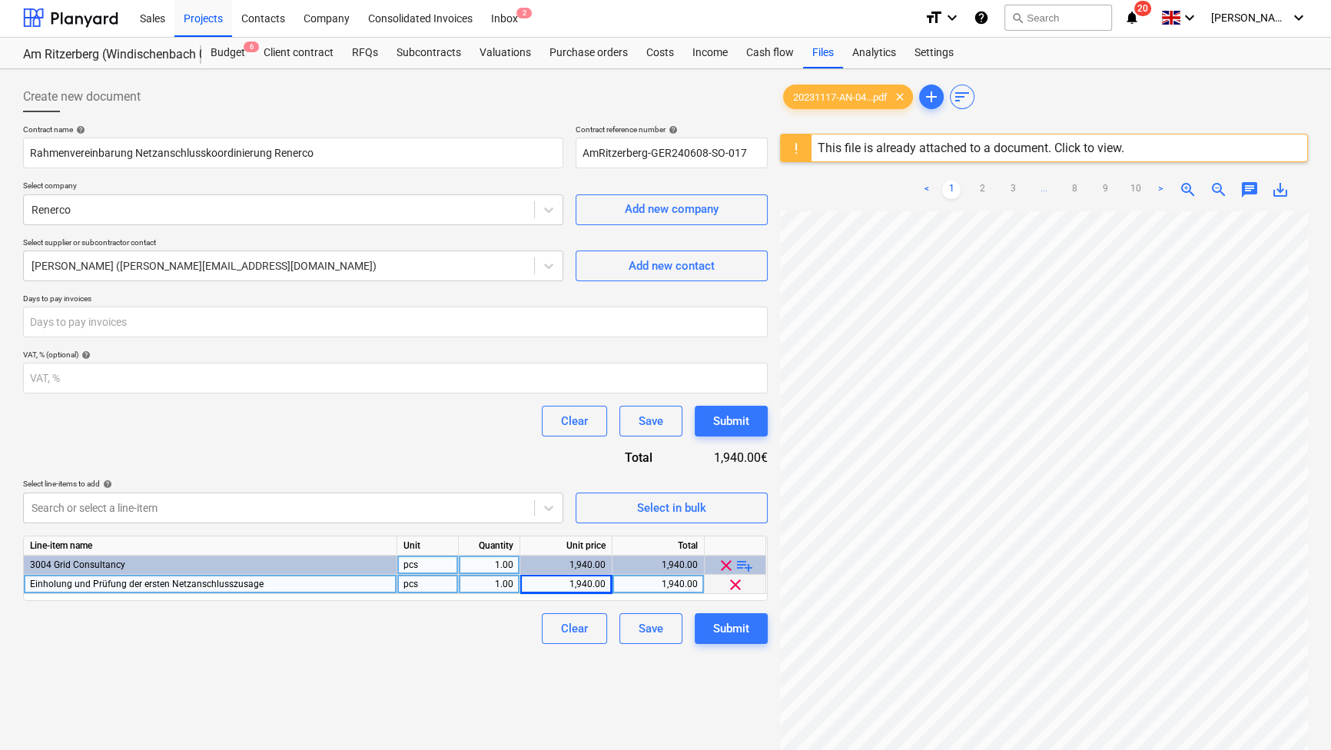
scroll to position [0, 0]
click at [722, 626] on div "Submit" at bounding box center [731, 630] width 36 height 20
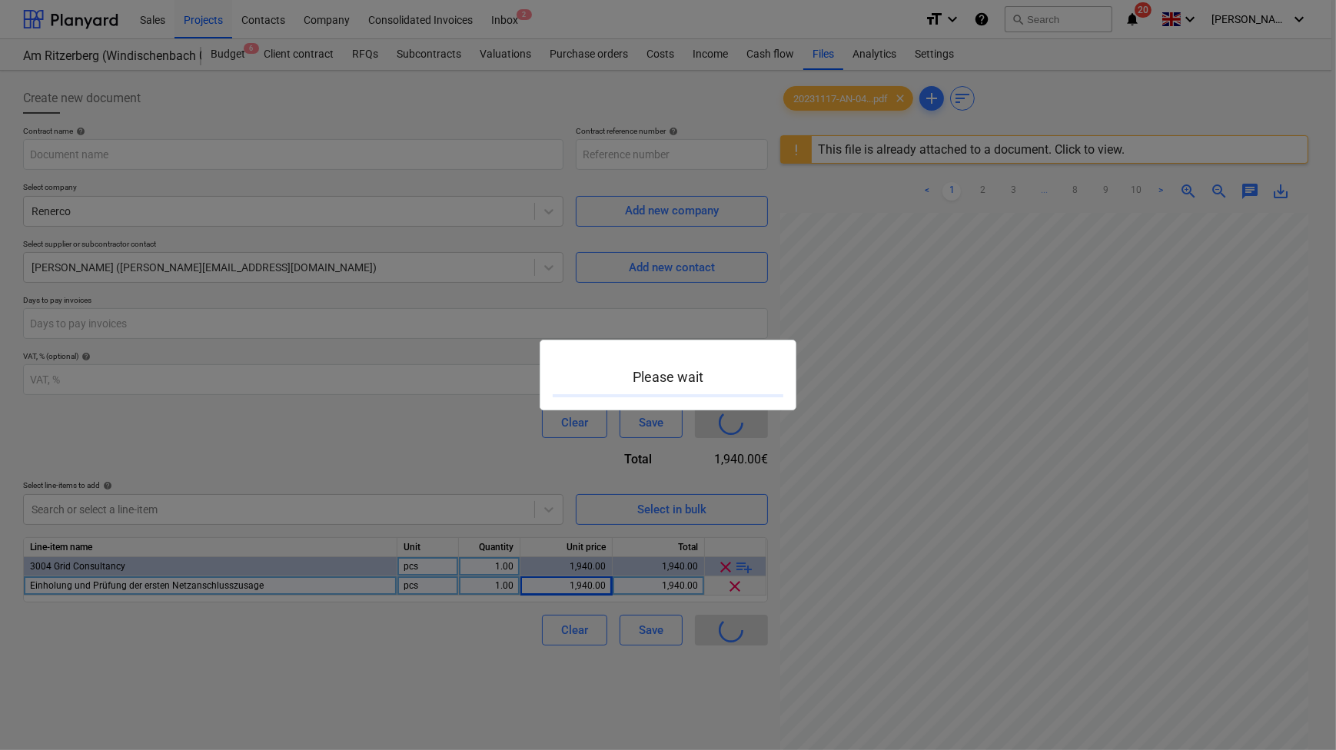
type input "AmRitzerberg-GER240608-SO-018"
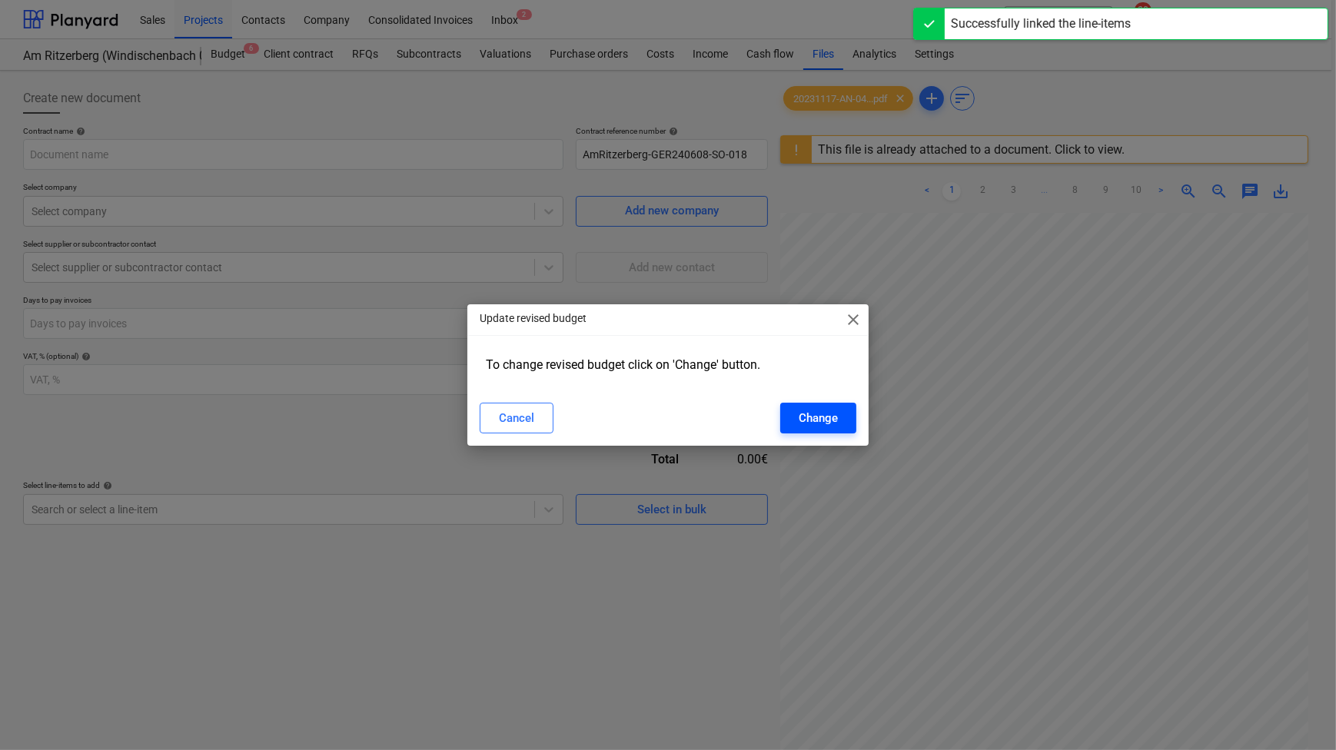
click at [804, 415] on div "Change" at bounding box center [818, 418] width 39 height 20
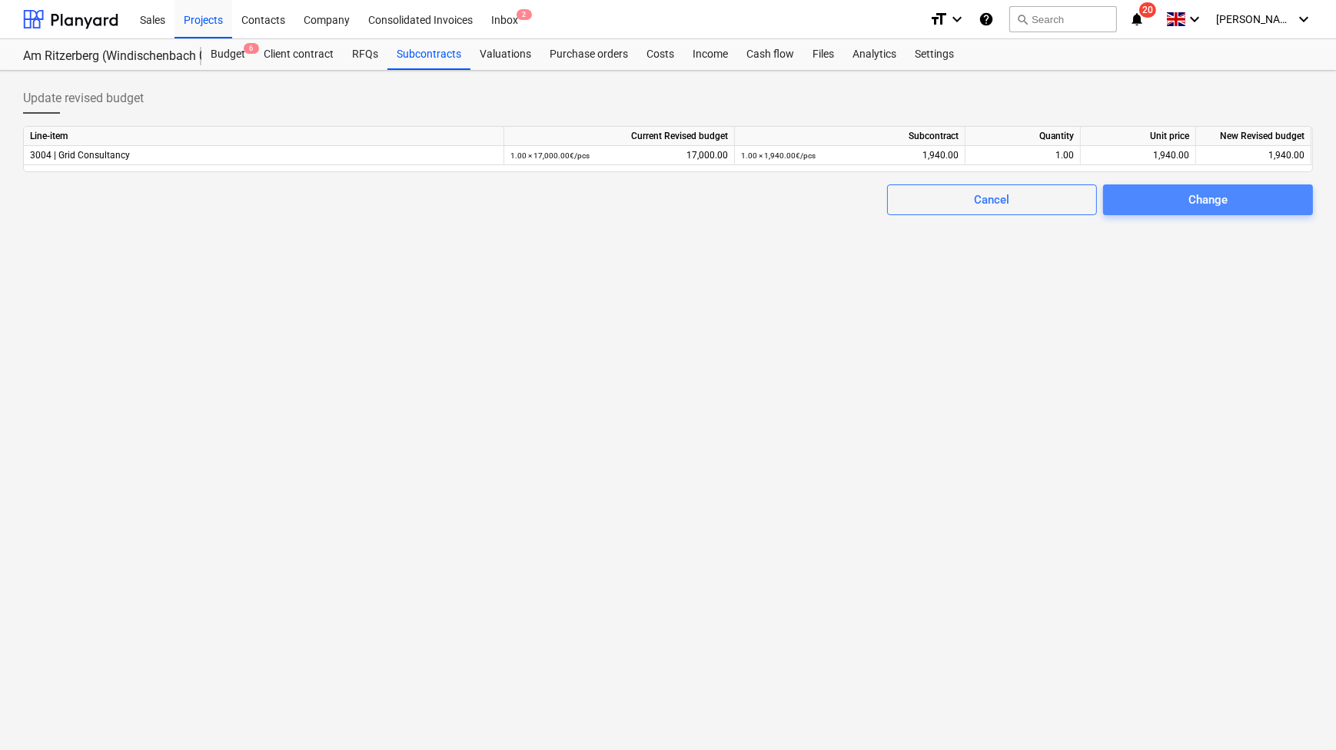
click at [1181, 199] on span "Change" at bounding box center [1207, 200] width 173 height 20
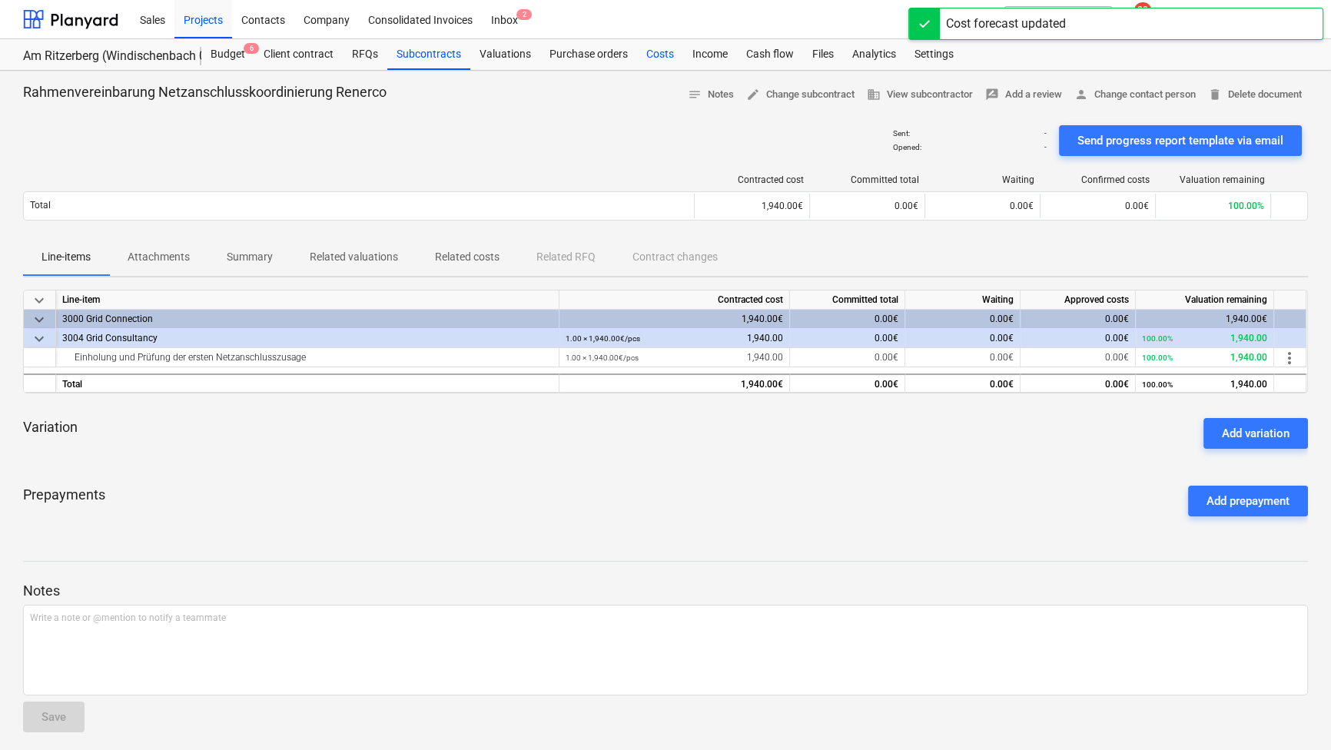
click at [646, 58] on div "Costs" at bounding box center [660, 54] width 46 height 31
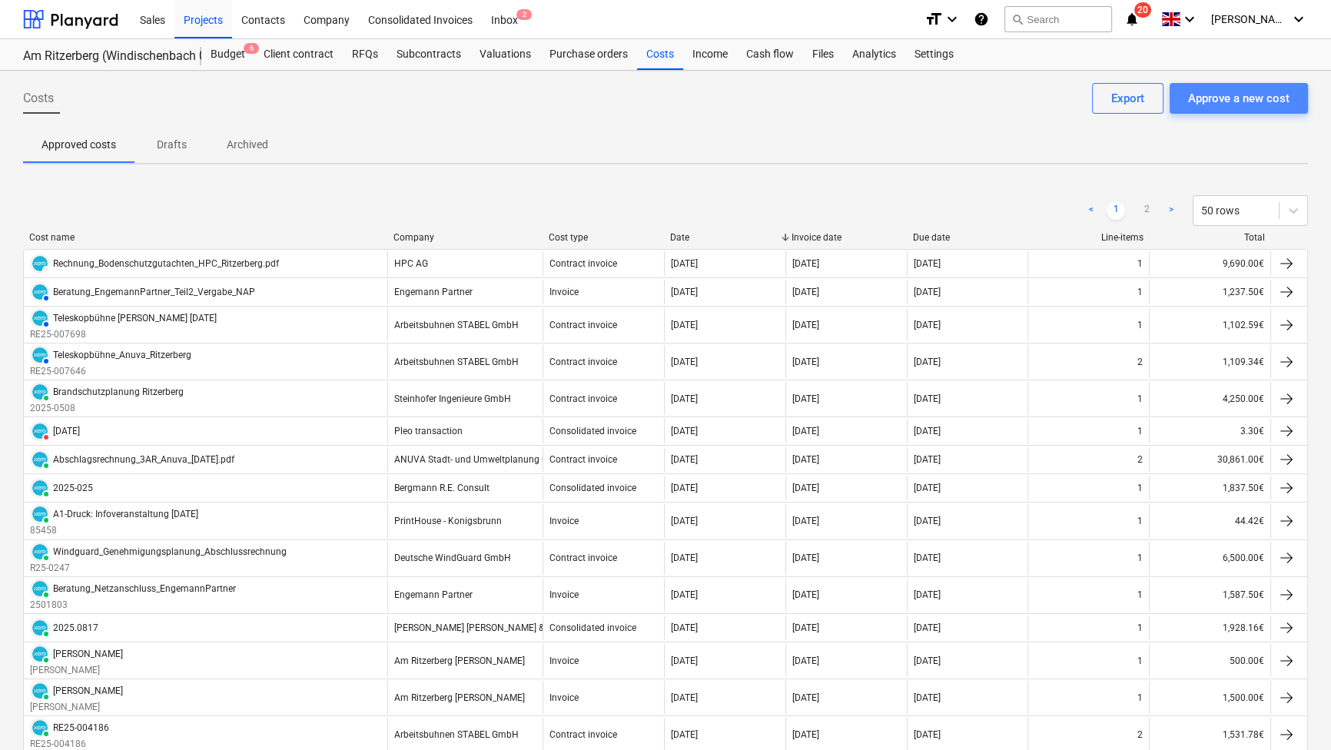
click at [1197, 100] on div "Approve a new cost" at bounding box center [1238, 98] width 101 height 20
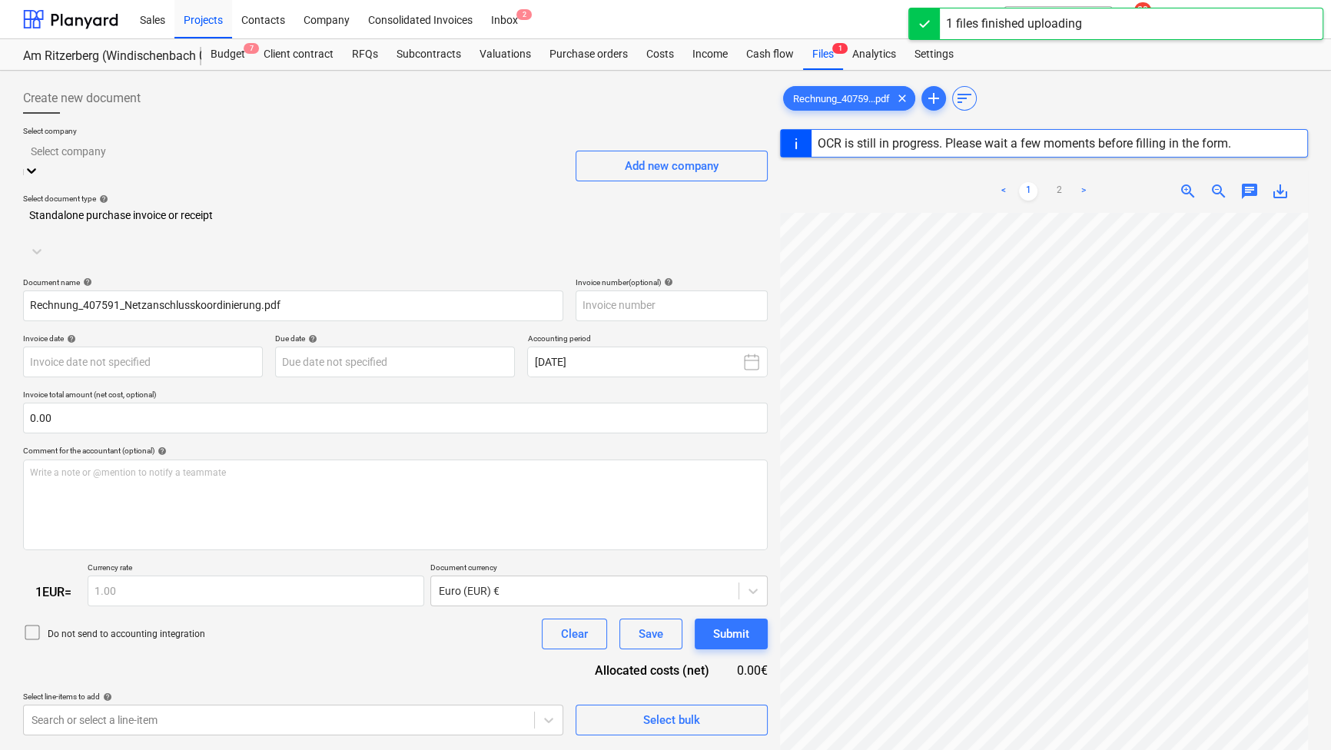
click at [503, 154] on div at bounding box center [293, 151] width 525 height 18
type input "407591"
type input "[DATE]"
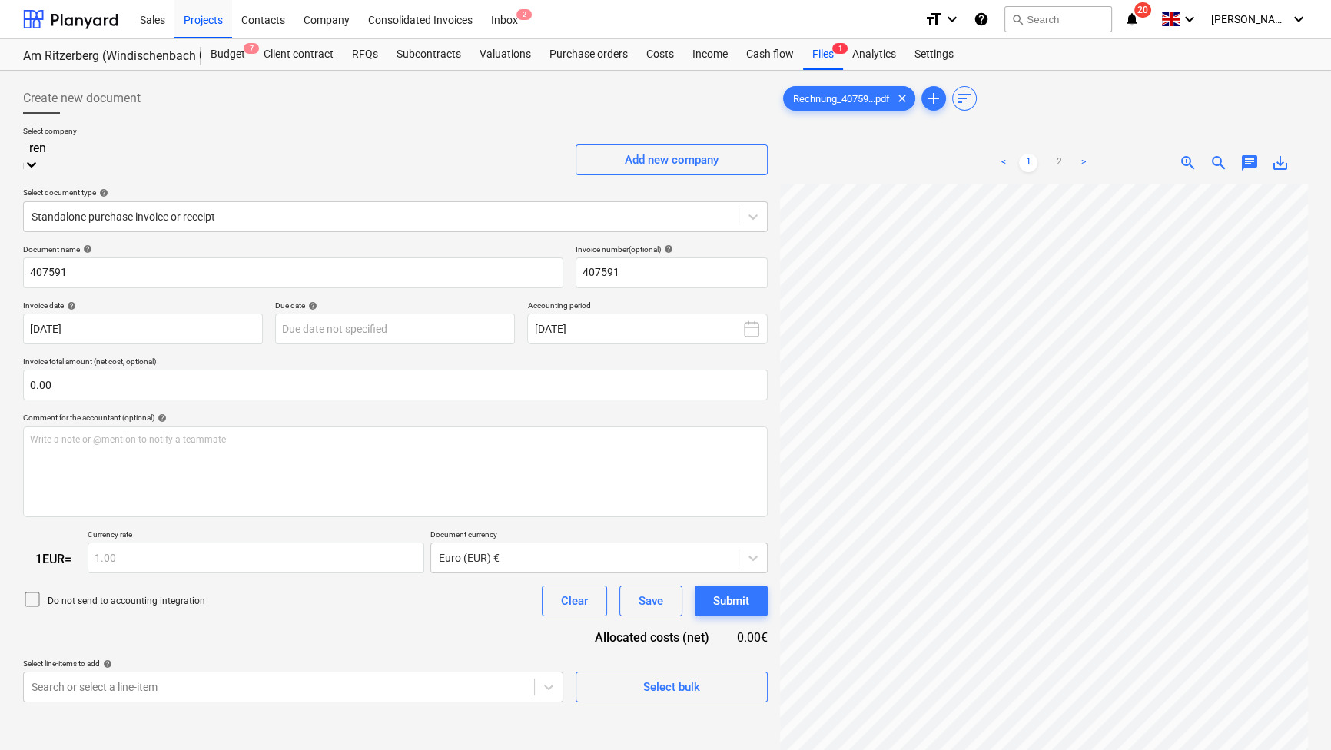
type input "[PERSON_NAME]"
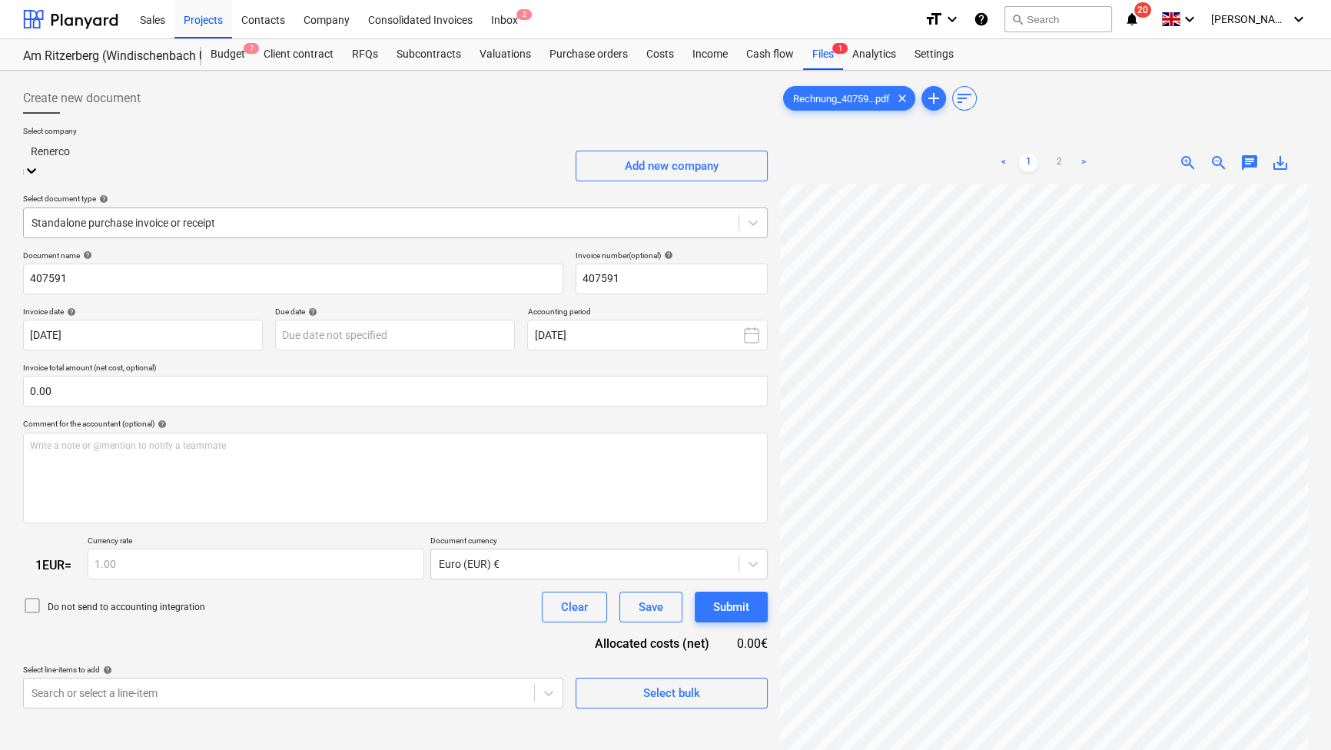
click at [304, 215] on div at bounding box center [381, 222] width 699 height 15
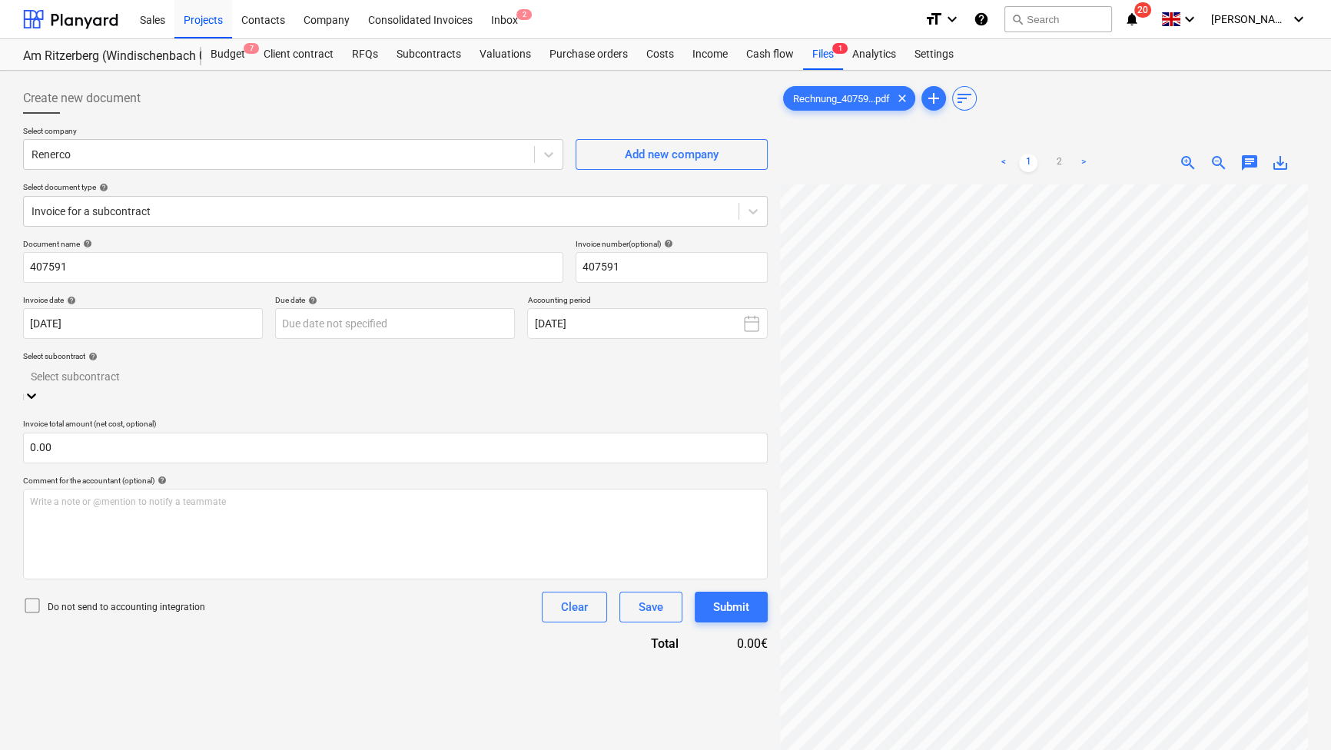
click at [265, 374] on div at bounding box center [395, 376] width 729 height 18
click at [215, 666] on div "AmRitzerberg-GER240608-SO-017 | Rahmenvereinbarung Netzanschlusskoordinierung R…" at bounding box center [665, 756] width 1331 height 12
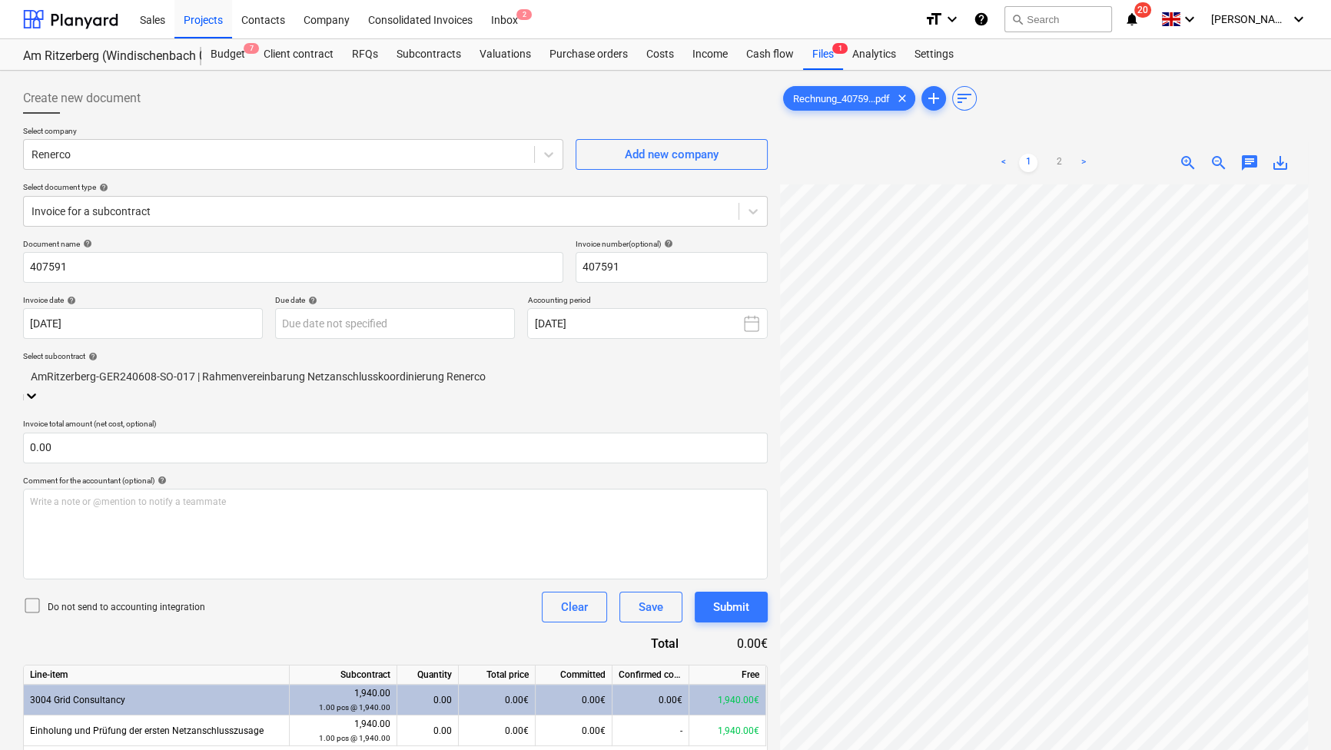
scroll to position [112, 0]
click at [317, 327] on body "Sales Projects Contacts Company Consolidated Invoices Inbox 2 format_size keybo…" at bounding box center [665, 375] width 1331 height 750
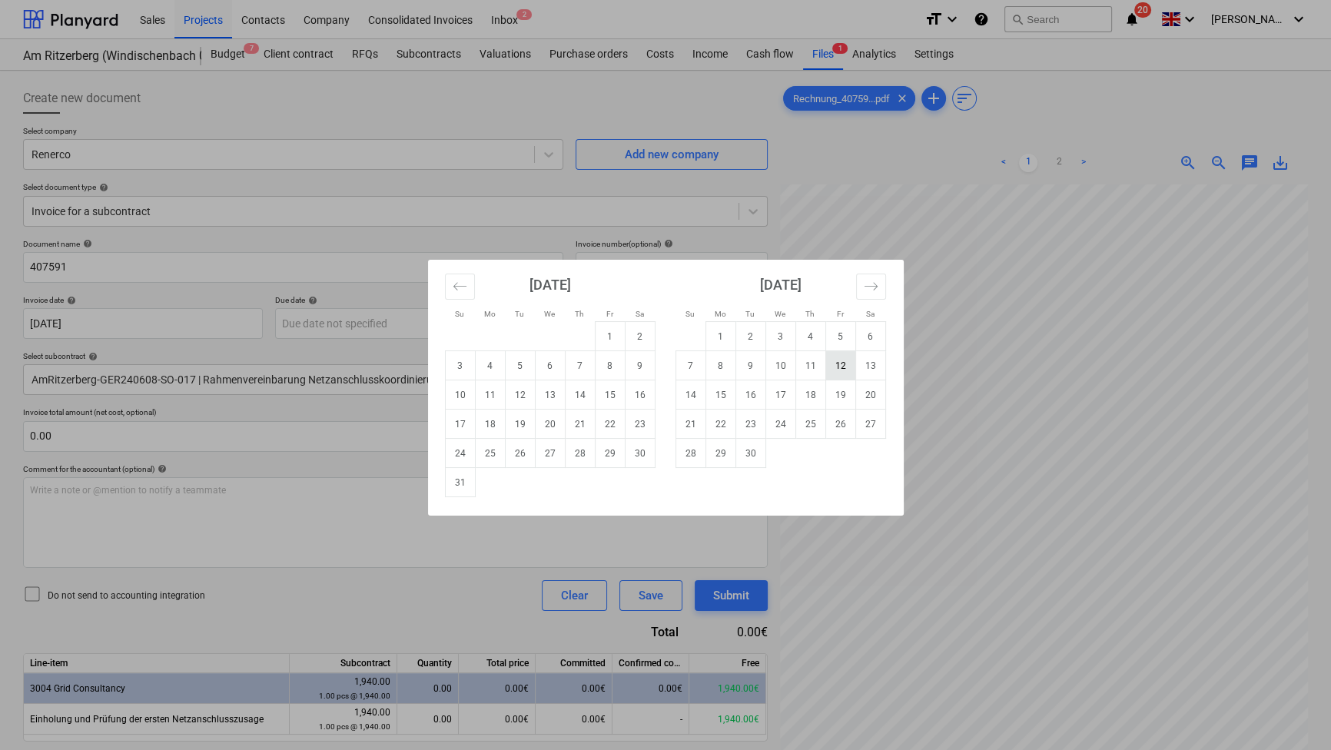
click at [850, 368] on td "12" at bounding box center [840, 365] width 30 height 29
type input "[DATE]"
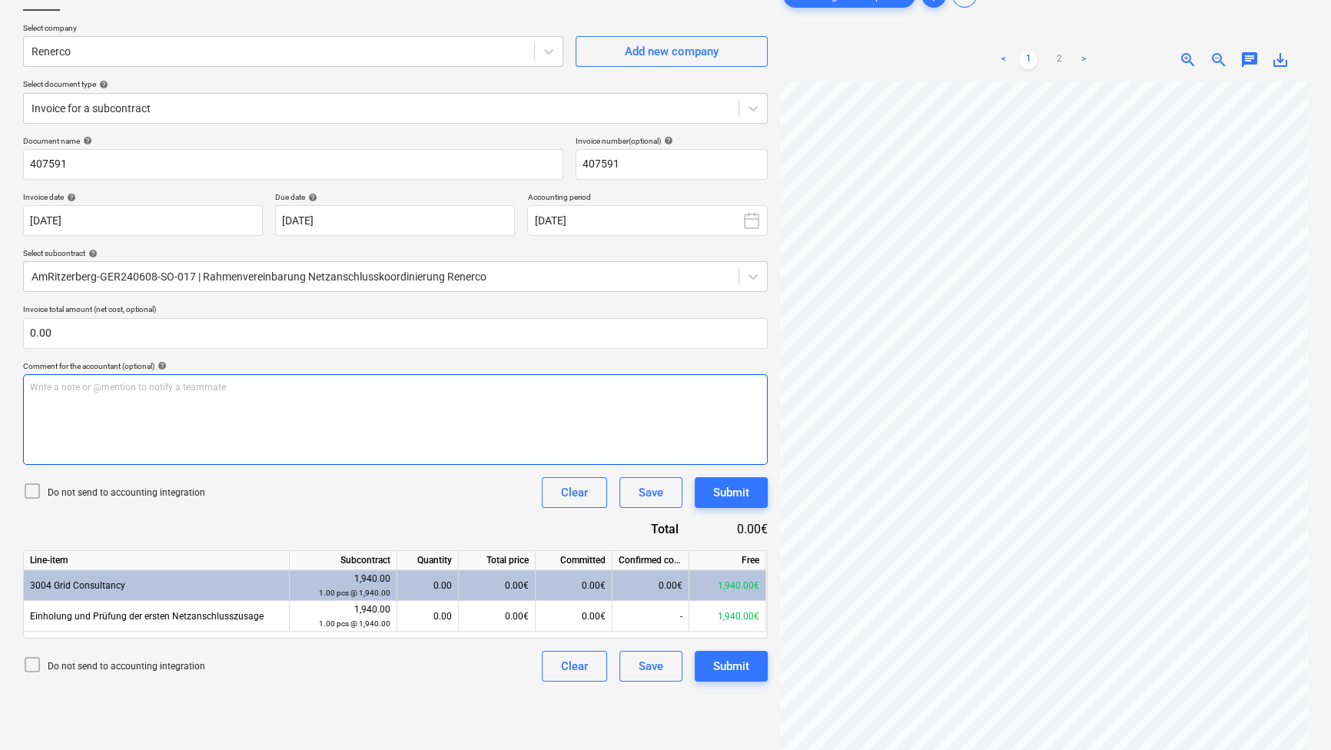
scroll to position [139, 0]
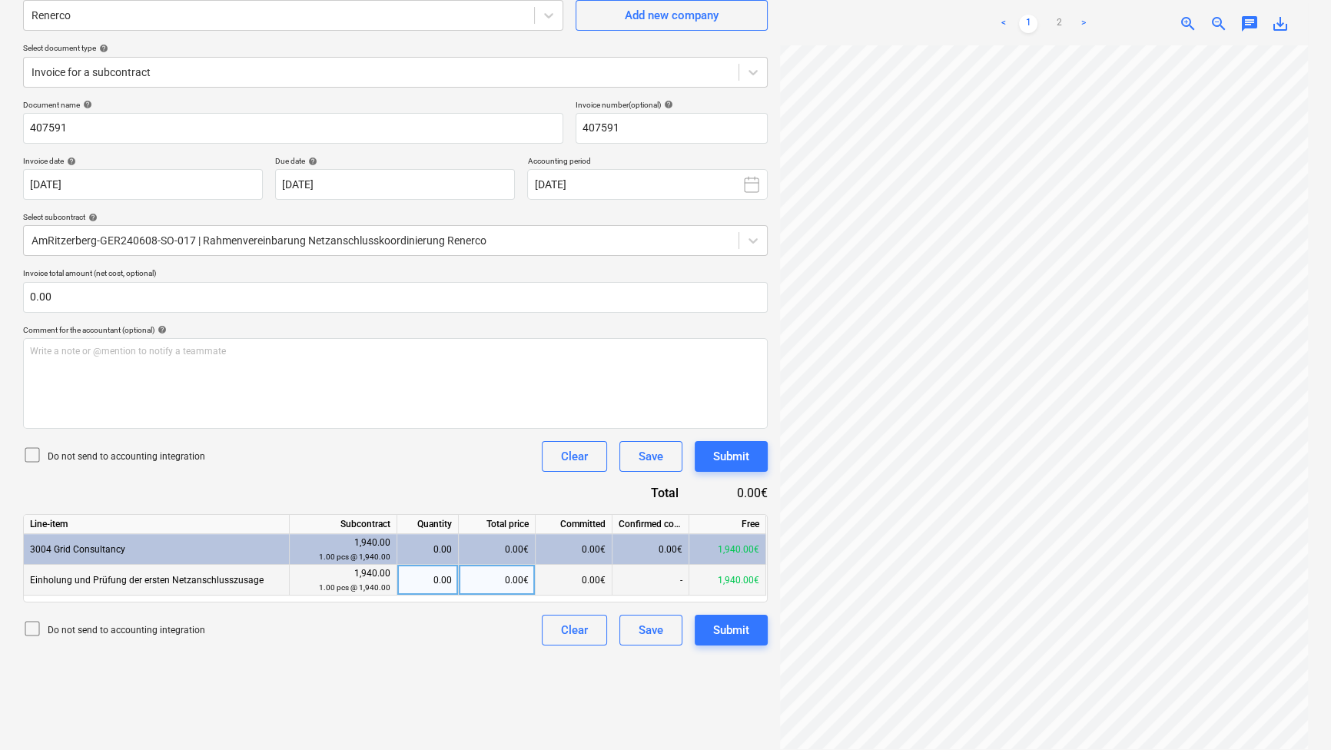
click at [453, 570] on div "0.00" at bounding box center [427, 580] width 61 height 31
type input "1"
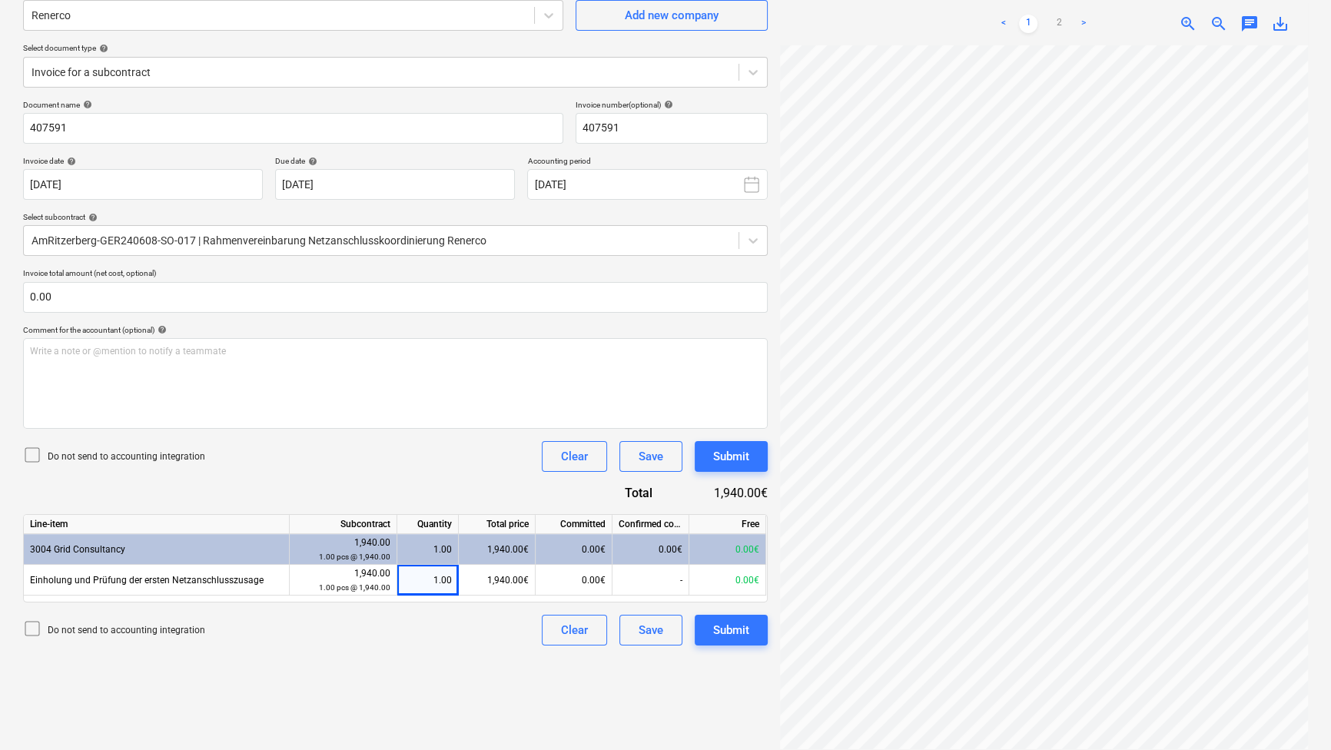
click at [406, 656] on div "Create new document Select company Renerco Add new company Select document type…" at bounding box center [395, 348] width 757 height 821
click at [379, 661] on div "Create new document Select company Renerco Add new company Select document type…" at bounding box center [395, 348] width 757 height 821
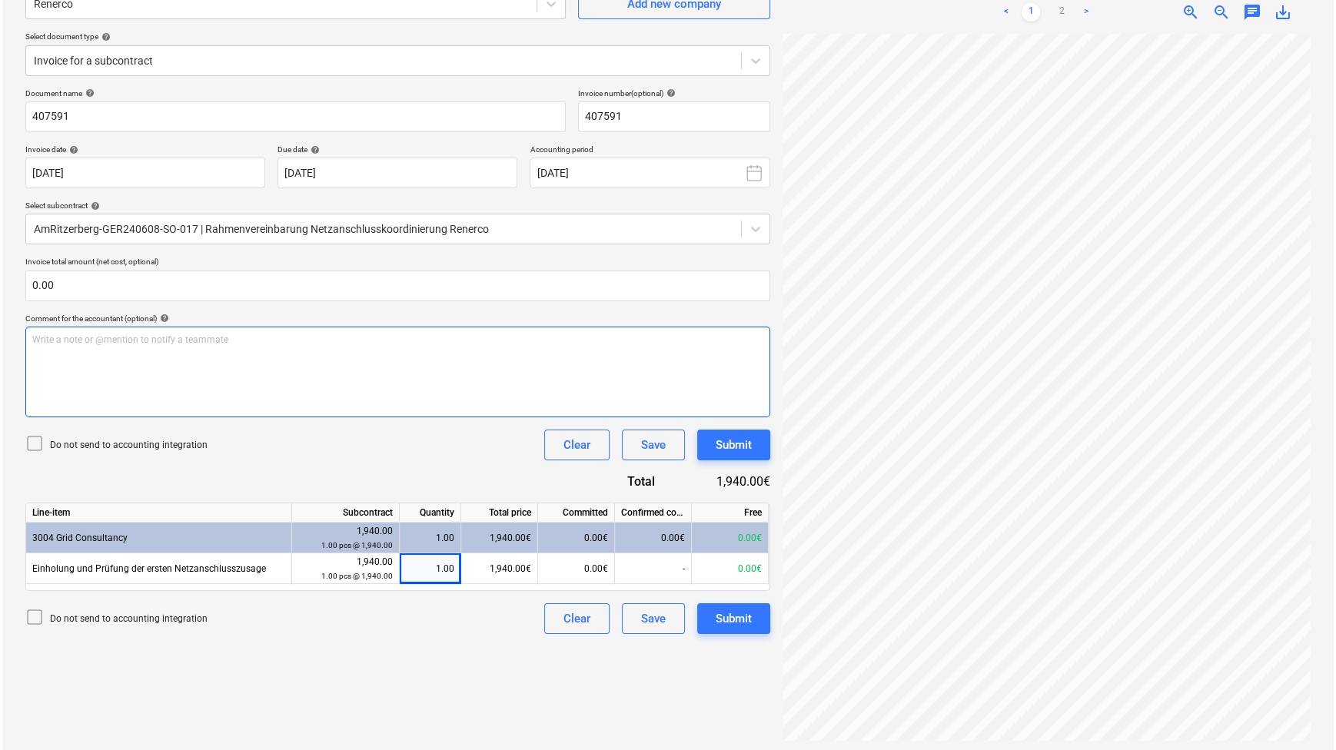
scroll to position [154, 0]
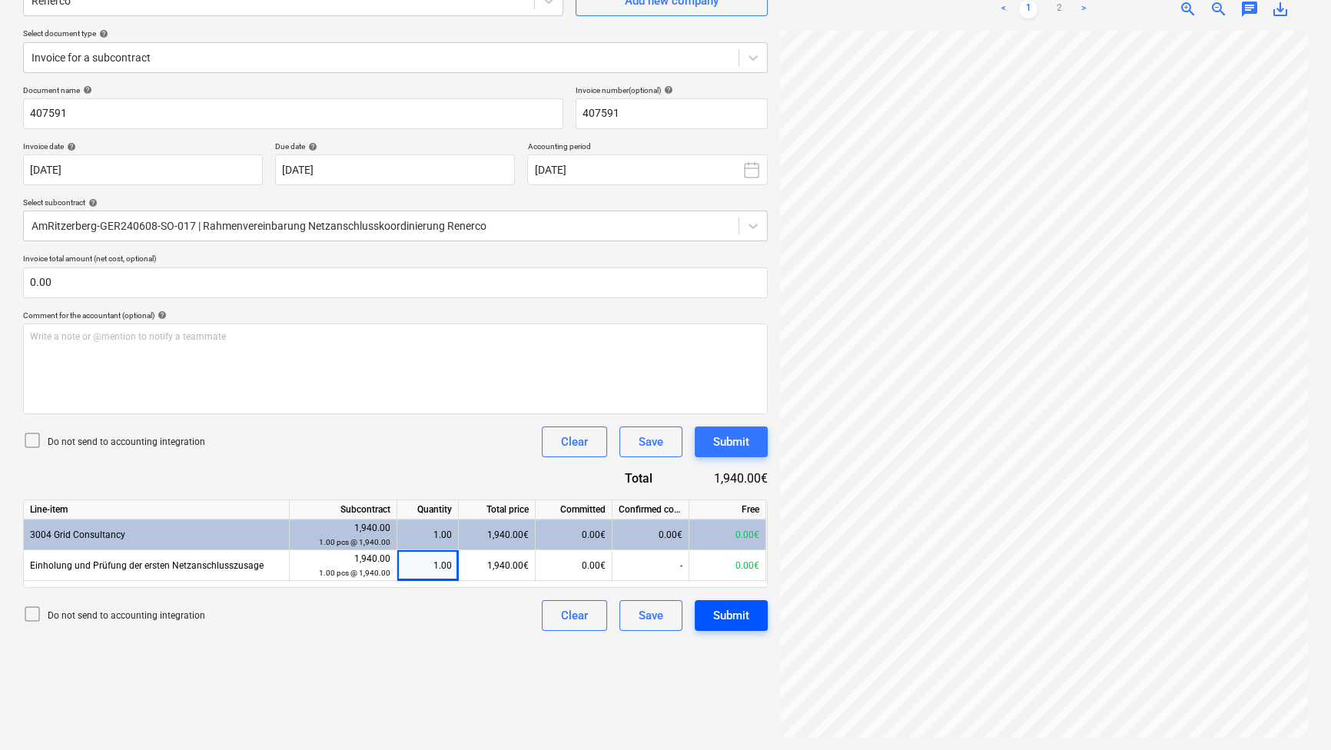
click at [732, 611] on div "Submit" at bounding box center [731, 616] width 36 height 20
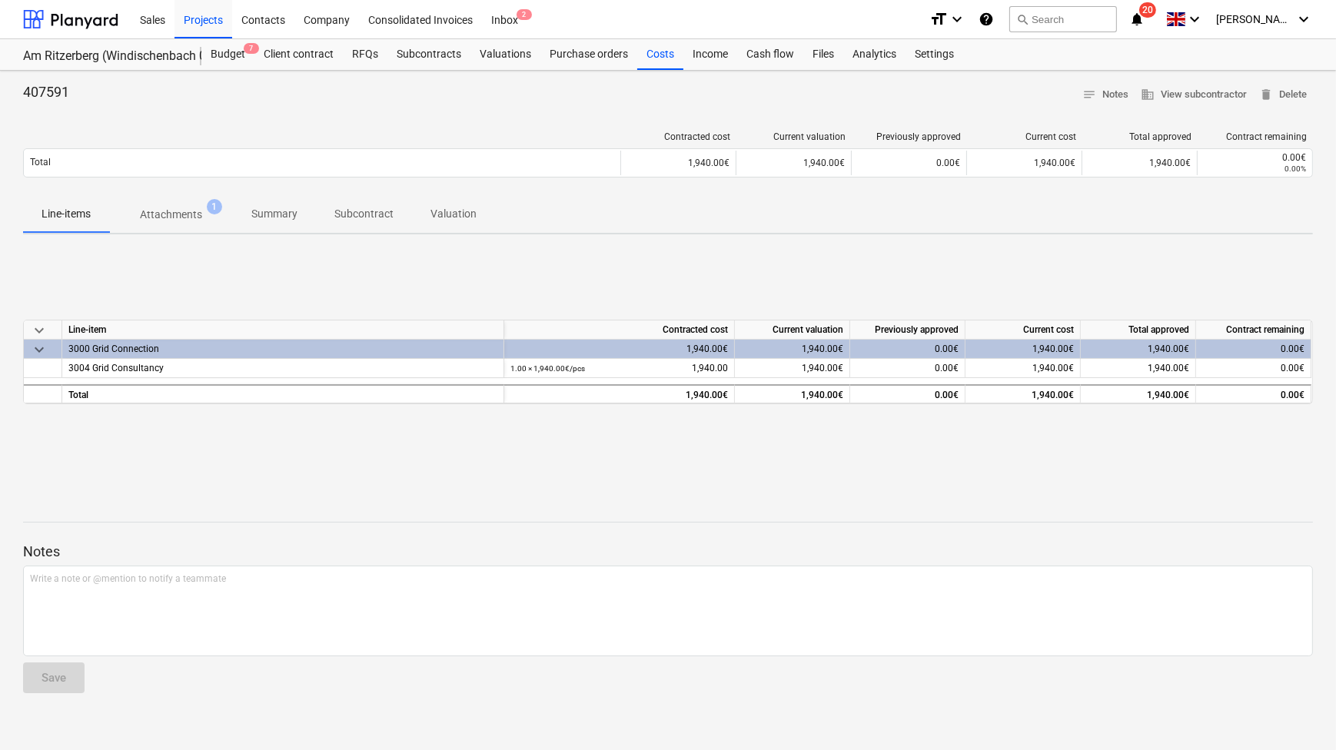
click at [1302, 13] on div "Getting notes failed" at bounding box center [1120, 16] width 415 height 32
click at [1268, 15] on div "Getting notes failed" at bounding box center [1120, 16] width 415 height 32
click at [1300, 15] on div "Getting notes failed" at bounding box center [1120, 16] width 415 height 32
click at [1307, 13] on div "Getting notes failed" at bounding box center [1120, 16] width 415 height 32
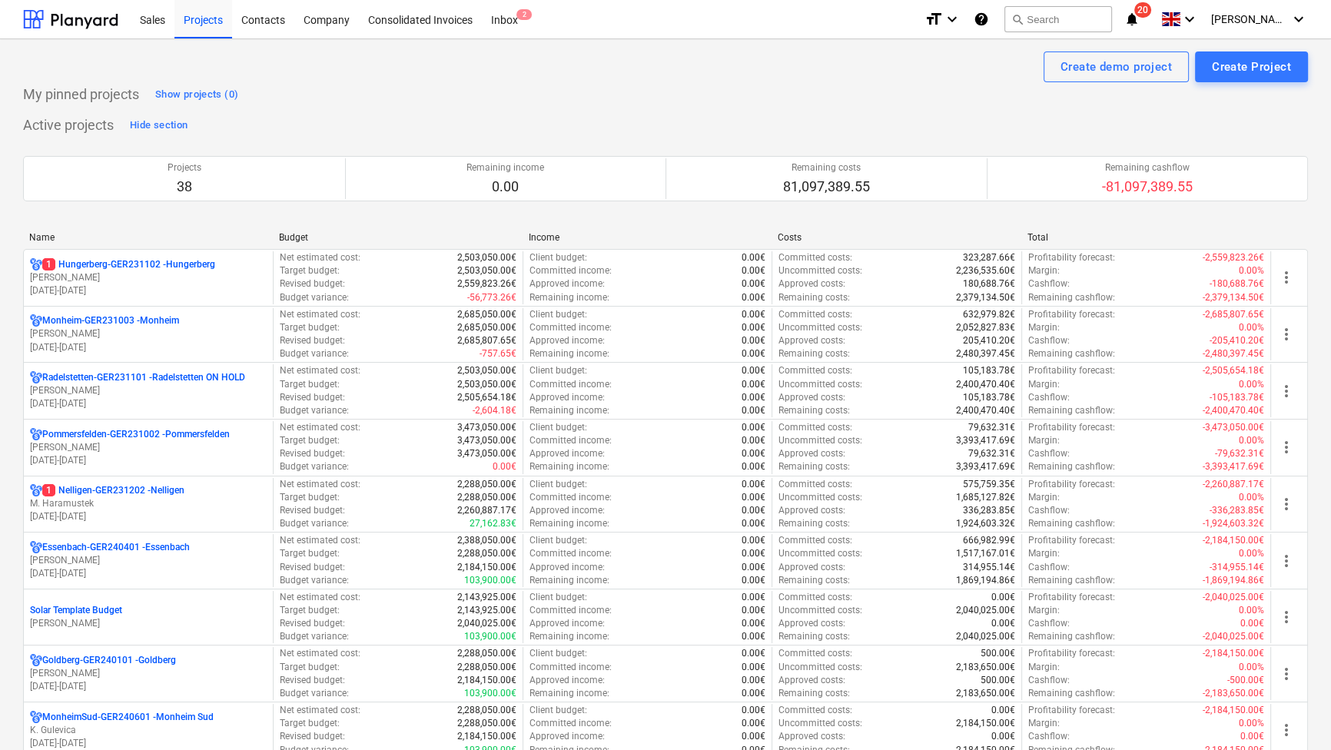
click at [49, 239] on div "Name" at bounding box center [147, 237] width 237 height 11
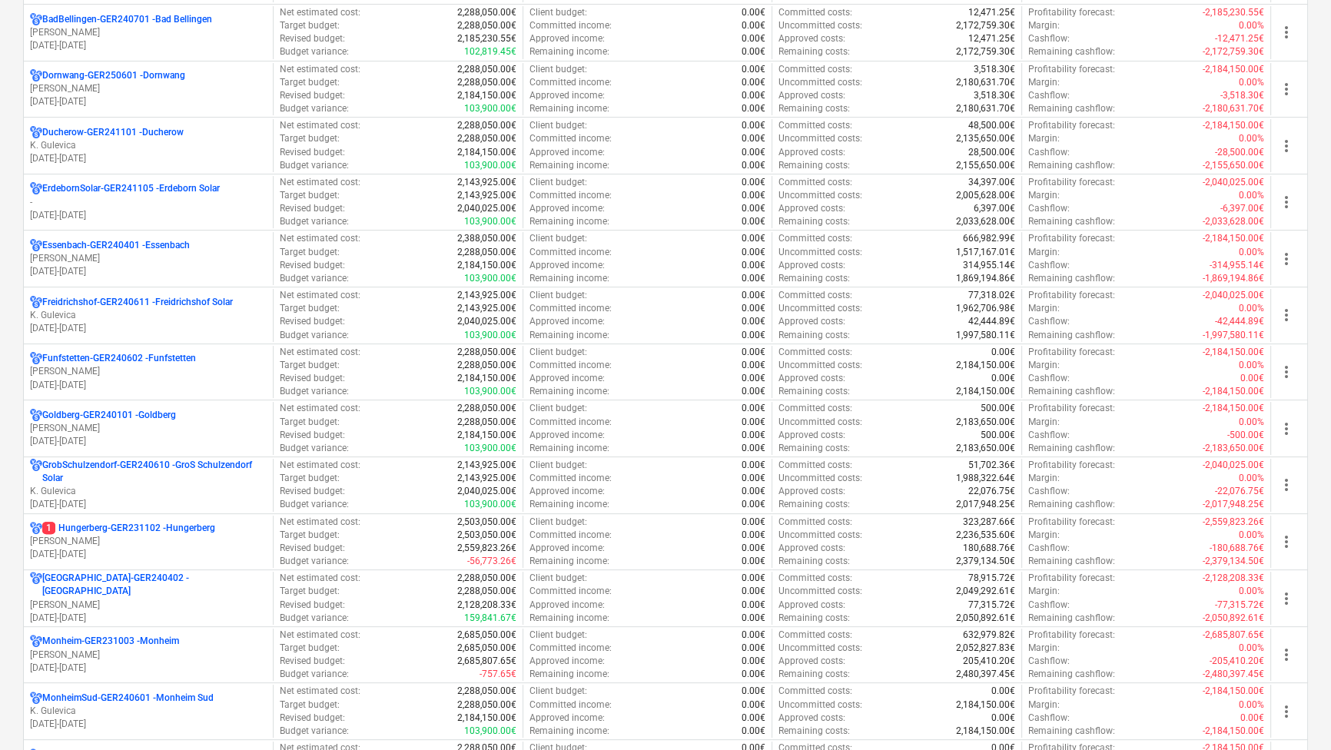
scroll to position [419, 0]
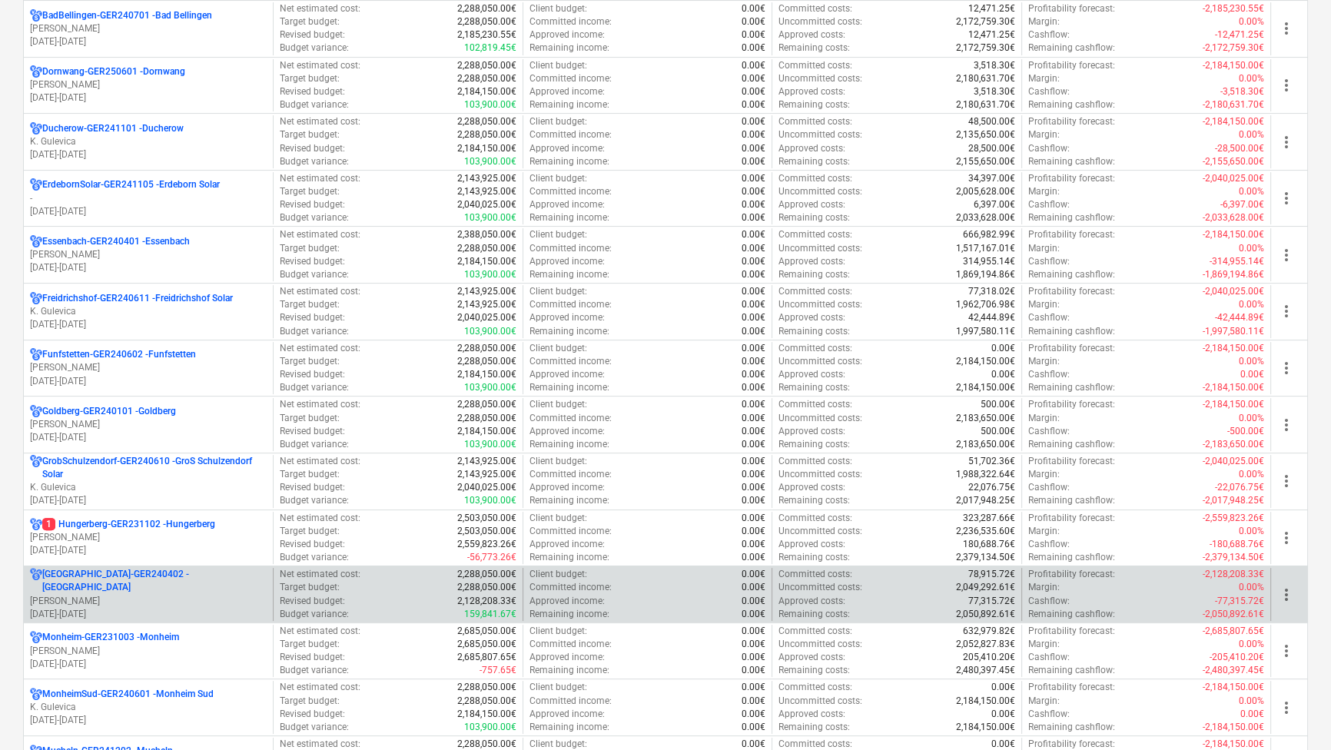
click at [108, 580] on p "Lossburg-GER240402 - Loßburg" at bounding box center [154, 581] width 224 height 26
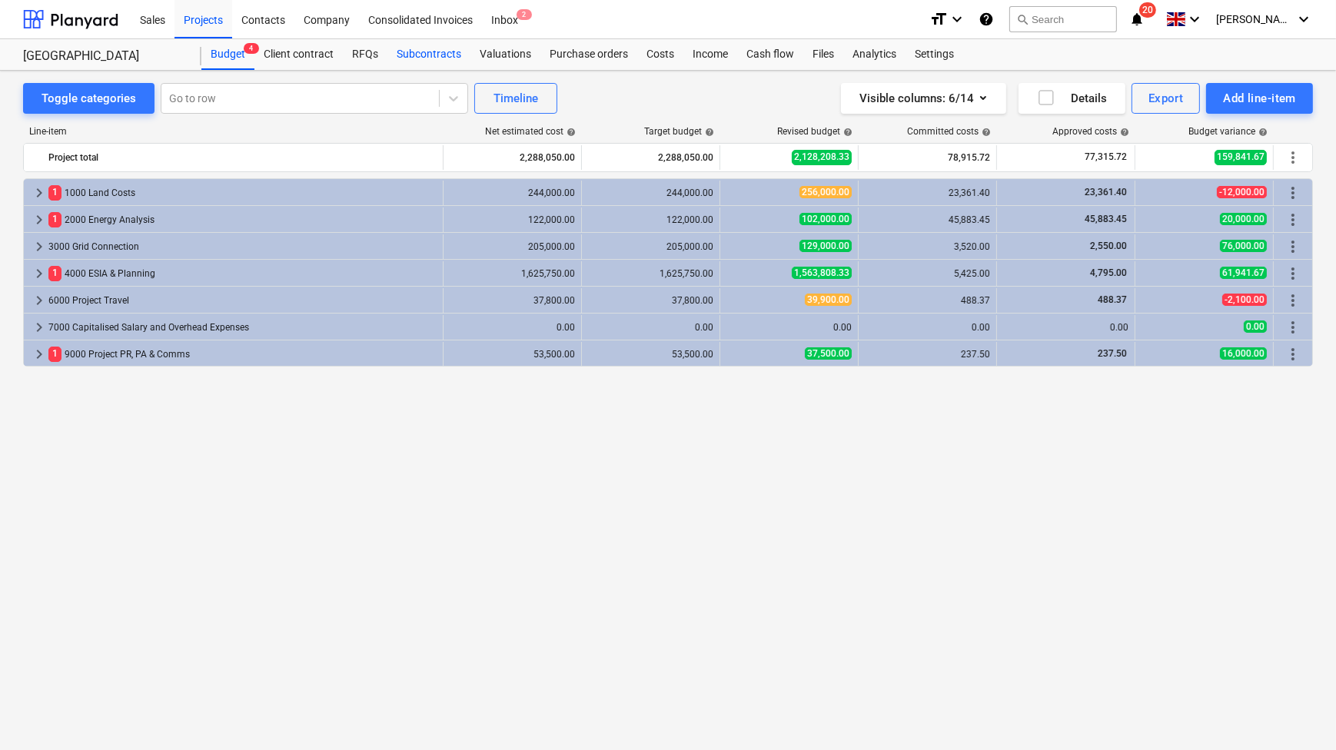
click at [438, 53] on div "Subcontracts" at bounding box center [428, 54] width 83 height 31
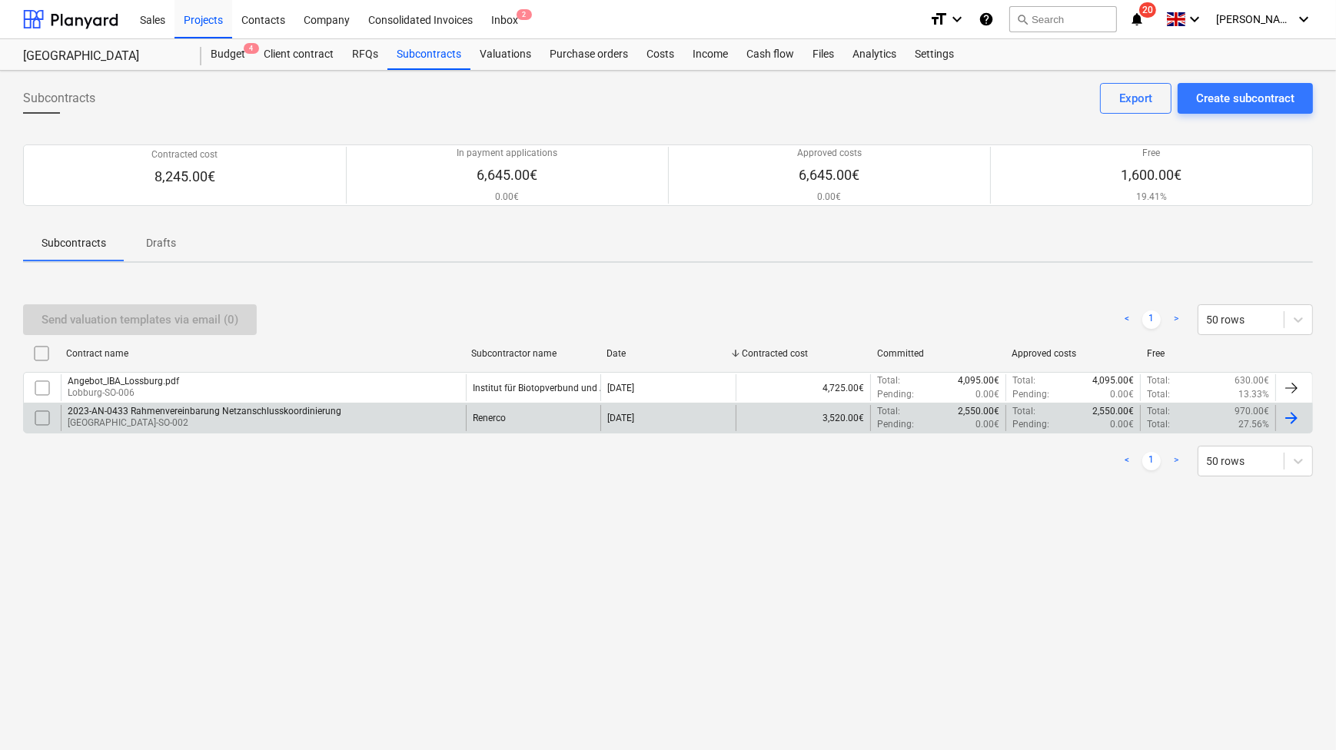
click at [151, 423] on p "Loßburg-SO-002" at bounding box center [205, 423] width 274 height 13
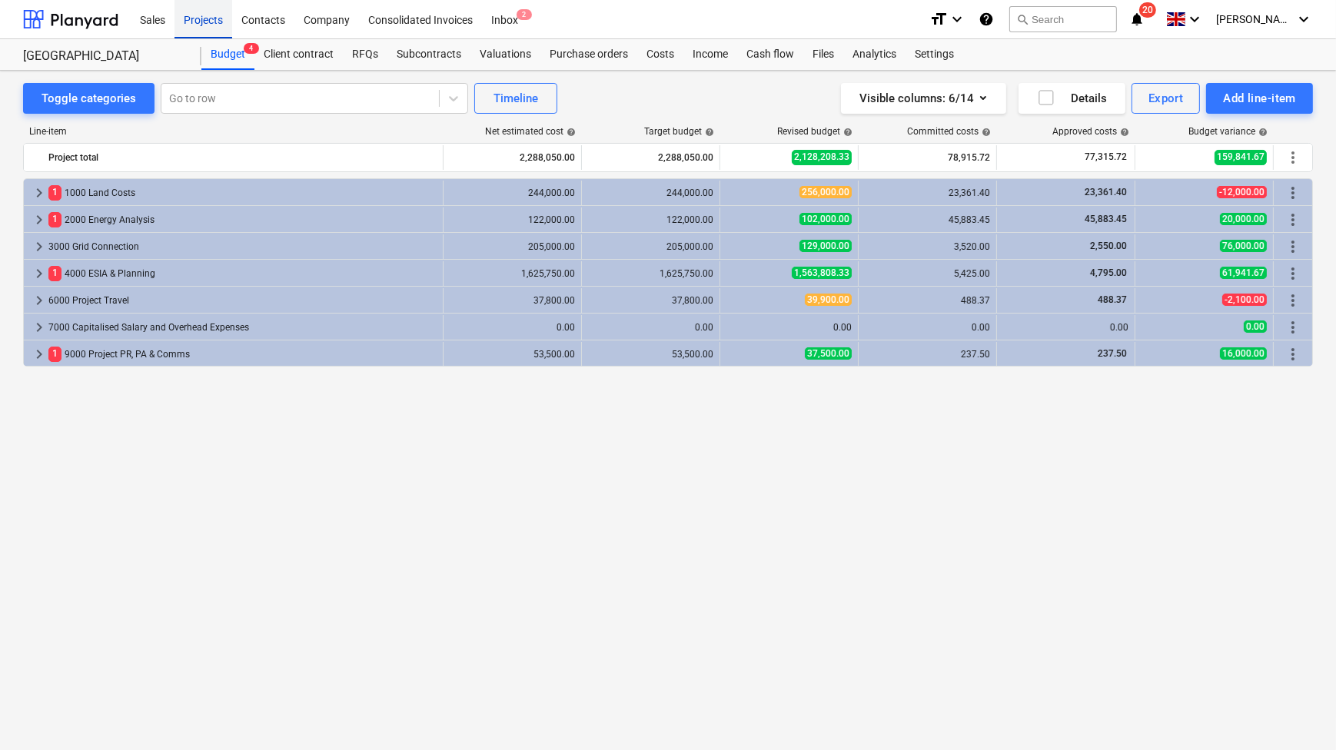
click at [208, 20] on div "Projects" at bounding box center [203, 18] width 58 height 39
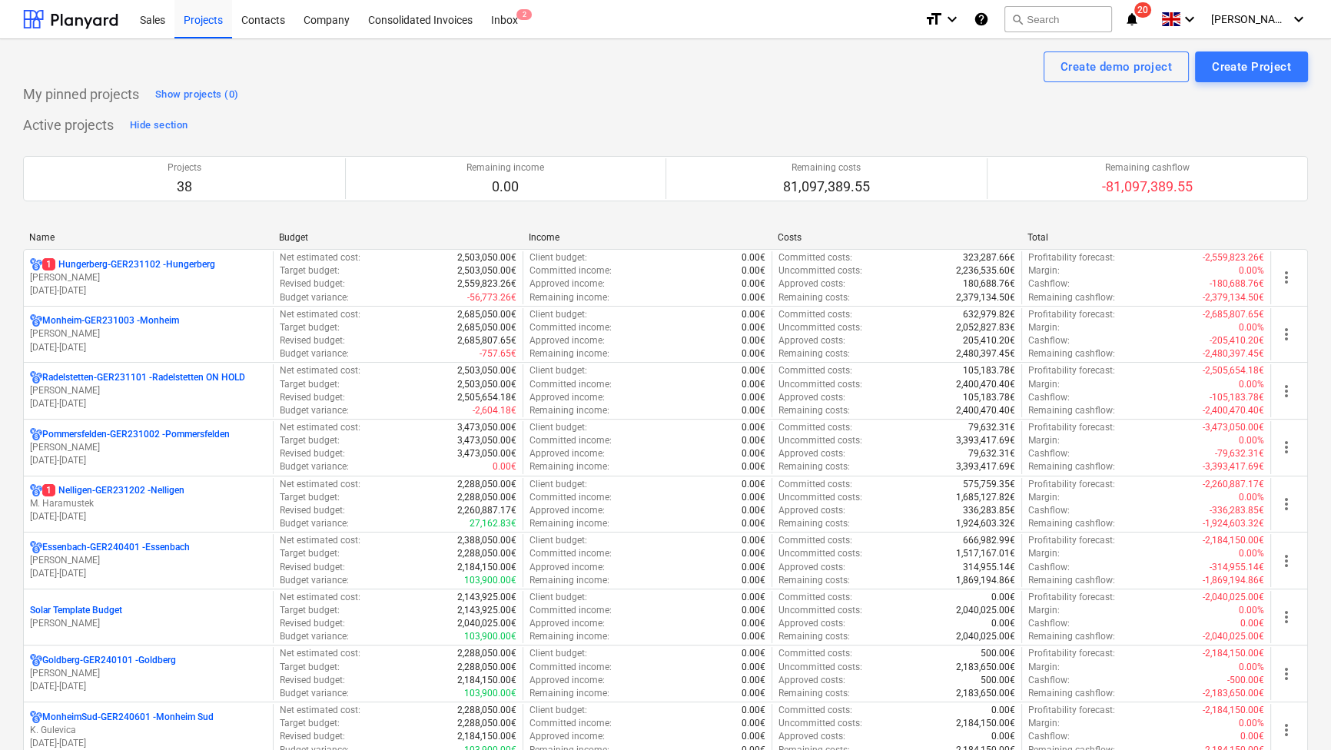
click at [38, 234] on div "Name" at bounding box center [147, 237] width 237 height 11
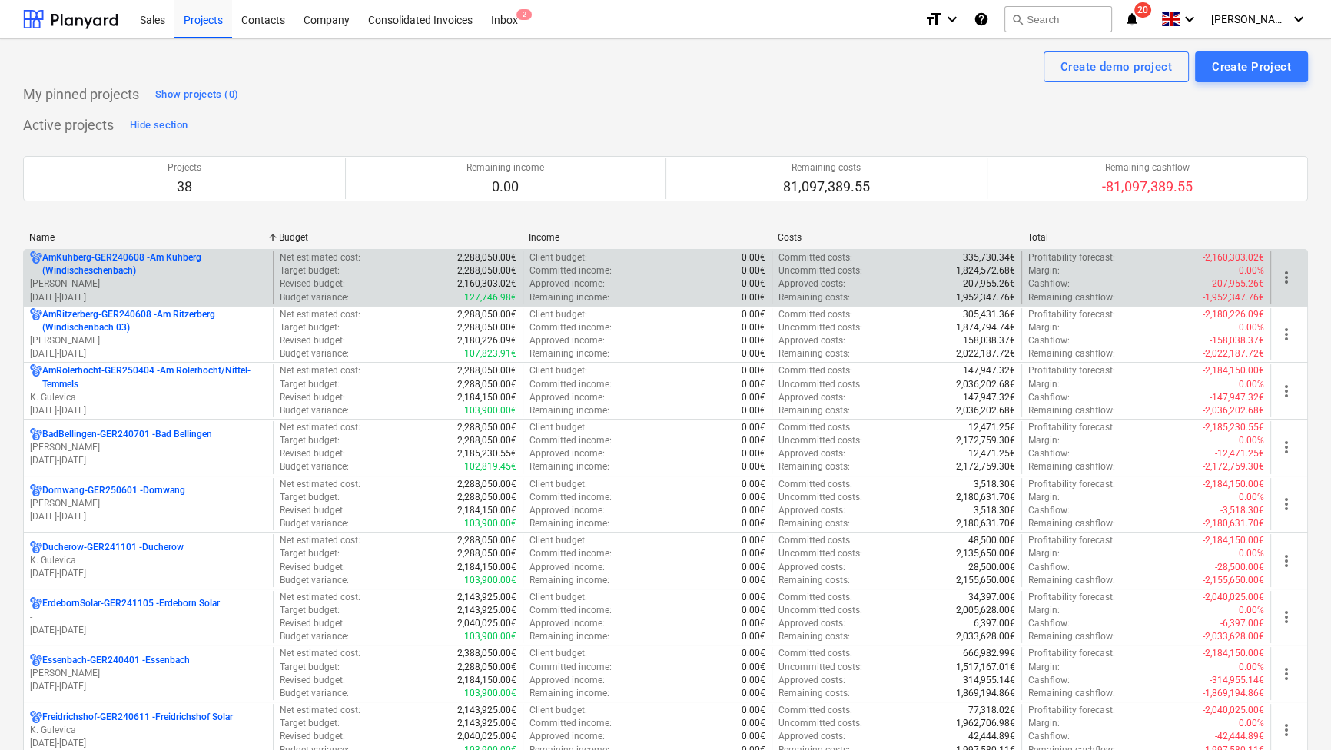
click at [69, 256] on p "AmKuhberg-GER240608 - Am Kuhberg (Windischeschenbach)" at bounding box center [154, 264] width 224 height 26
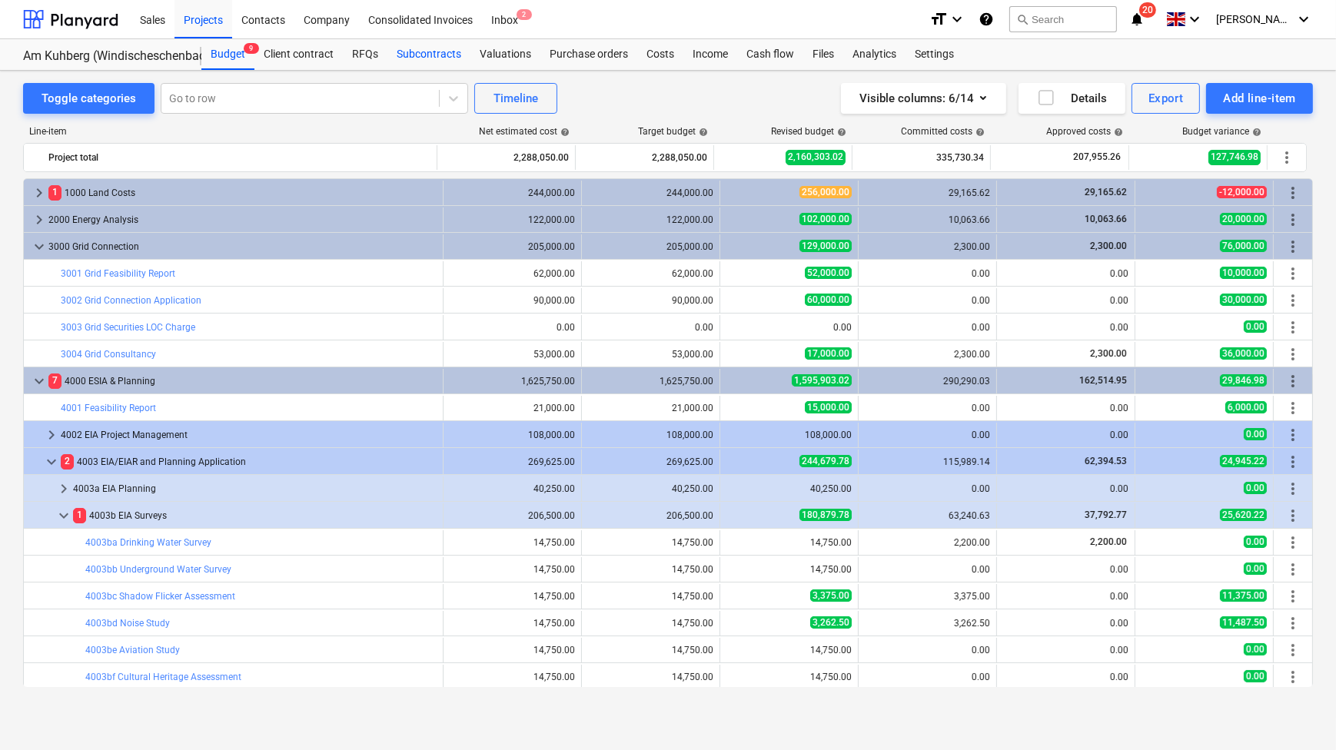
click at [416, 55] on div "Subcontracts" at bounding box center [428, 54] width 83 height 31
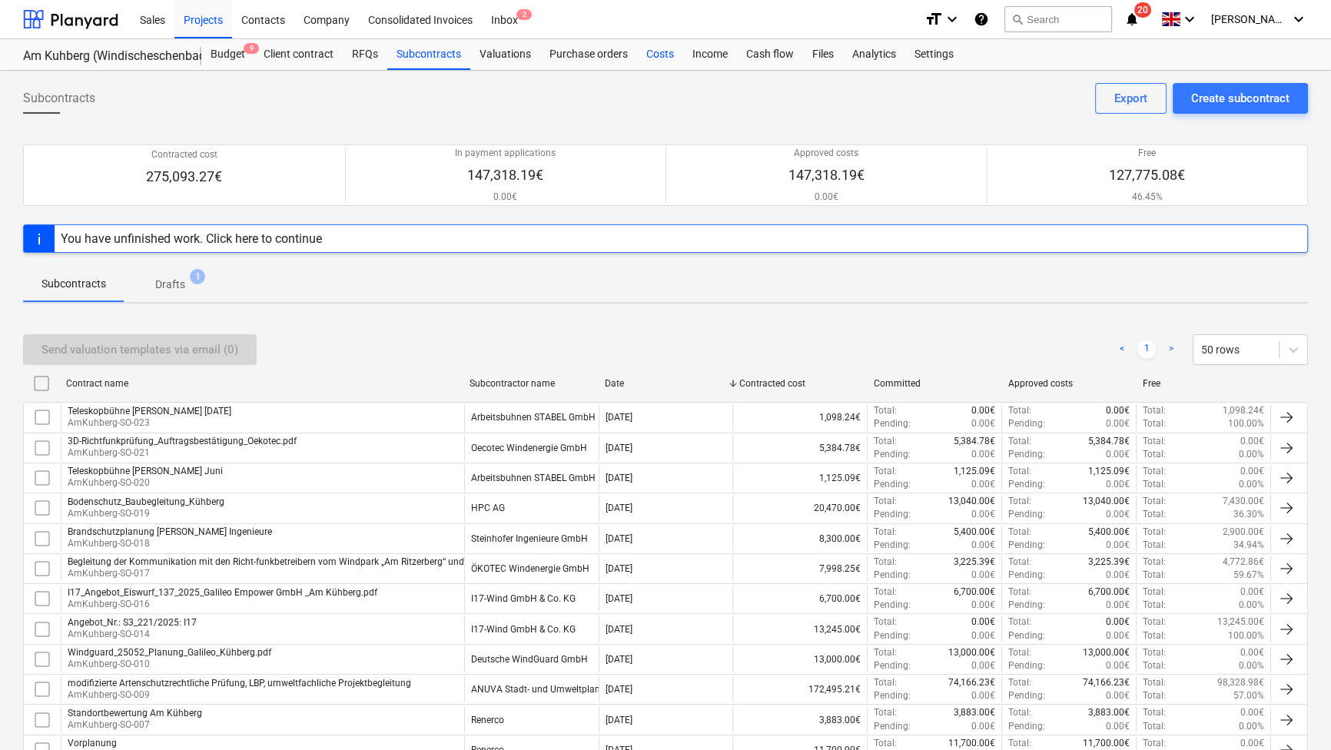
click at [661, 50] on div "Costs" at bounding box center [660, 54] width 46 height 31
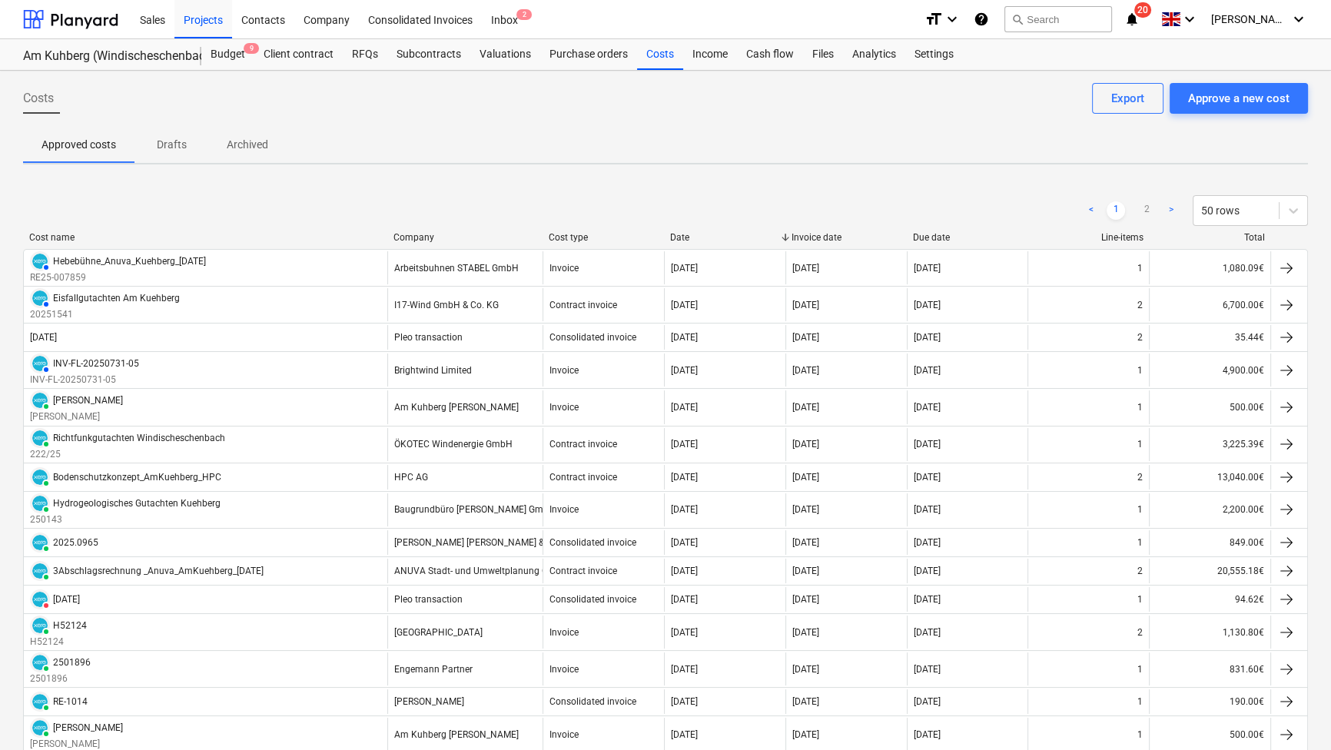
click at [435, 235] on div "Company" at bounding box center [465, 237] width 143 height 11
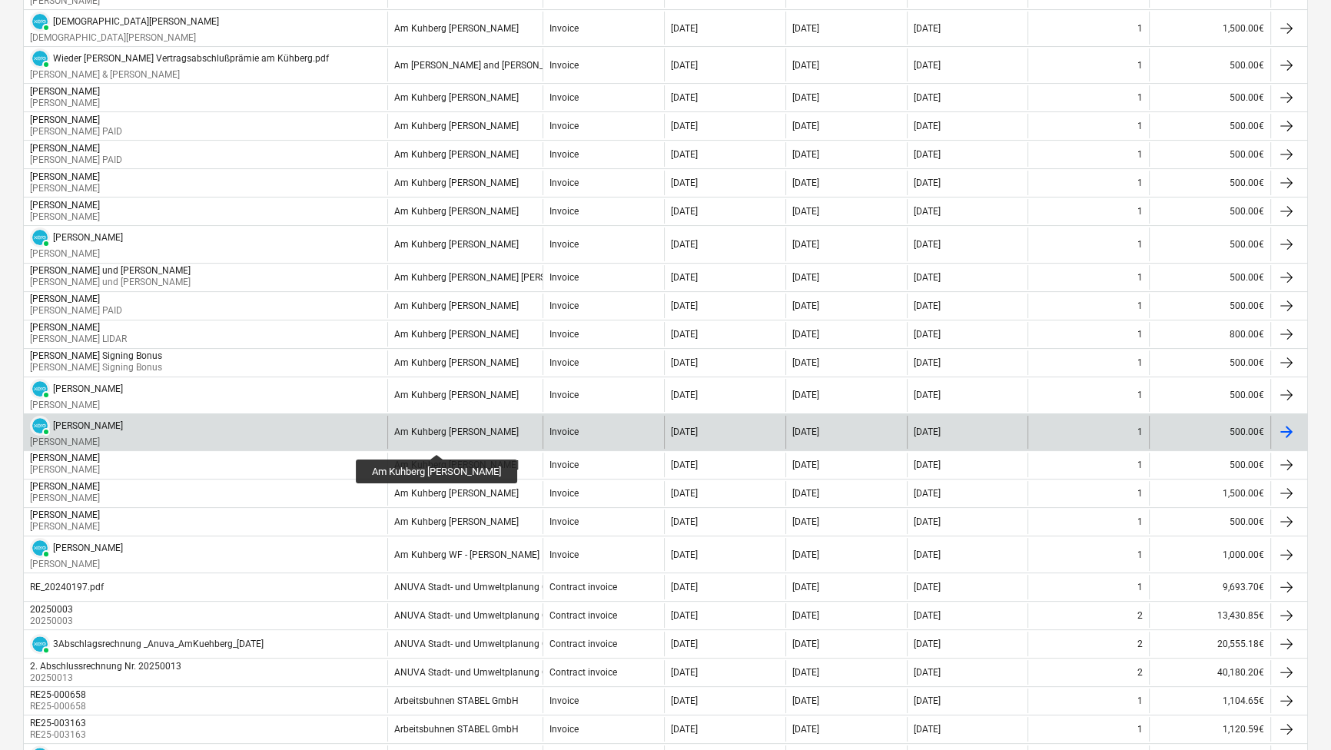
scroll to position [13, 0]
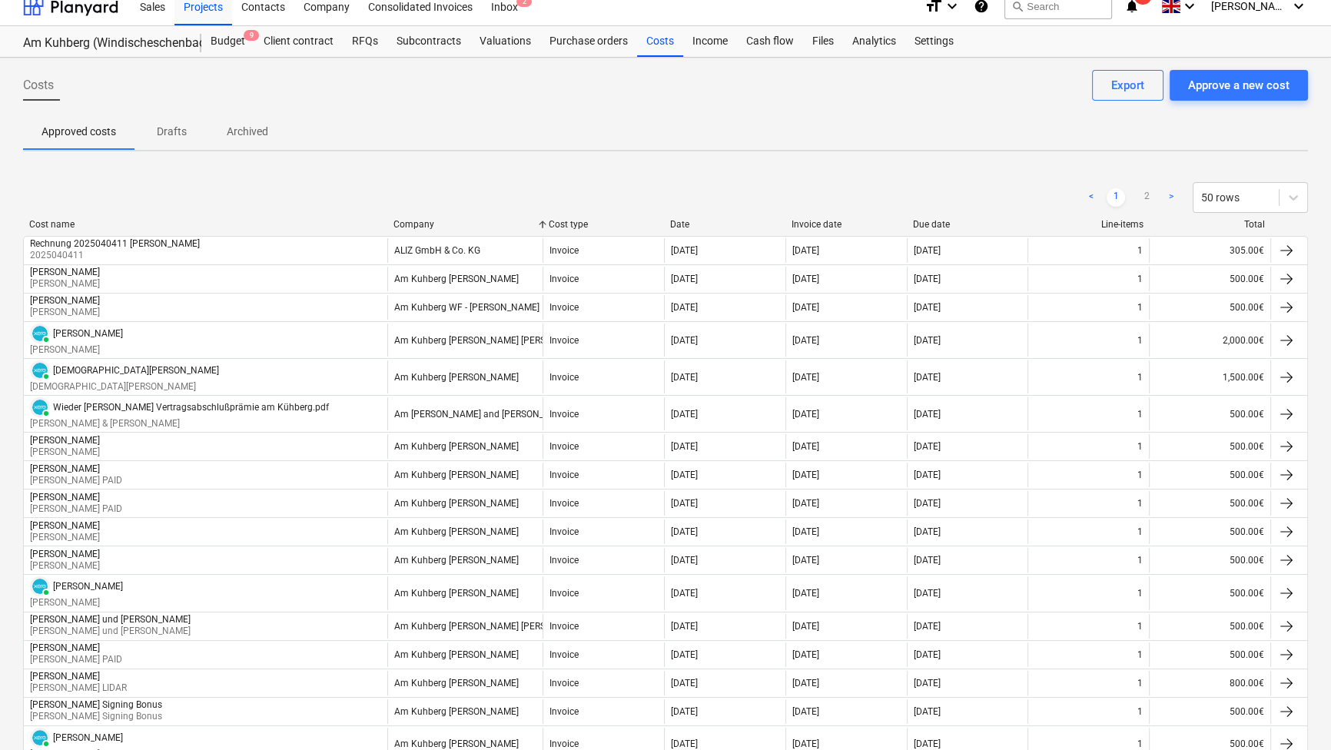
click at [423, 215] on div "< 1 2 > 50 rows" at bounding box center [665, 197] width 1285 height 43
click at [423, 223] on div "Company" at bounding box center [465, 224] width 143 height 11
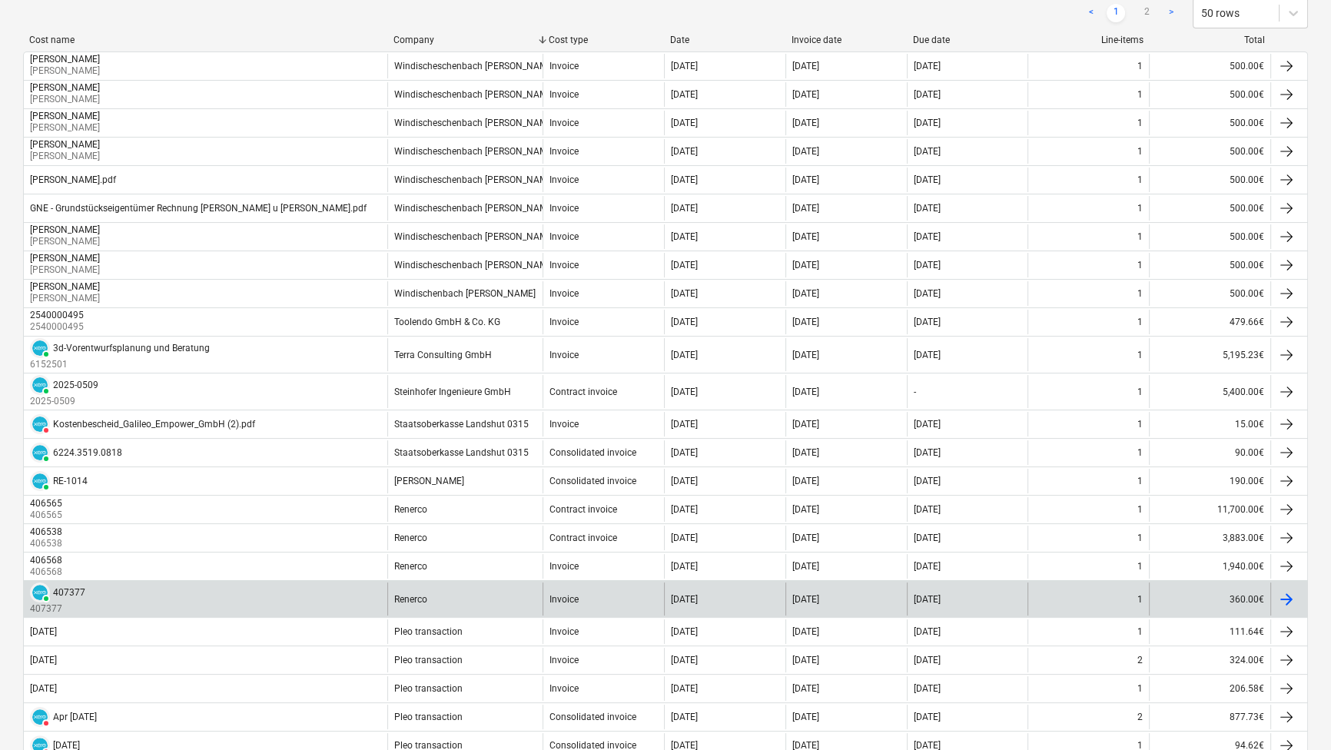
scroll to position [279, 0]
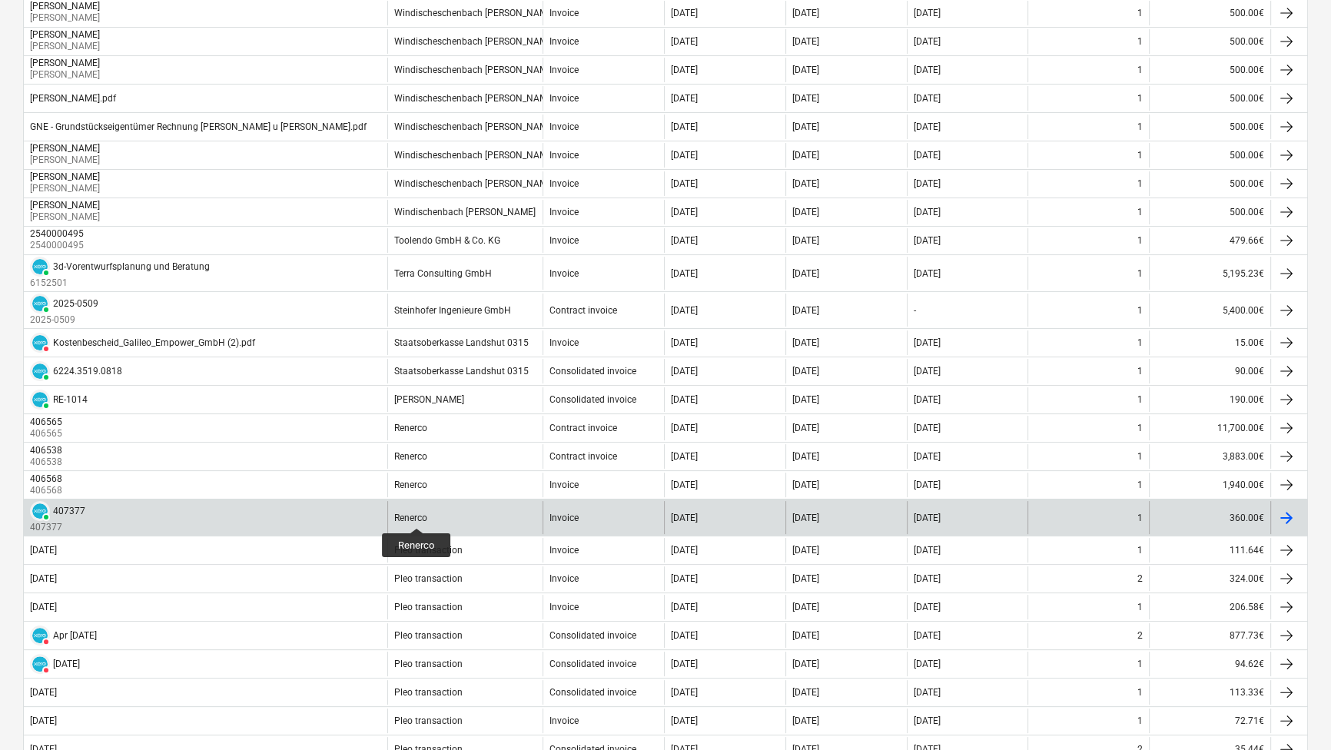
click at [417, 514] on div "Renerco" at bounding box center [410, 518] width 33 height 11
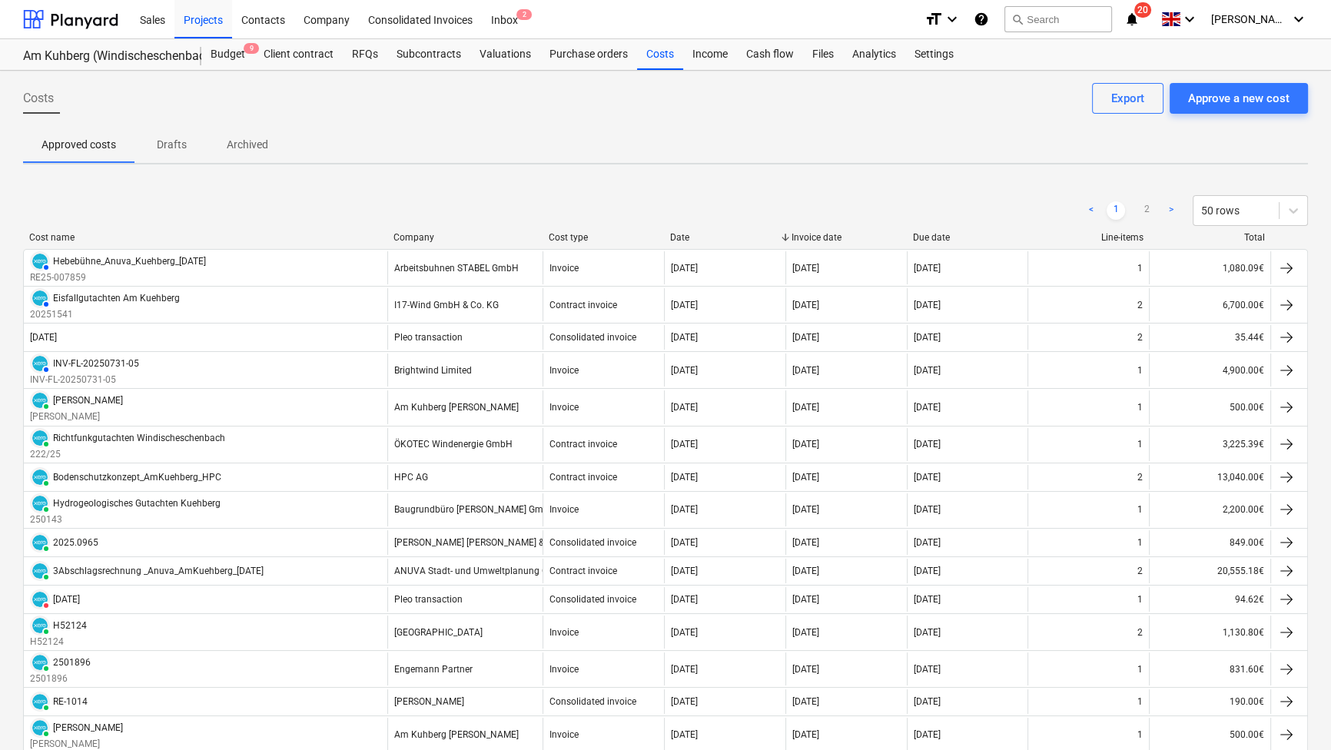
click at [418, 242] on div "Company" at bounding box center [465, 237] width 143 height 11
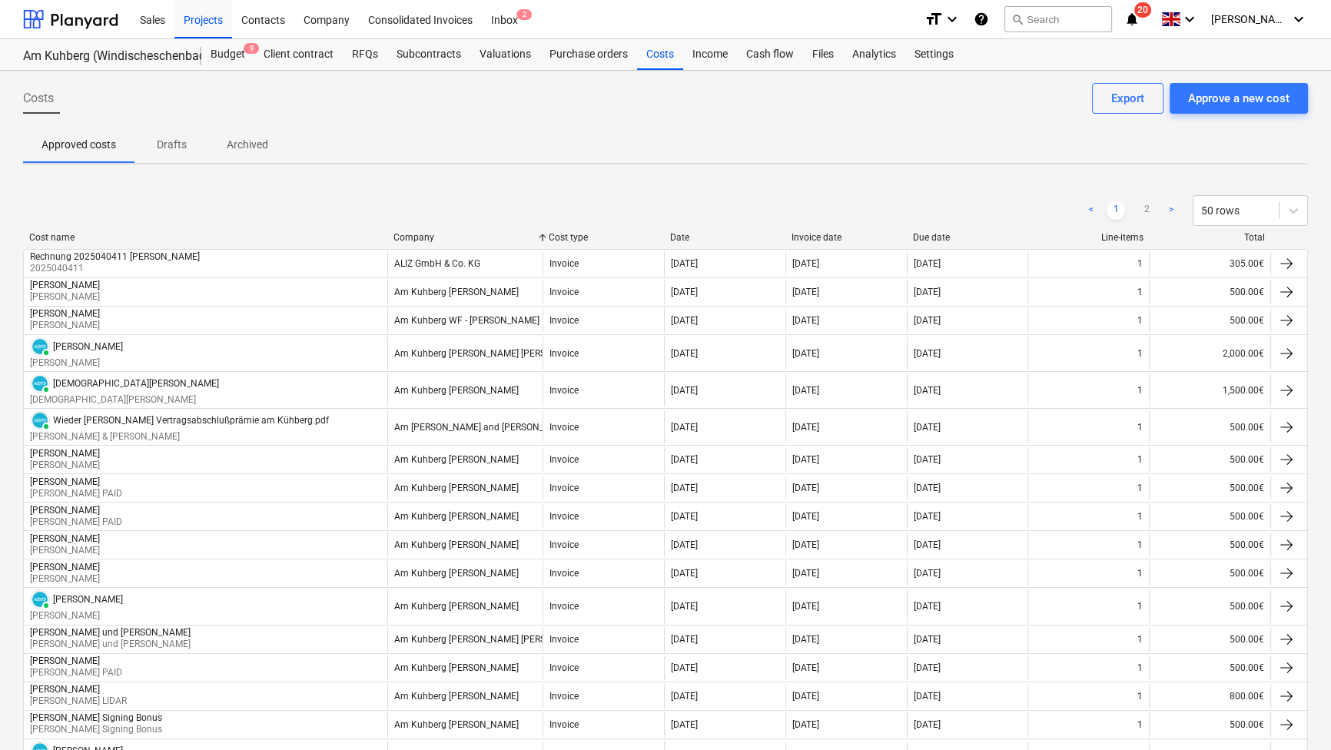
click at [417, 232] on div "Company" at bounding box center [465, 237] width 143 height 11
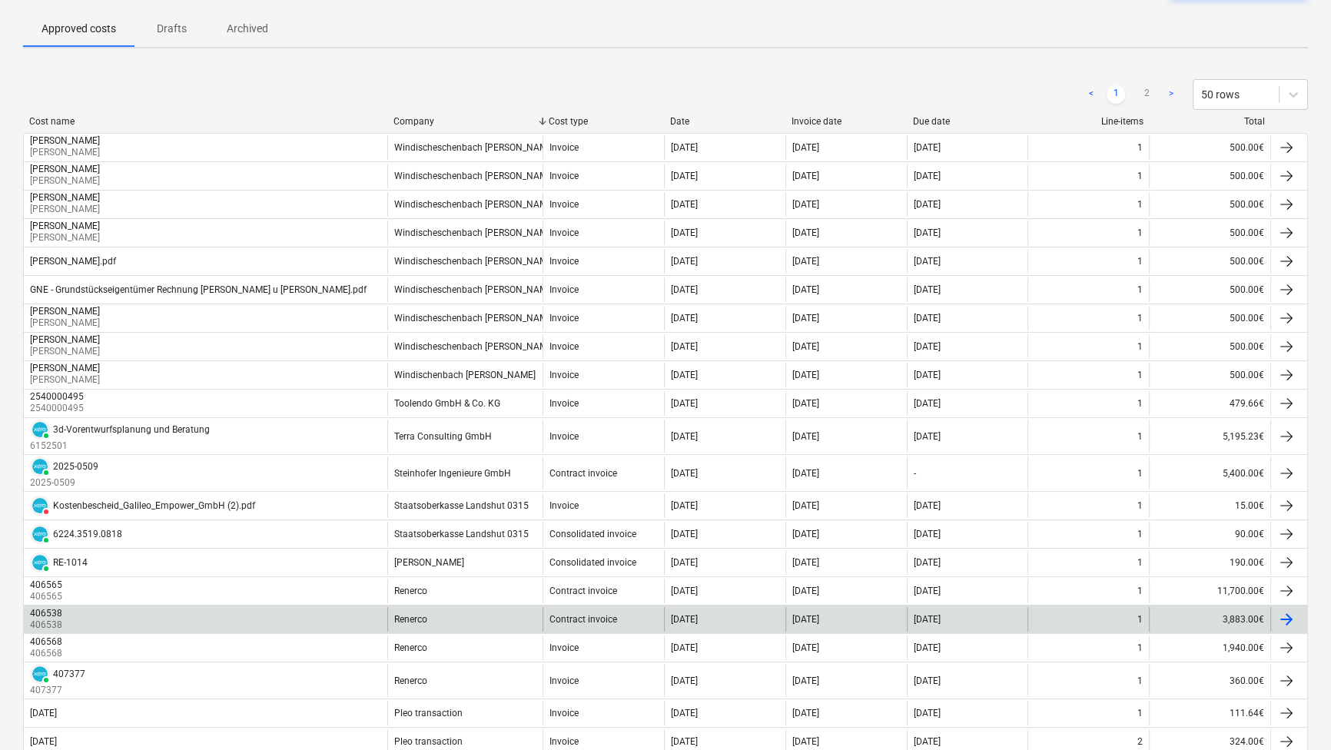
scroll to position [139, 0]
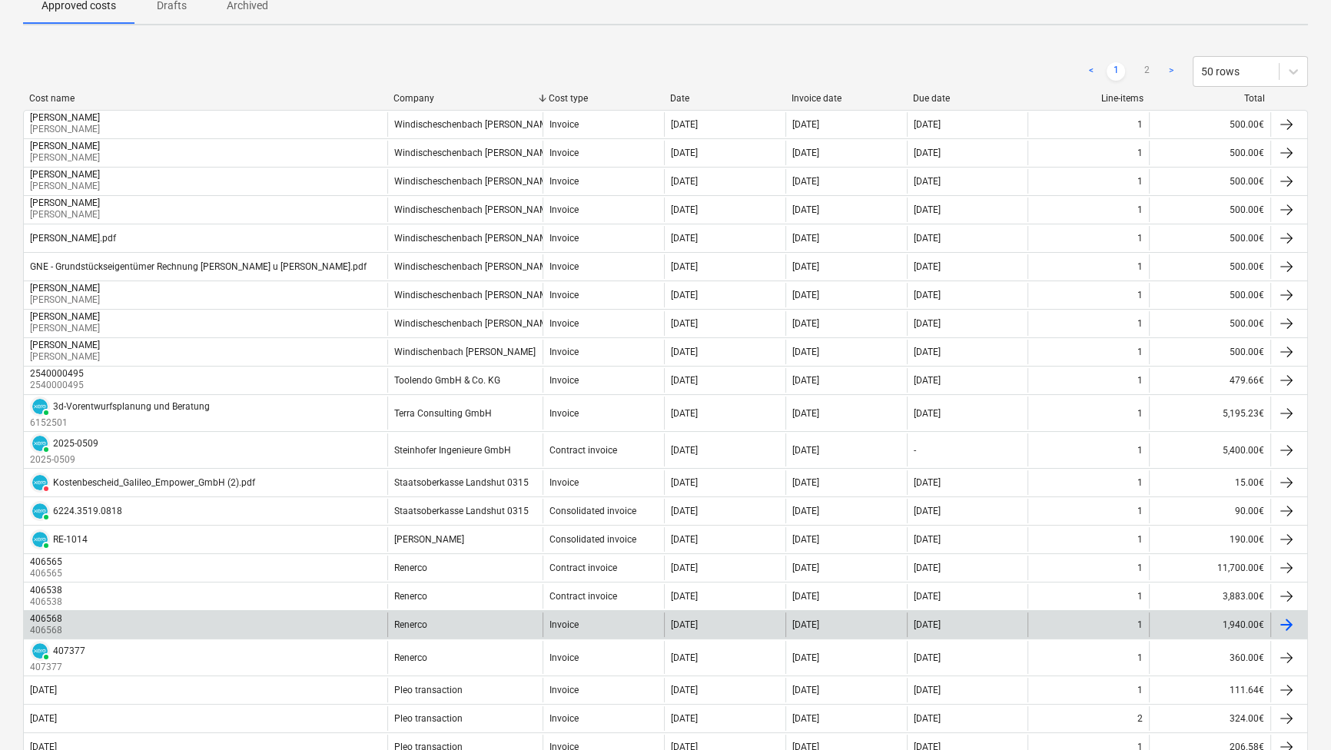
click at [478, 623] on div "Renerco" at bounding box center [464, 625] width 155 height 25
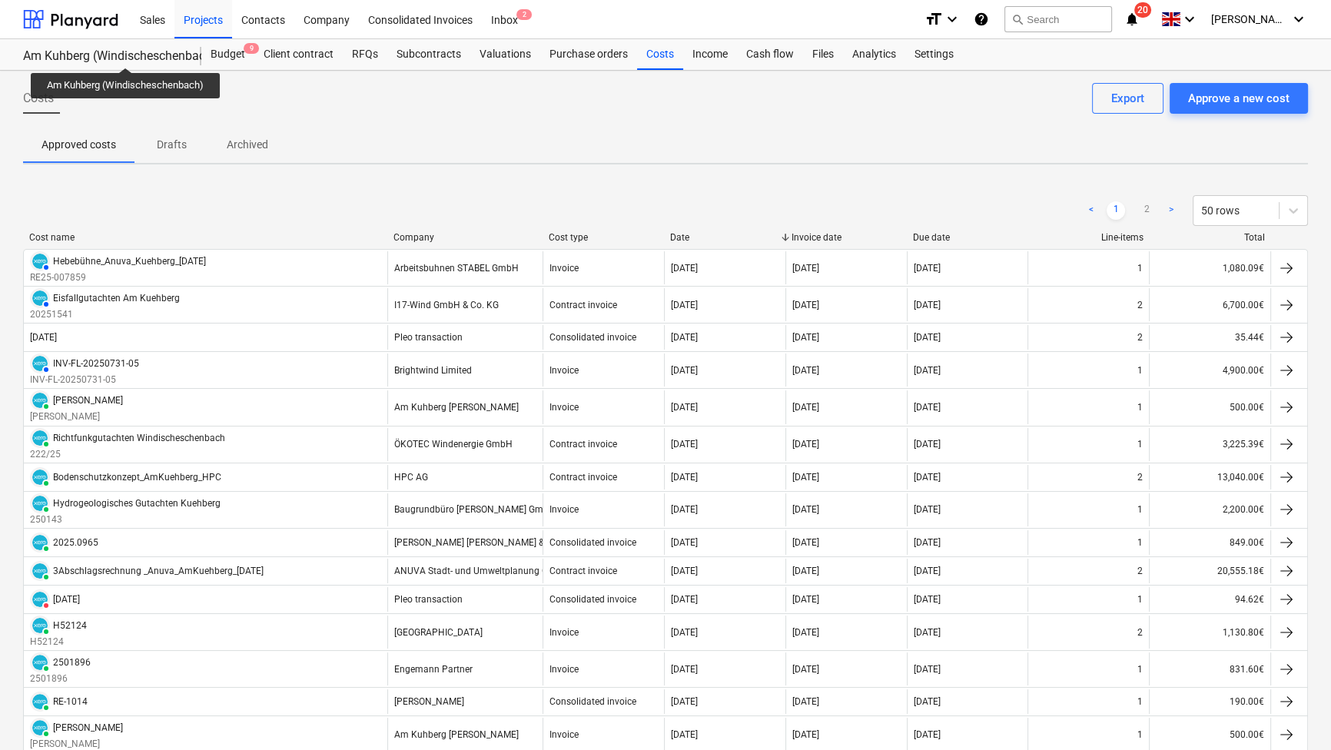
click at [126, 54] on div "Am Kuhberg (Windischeschenbach)" at bounding box center [103, 56] width 160 height 16
click at [187, 22] on div "Projects" at bounding box center [203, 18] width 58 height 39
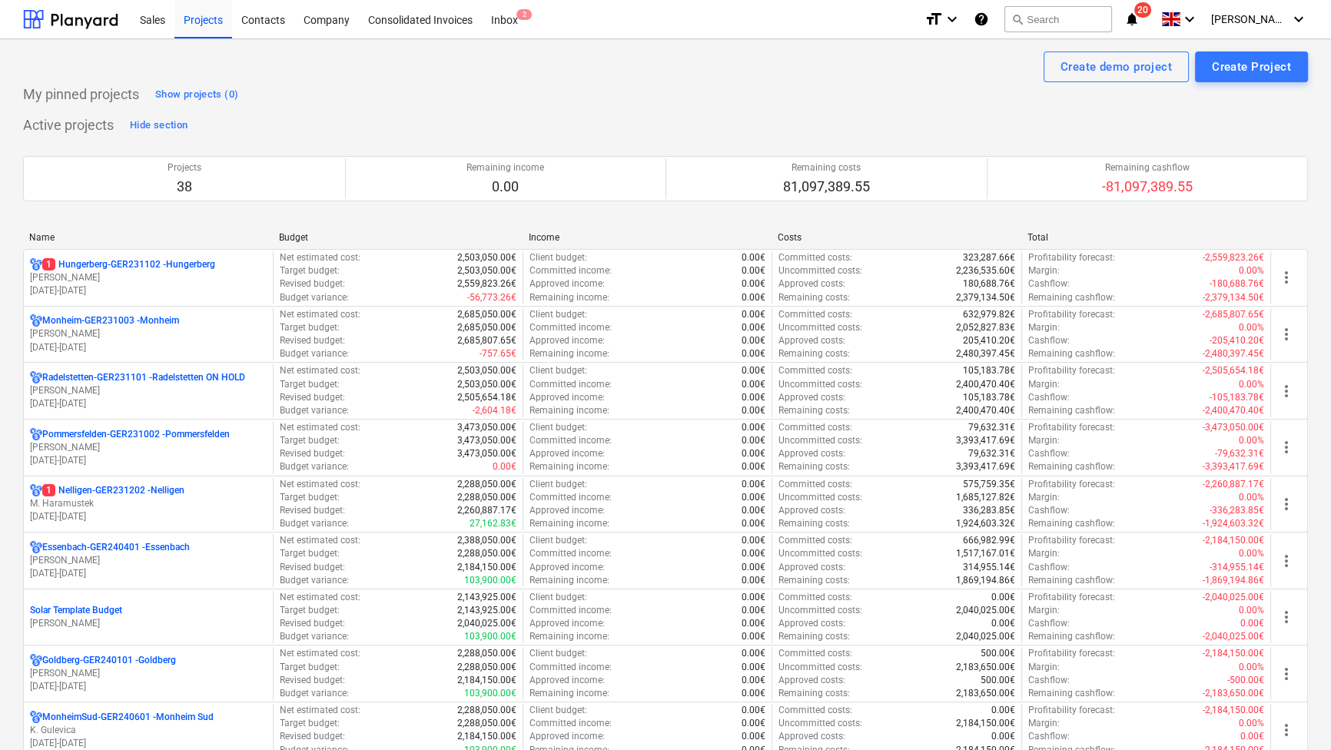
click at [45, 237] on div "Name" at bounding box center [147, 237] width 237 height 11
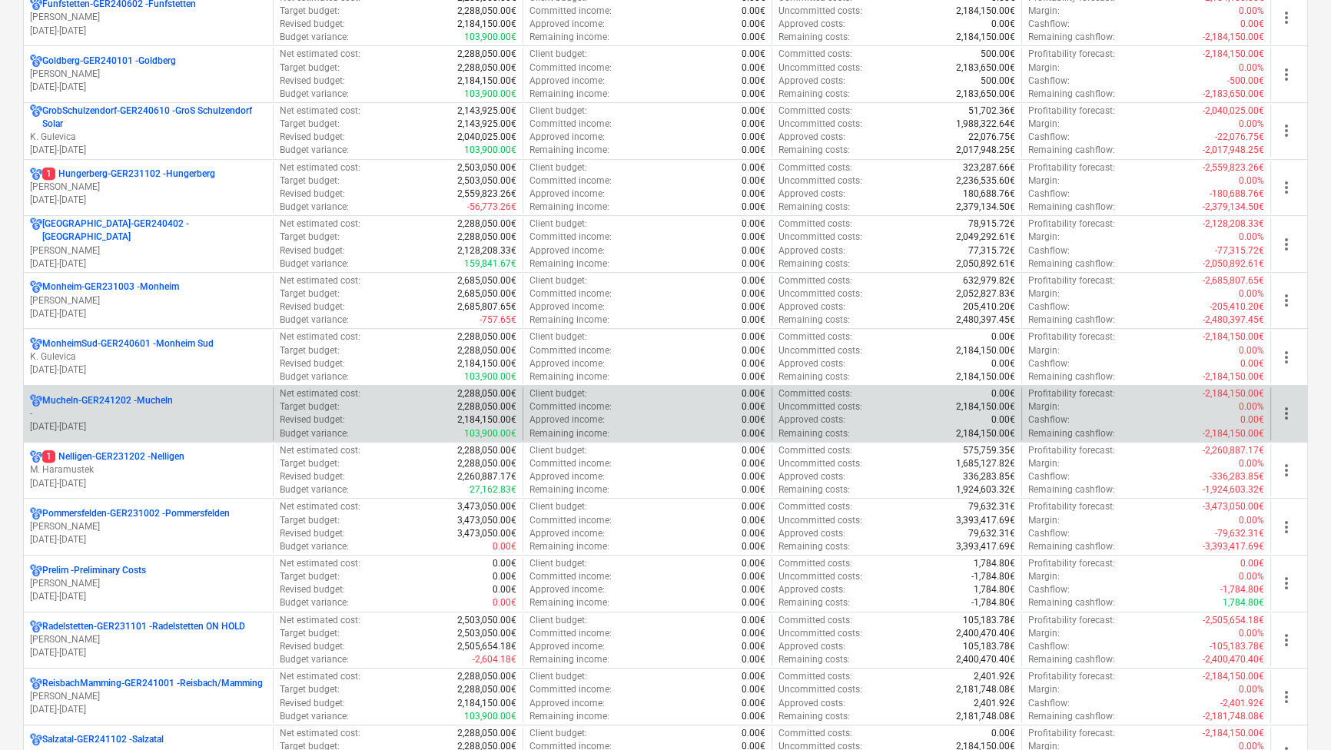
scroll to position [769, 0]
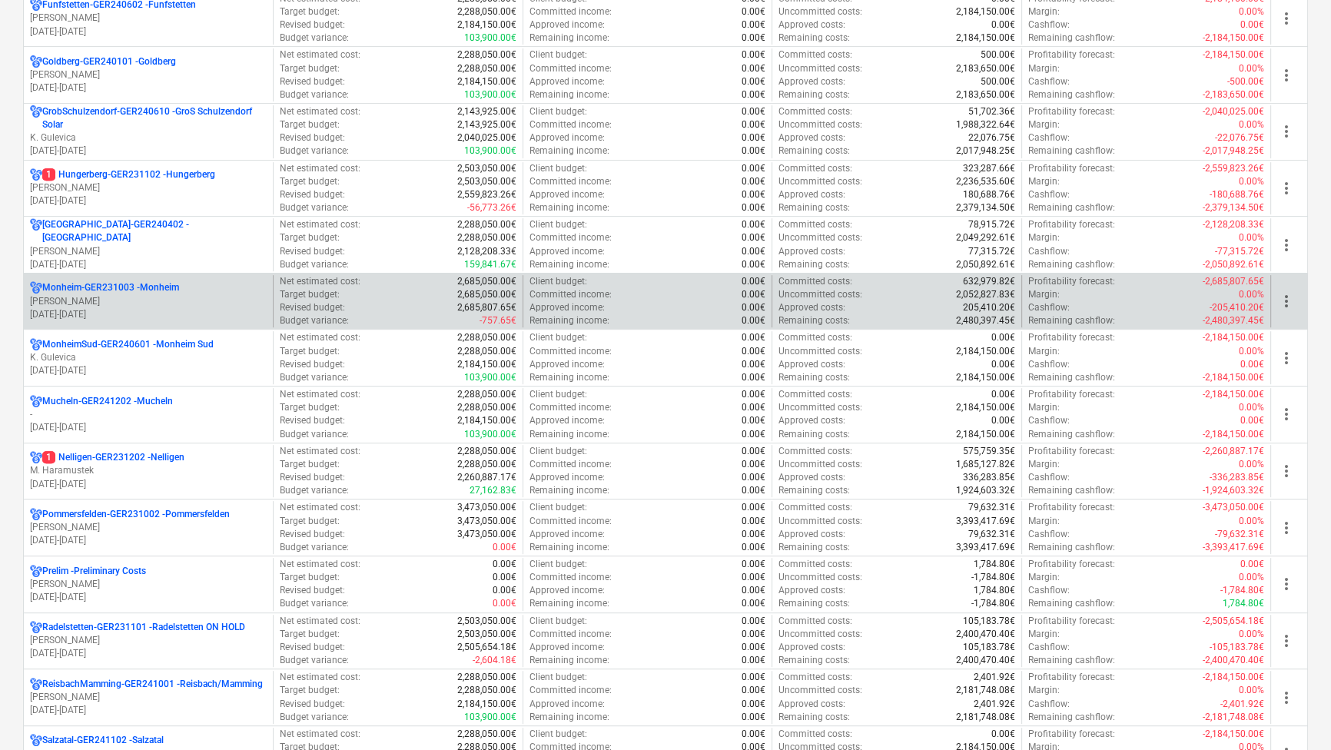
click at [86, 290] on p "Monheim-GER231003 - Monheim" at bounding box center [110, 287] width 137 height 13
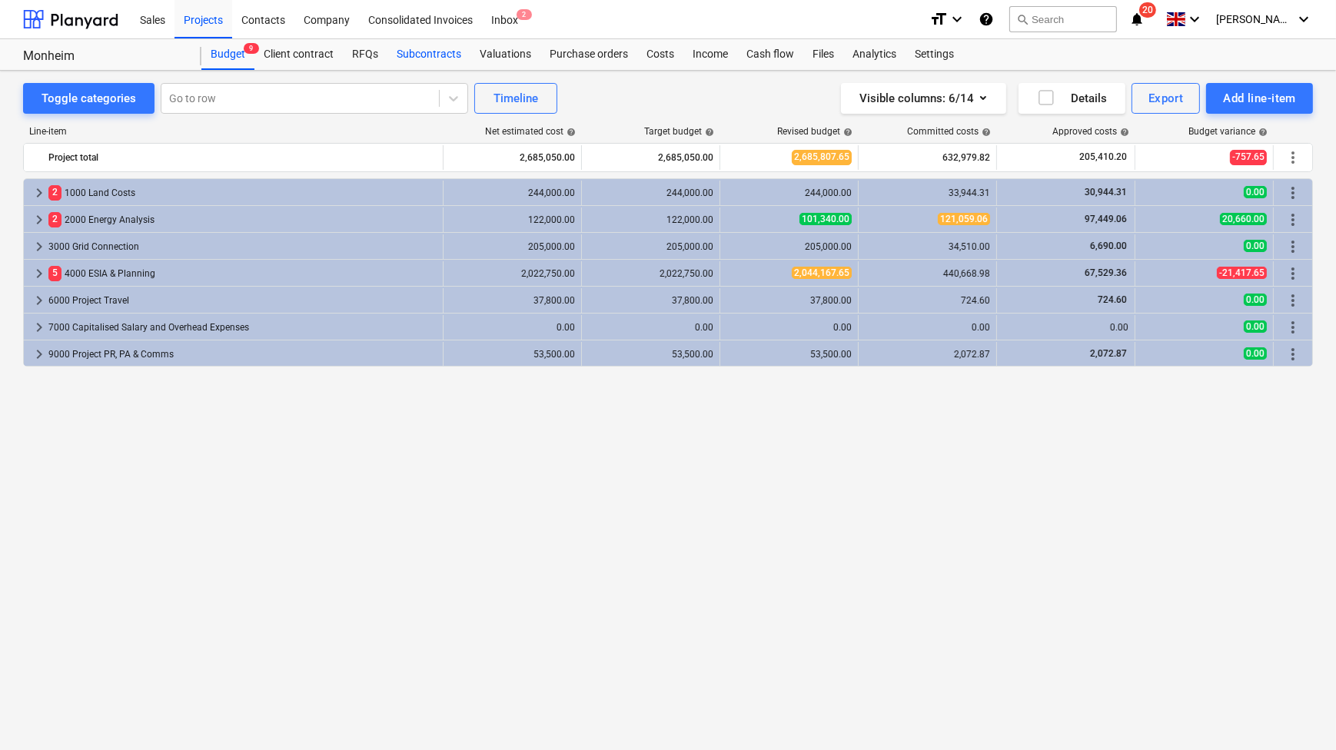
click at [433, 55] on div "Subcontracts" at bounding box center [428, 54] width 83 height 31
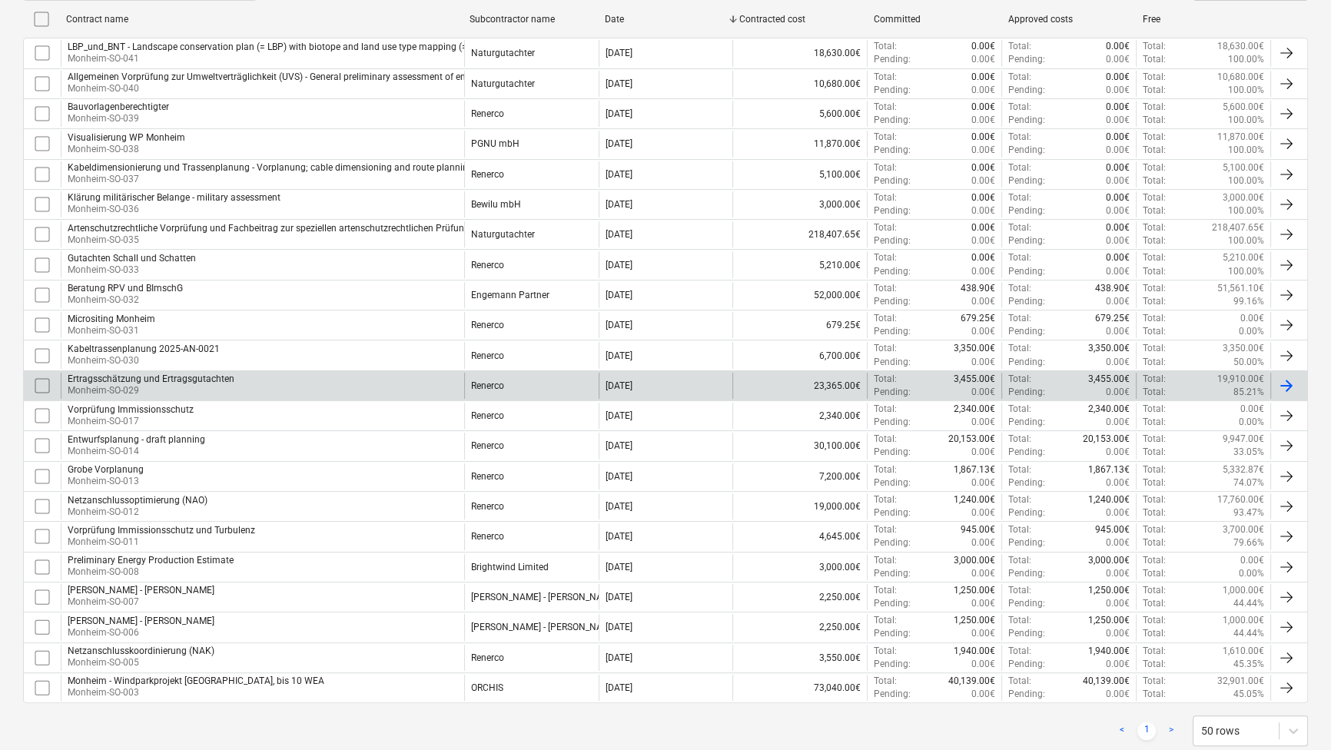
scroll to position [360, 0]
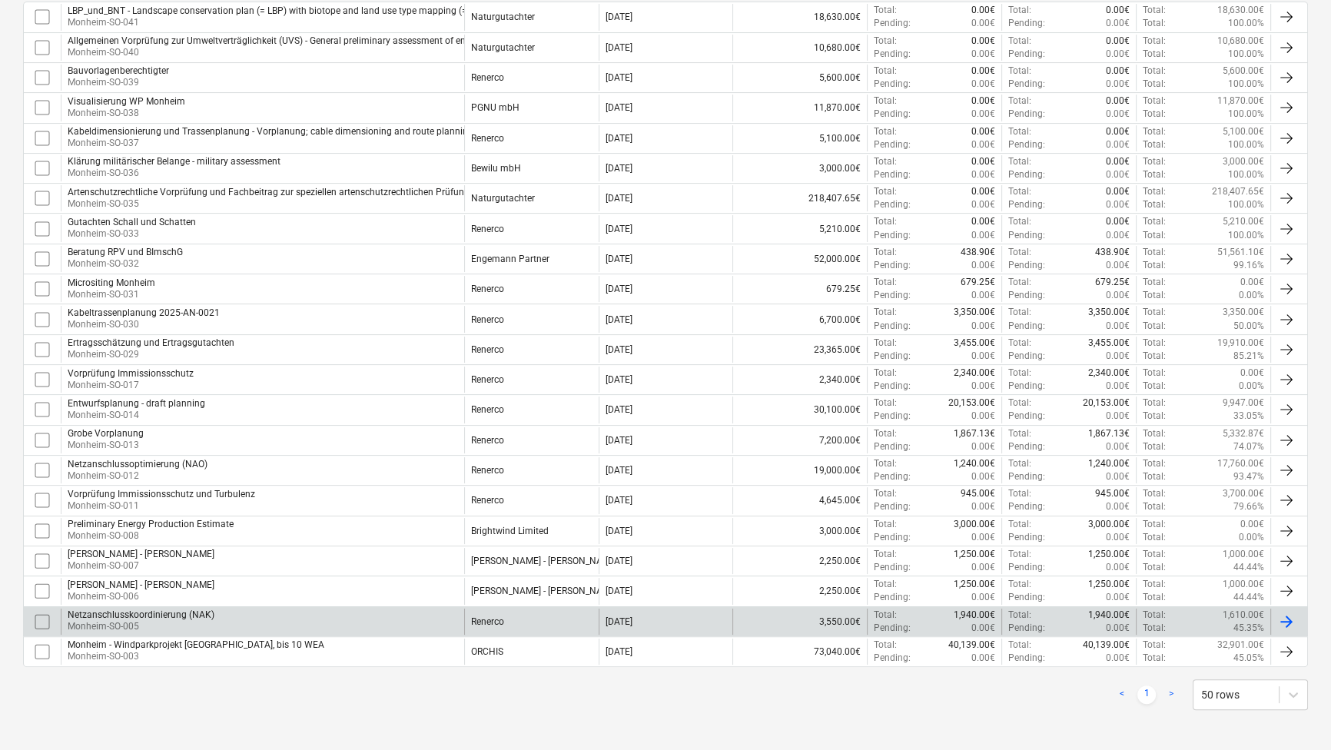
click at [184, 615] on div "Netzanschlusskoordinierung (NAK)" at bounding box center [141, 614] width 147 height 11
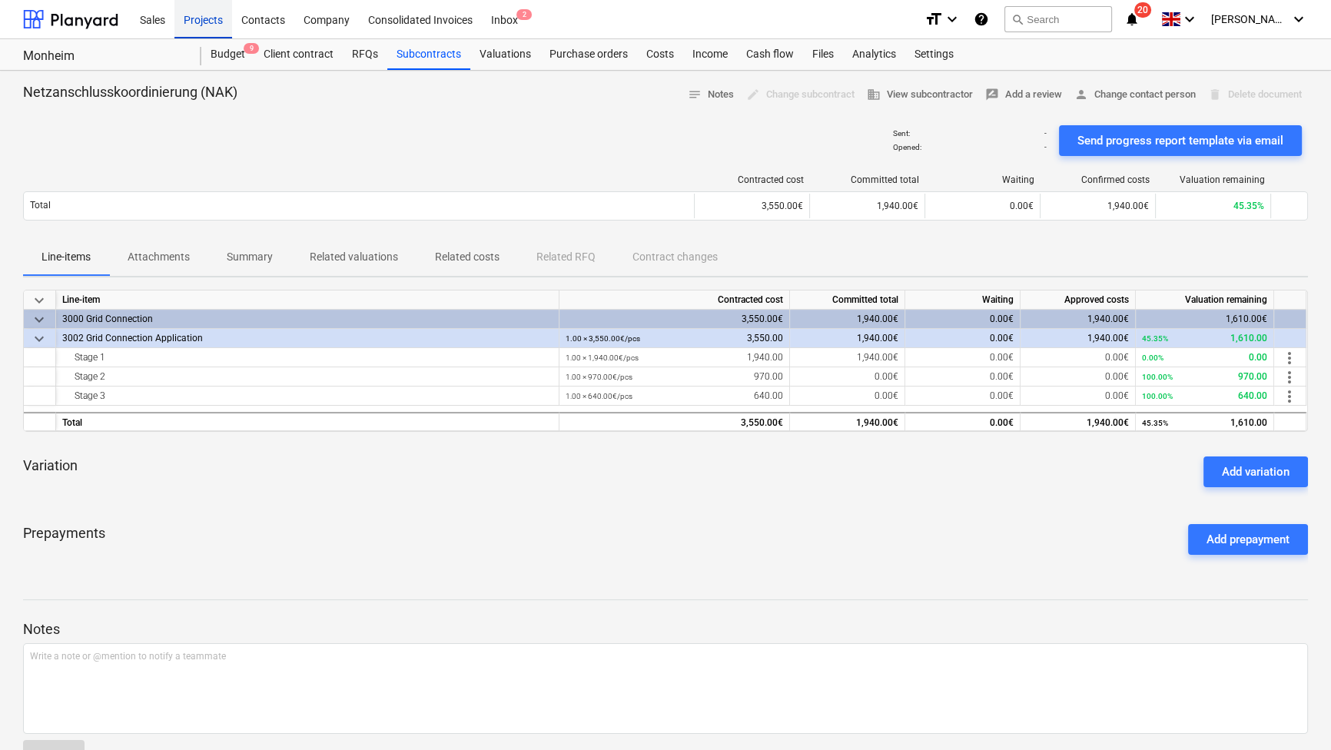
click at [211, 22] on div "Projects" at bounding box center [203, 18] width 58 height 39
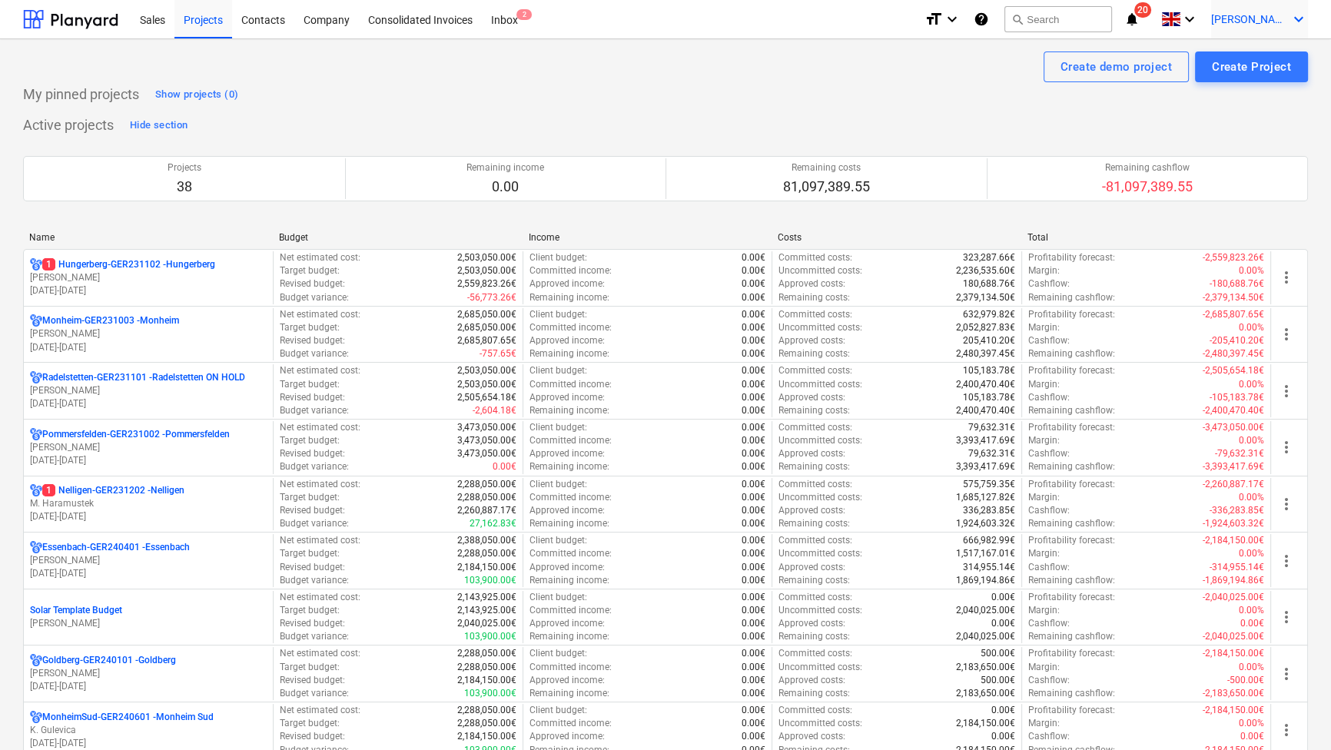
click at [1290, 15] on icon "keyboard_arrow_down" at bounding box center [1299, 19] width 18 height 18
click at [1256, 82] on div "Log out" at bounding box center [1262, 84] width 92 height 25
